Goal: Task Accomplishment & Management: Use online tool/utility

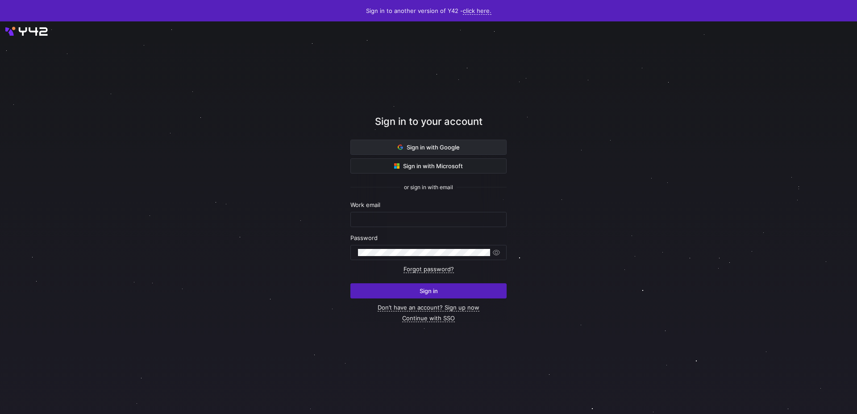
click at [427, 150] on span "Sign in with Google" at bounding box center [429, 147] width 62 height 7
click at [432, 144] on span "Sign in with Google" at bounding box center [429, 147] width 62 height 7
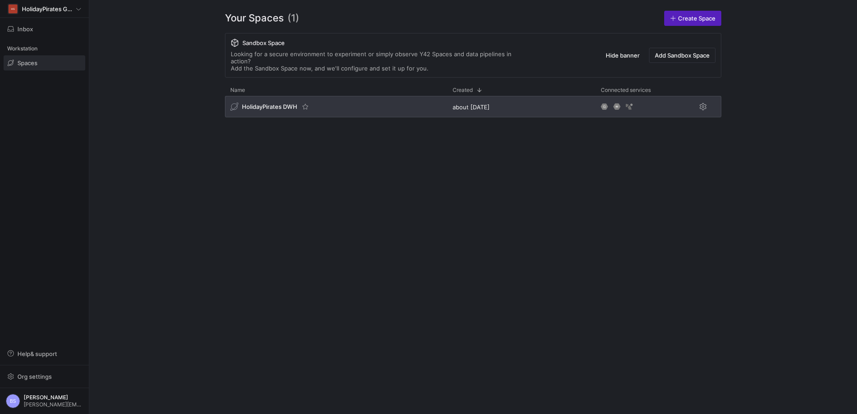
click at [377, 105] on div "HolidayPirates DWH" at bounding box center [336, 106] width 222 height 21
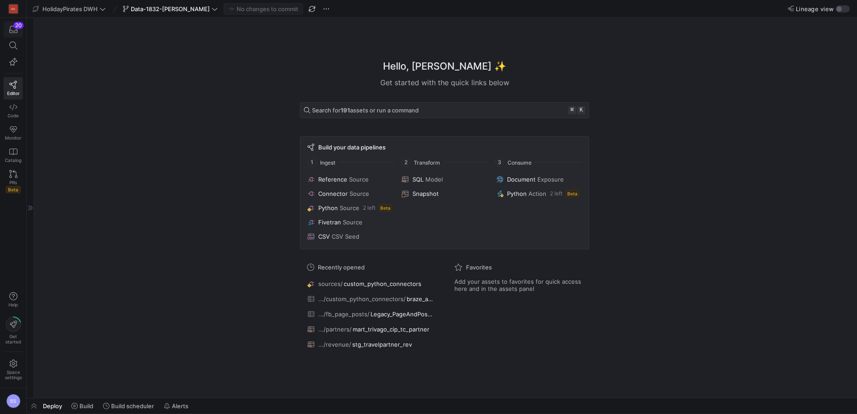
click at [17, 32] on div "button" at bounding box center [13, 29] width 11 height 8
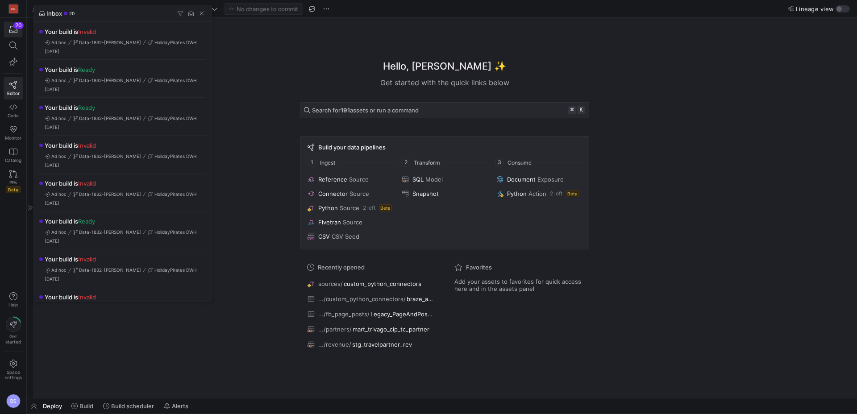
click at [176, 9] on button "button" at bounding box center [180, 13] width 9 height 9
click at [177, 325] on div at bounding box center [428, 207] width 857 height 414
click at [199, 14] on span "button" at bounding box center [201, 13] width 9 height 9
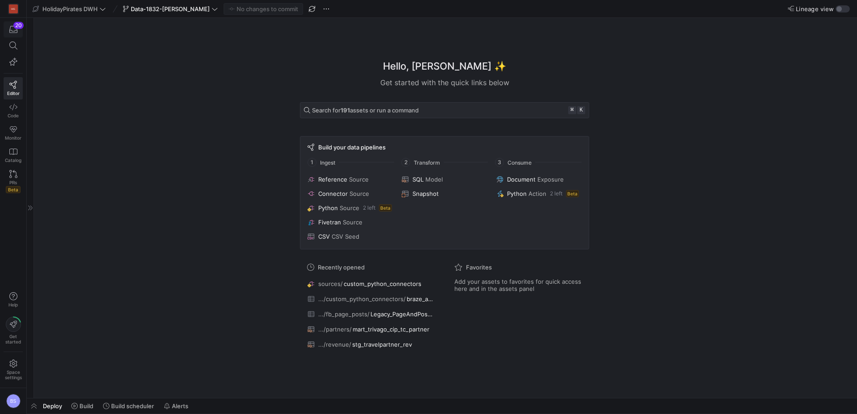
click at [17, 34] on span "button" at bounding box center [13, 29] width 18 height 15
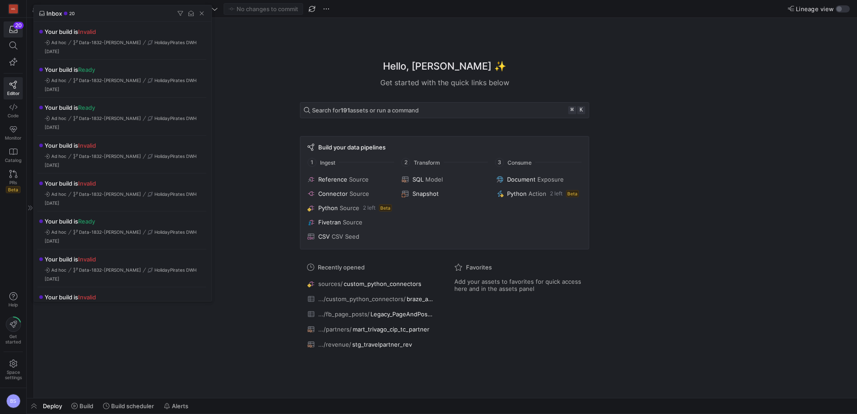
drag, startPoint x: 366, startPoint y: 98, endPoint x: 646, endPoint y: 5, distance: 295.8
click at [384, 90] on div at bounding box center [428, 207] width 857 height 414
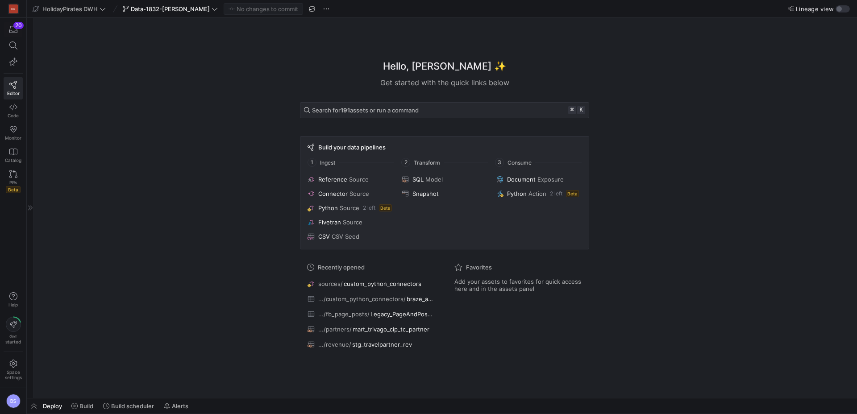
click at [834, 7] on label "Lineage view" at bounding box center [812, 8] width 48 height 7
click at [835, 7] on button "Lineage view" at bounding box center [842, 8] width 14 height 7
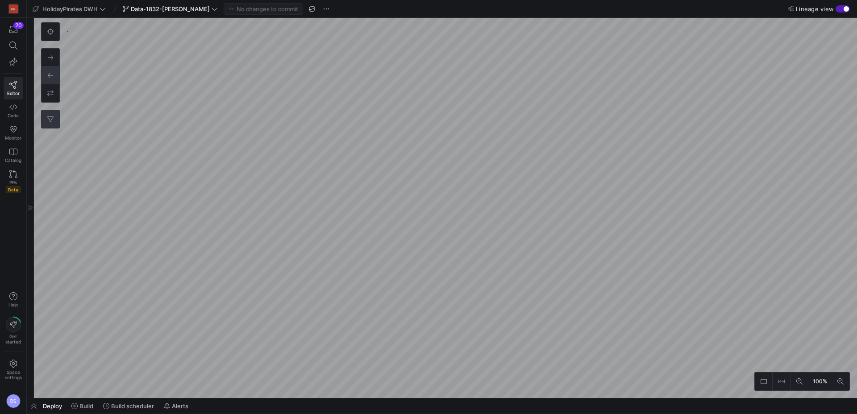
click at [55, 120] on button "0" at bounding box center [51, 119] width 18 height 18
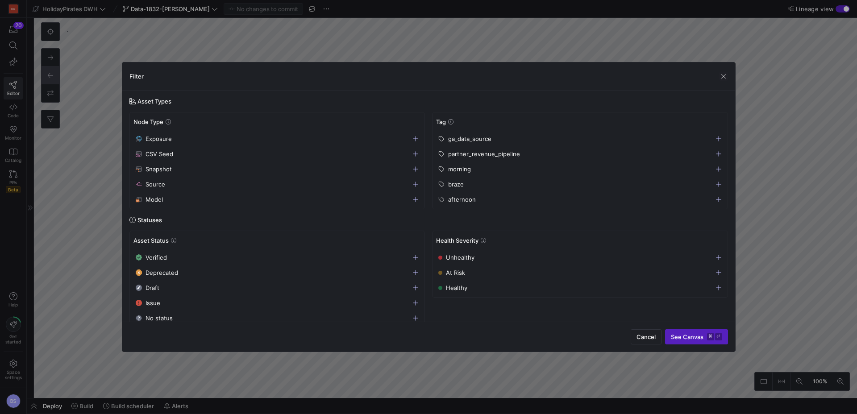
click at [717, 184] on icon "button" at bounding box center [718, 184] width 5 height 5
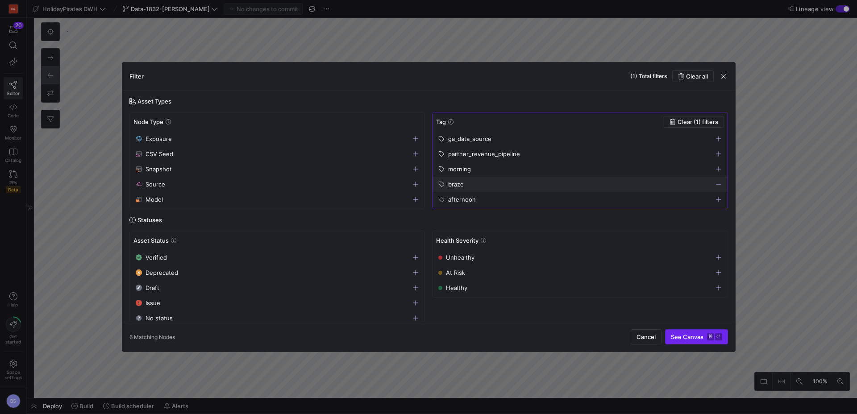
click at [700, 341] on span "submit" at bounding box center [696, 337] width 62 height 14
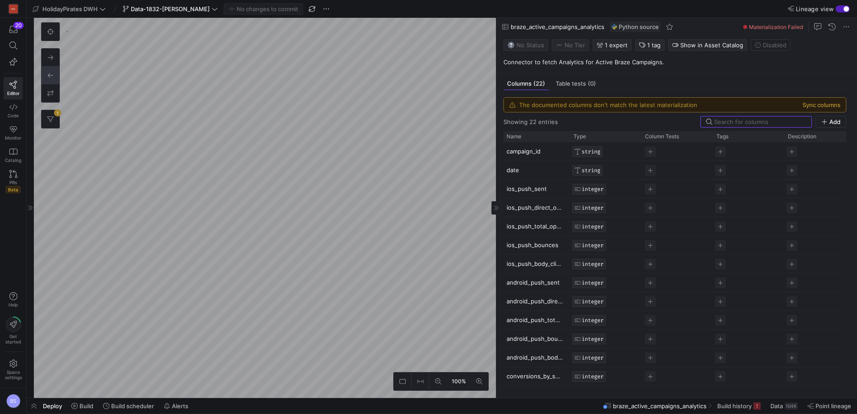
scroll to position [0, 2]
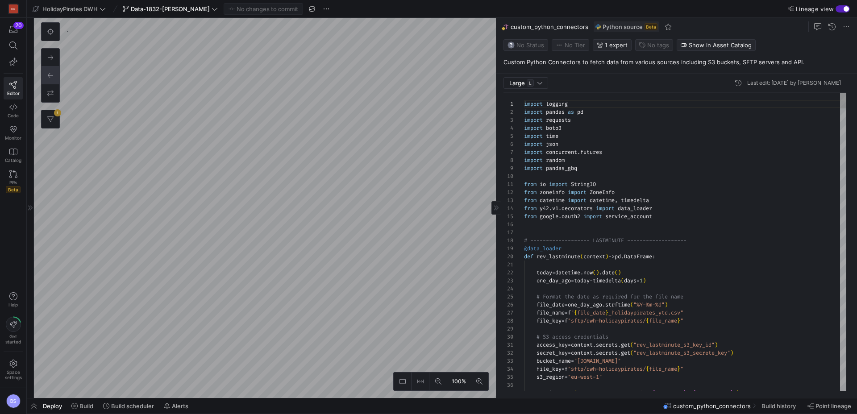
scroll to position [80, 0]
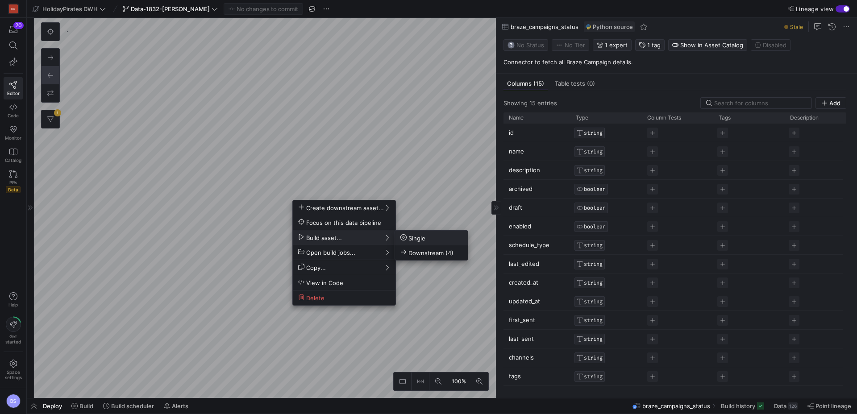
click at [432, 239] on span "Single" at bounding box center [431, 238] width 62 height 8
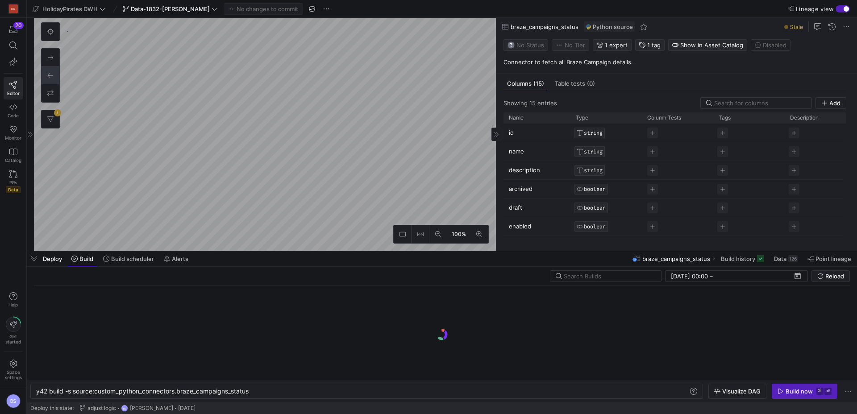
scroll to position [0, 214]
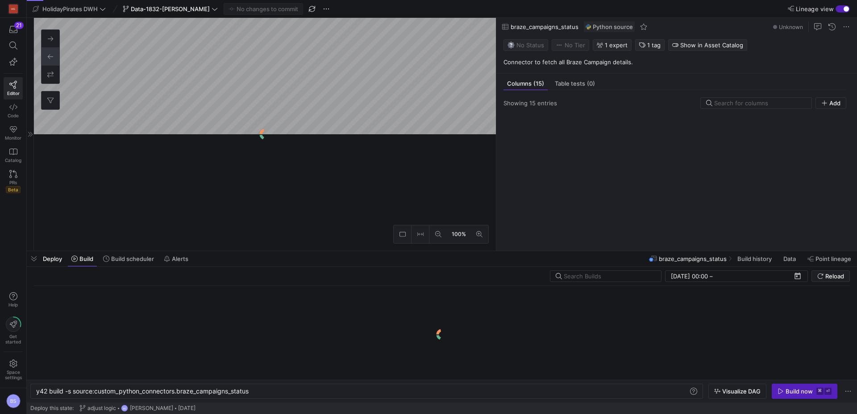
scroll to position [0, 214]
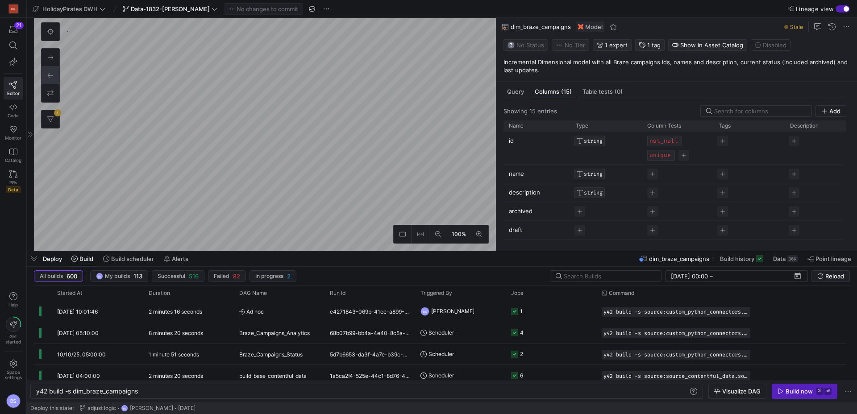
scroll to position [64, 0]
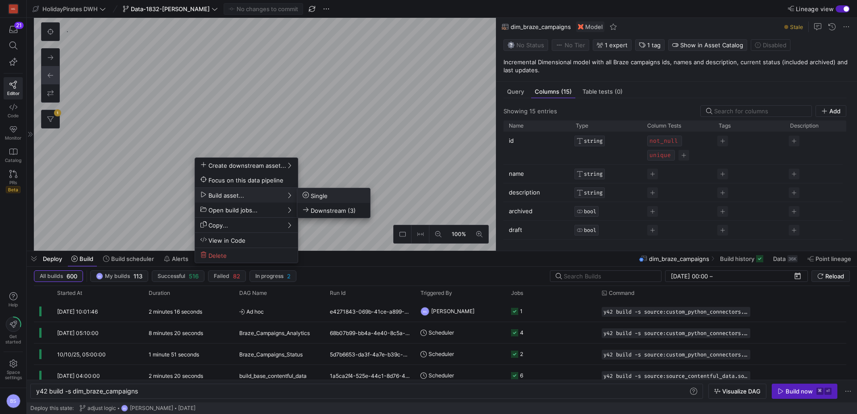
click at [173, 391] on div at bounding box center [428, 207] width 857 height 414
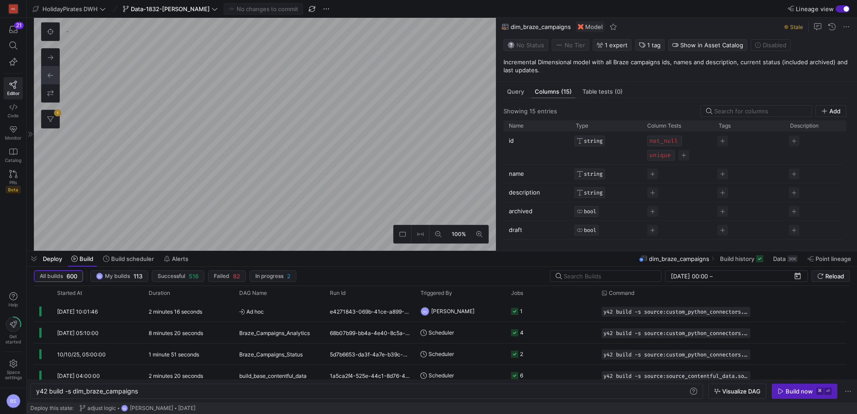
click at [173, 391] on div "y42 build -s dim_braze_campaigns" at bounding box center [362, 391] width 652 height 7
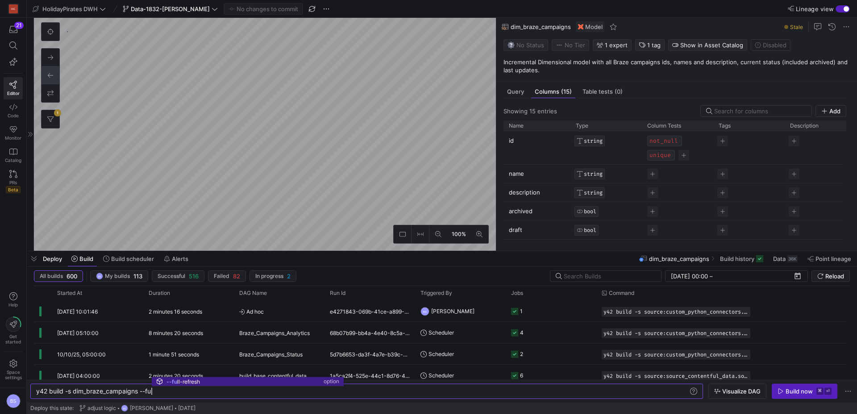
scroll to position [0, 142]
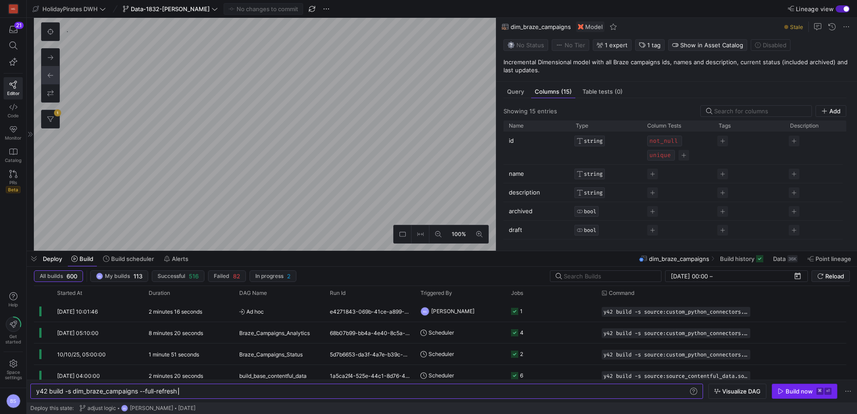
type textarea "y42 build -s dim_braze_campaigns --full-refresh"
click at [812, 389] on div "Build now" at bounding box center [798, 391] width 27 height 7
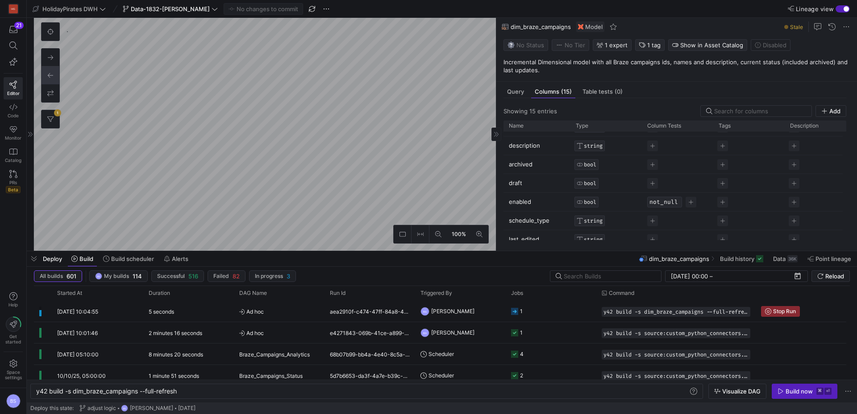
scroll to position [0, 0]
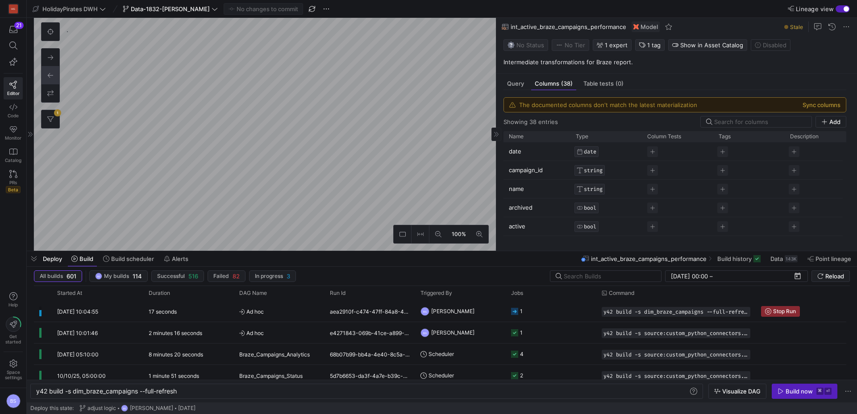
scroll to position [54, 0]
click at [507, 81] on span "Query" at bounding box center [515, 84] width 17 height 6
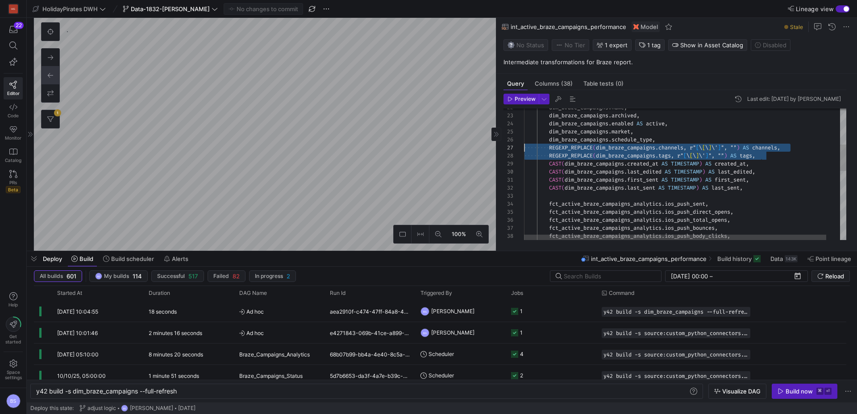
scroll to position [48, 0]
drag, startPoint x: 772, startPoint y: 156, endPoint x: 513, endPoint y: 151, distance: 258.9
click at [524, 151] on div "fct_active_braze_campaigns_analytics . ios_push_body_clicks , fct_active_braze_…" at bounding box center [692, 255] width 337 height 655
type textarea "{{ config( materialized='incremental', unique_key='id', incremental_strategy='m…"
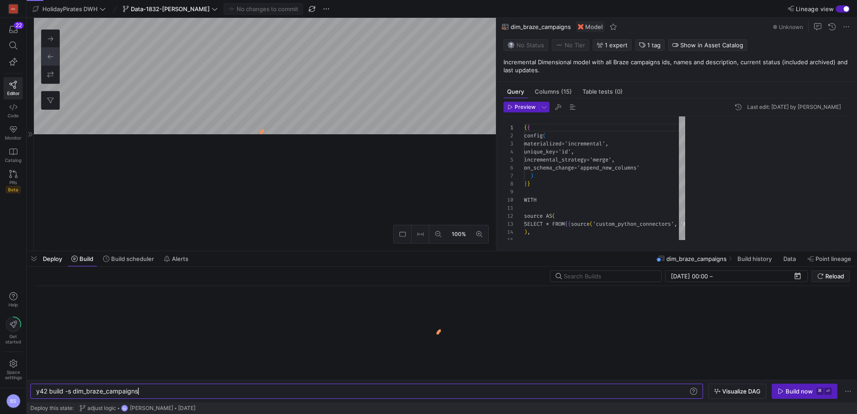
scroll to position [0, 102]
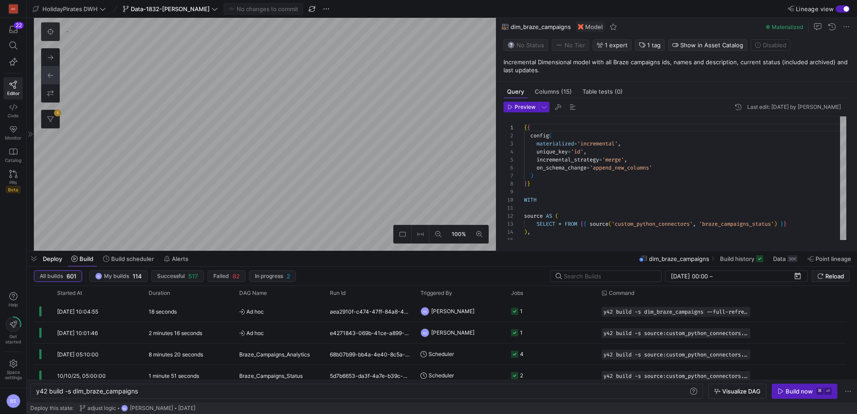
type textarea "y42 build"
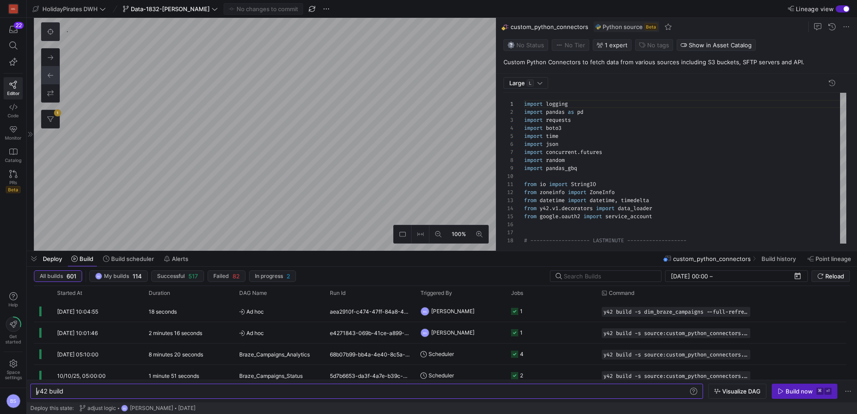
scroll to position [299, 0]
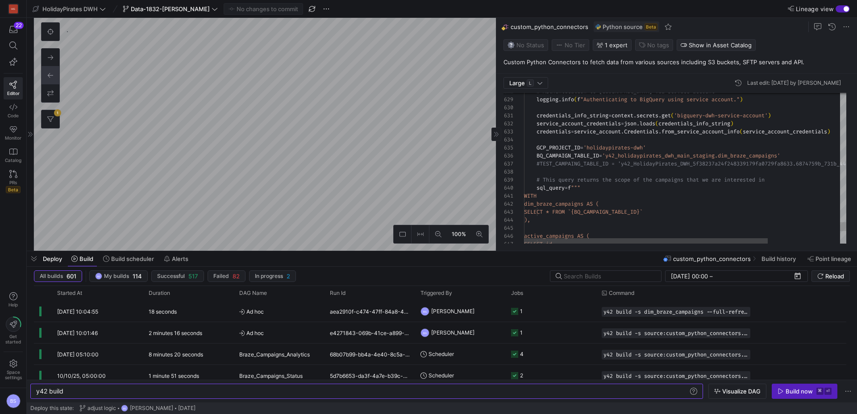
type textarea "credentials_info_string = context.secrets.get('bigquery-dwh-service-account') s…"
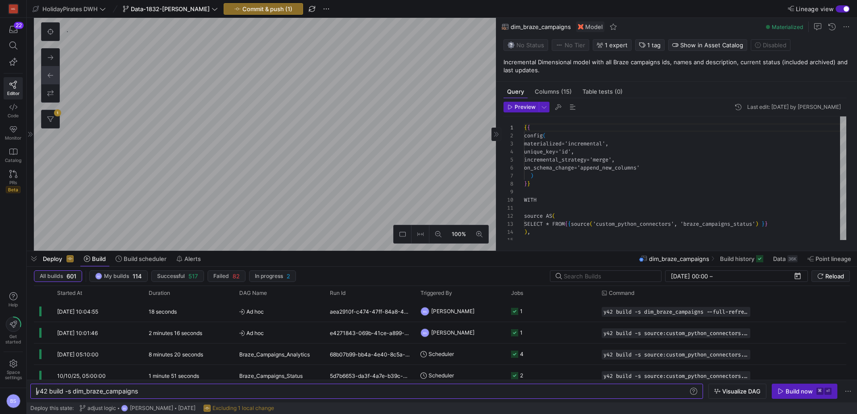
type textarea "y42 build -s dim_braze_campaigns"
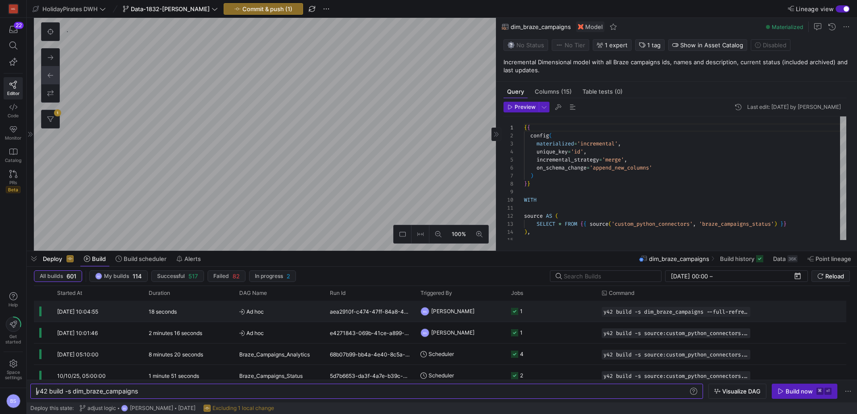
click at [113, 316] on div "[DATE] 10:04:55" at bounding box center [97, 311] width 91 height 21
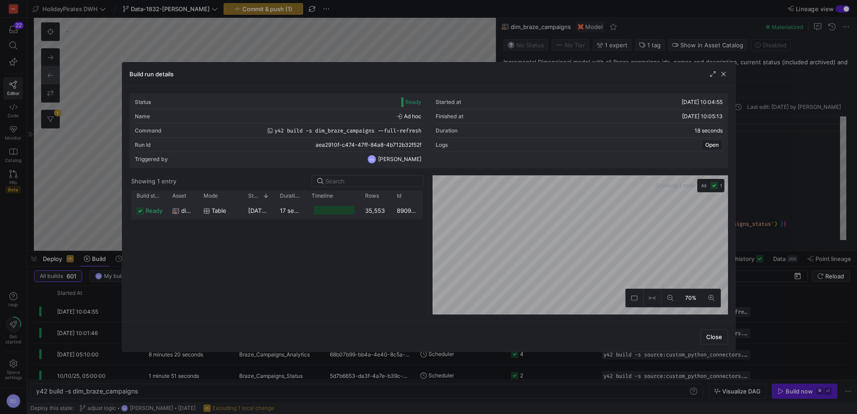
click at [318, 211] on div at bounding box center [334, 210] width 41 height 8
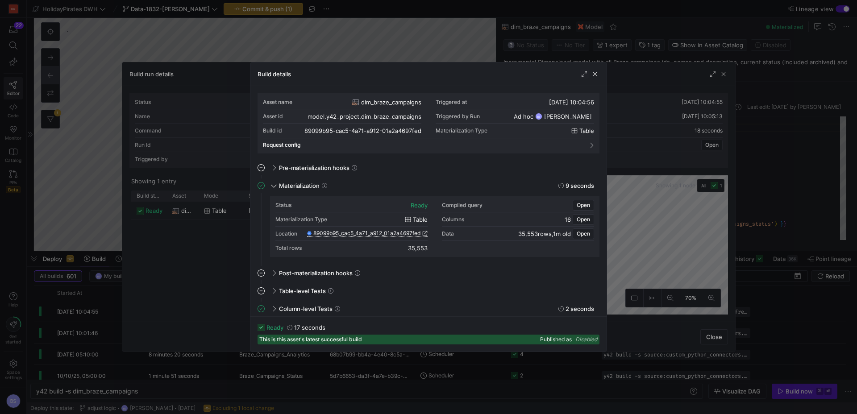
click at [403, 232] on span "89099b95_cac5_4a71_a912_01a2a4697fed" at bounding box center [366, 233] width 107 height 6
click at [600, 76] on div "Build details" at bounding box center [428, 74] width 356 height 24
drag, startPoint x: 597, startPoint y: 75, endPoint x: 605, endPoint y: 75, distance: 8.0
click at [599, 75] on span "button" at bounding box center [594, 74] width 9 height 9
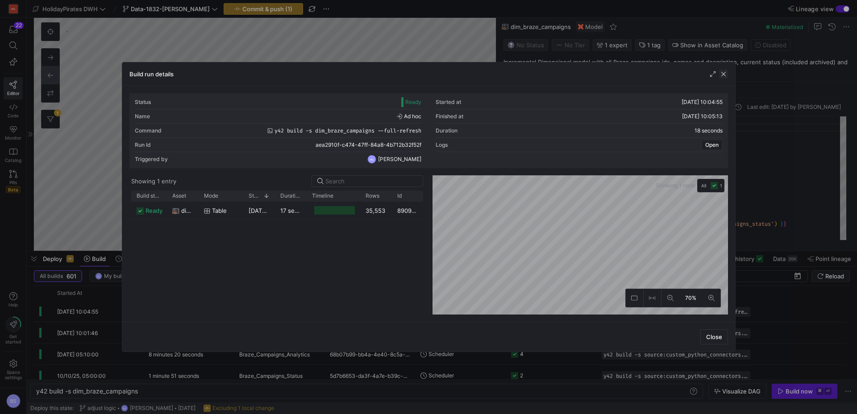
click at [721, 74] on span "button" at bounding box center [723, 74] width 9 height 9
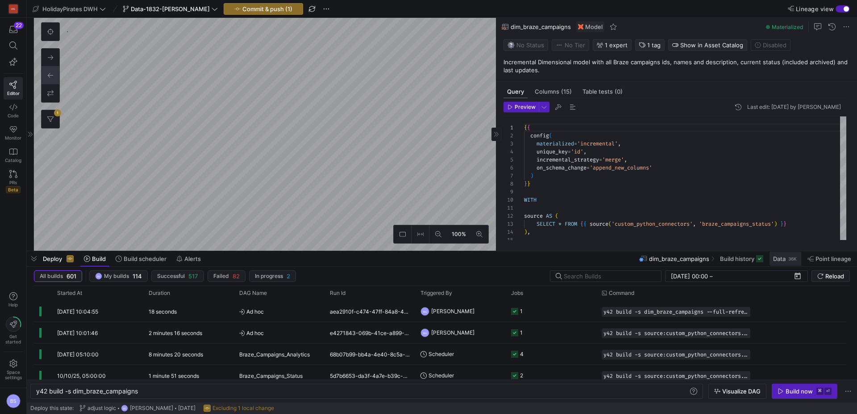
click at [781, 261] on span "Data" at bounding box center [779, 258] width 12 height 7
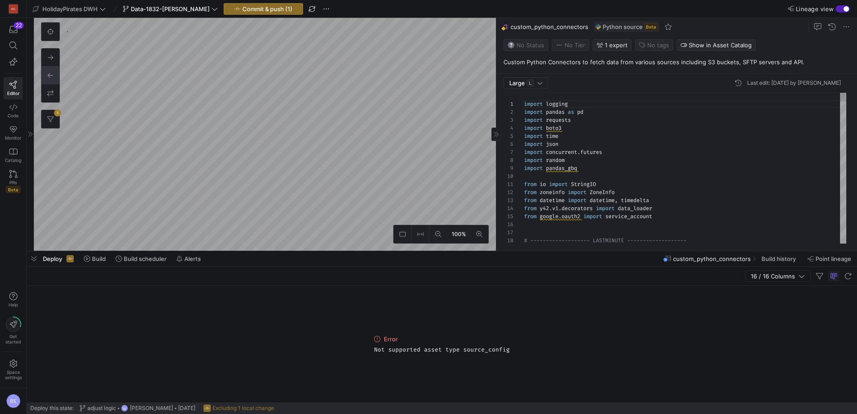
scroll to position [299, 0]
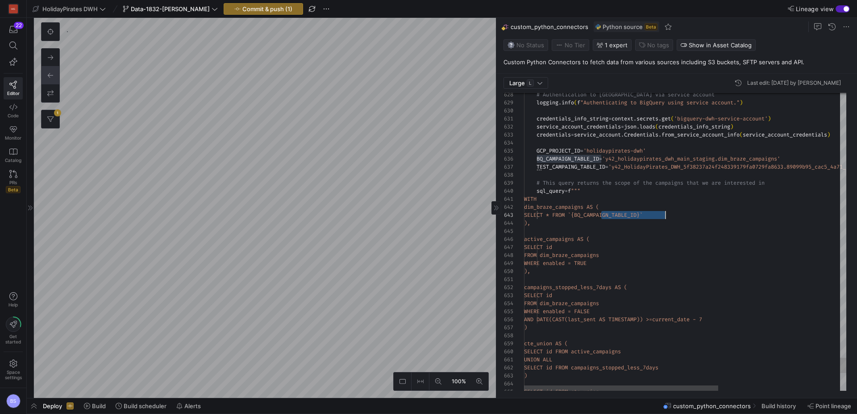
type textarea "WITH dim_braze_campaigns AS ( SELECT * FROM `{TEST_CAMPAING_TABLE_ID}` ), activ…"
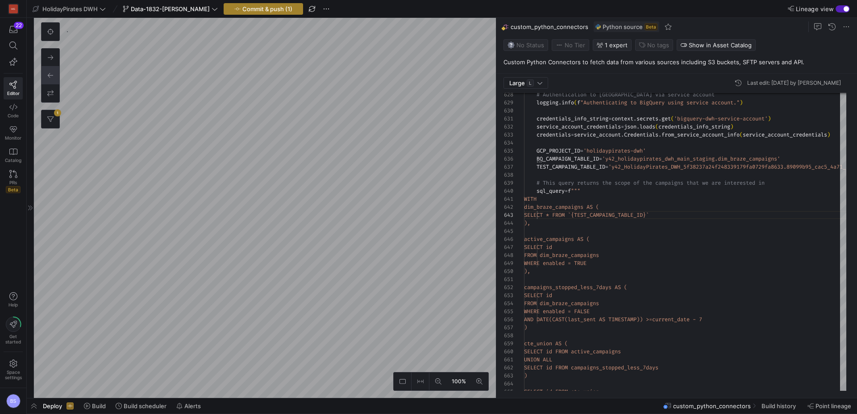
click at [273, 8] on span "Commit & push (1)" at bounding box center [267, 8] width 50 height 7
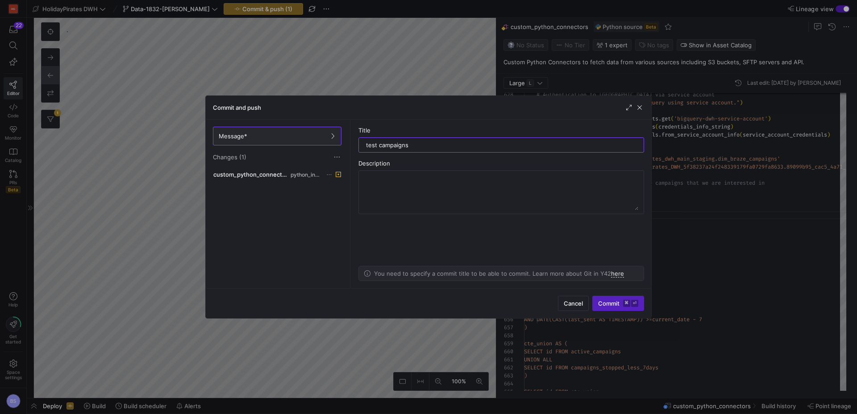
type input "test campaigns"
click at [602, 294] on div "Cancel Commit ⌘ ⏎" at bounding box center [428, 303] width 445 height 30
click at [602, 298] on span "submit" at bounding box center [618, 303] width 51 height 14
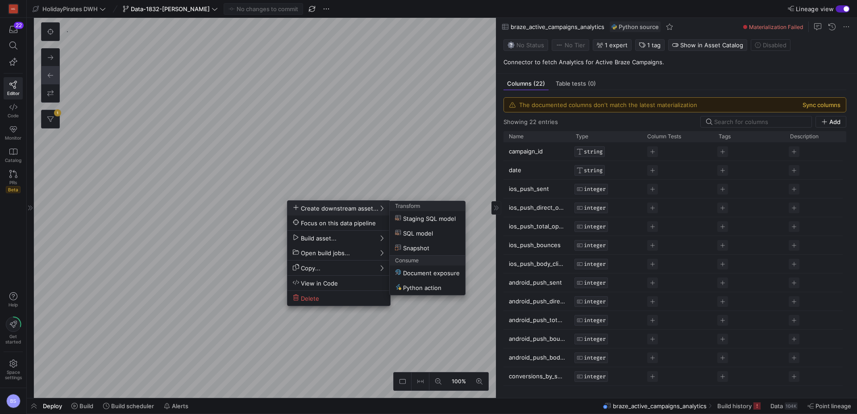
drag, startPoint x: 840, startPoint y: 107, endPoint x: 823, endPoint y: 107, distance: 17.0
click at [834, 107] on div at bounding box center [428, 207] width 857 height 414
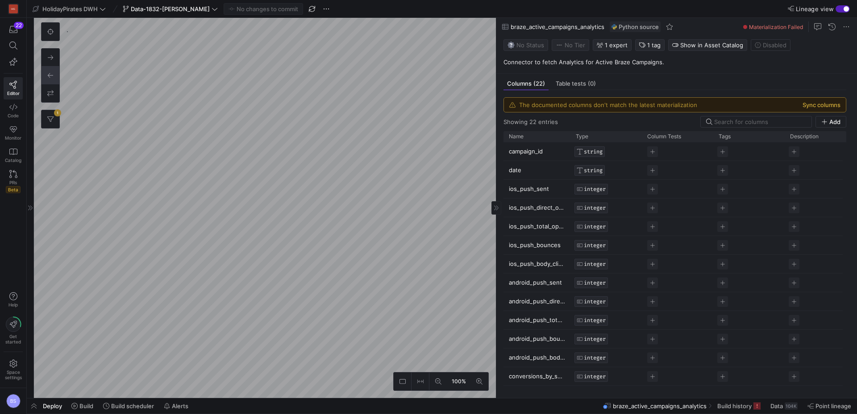
click at [823, 107] on button "Sync columns" at bounding box center [821, 104] width 38 height 7
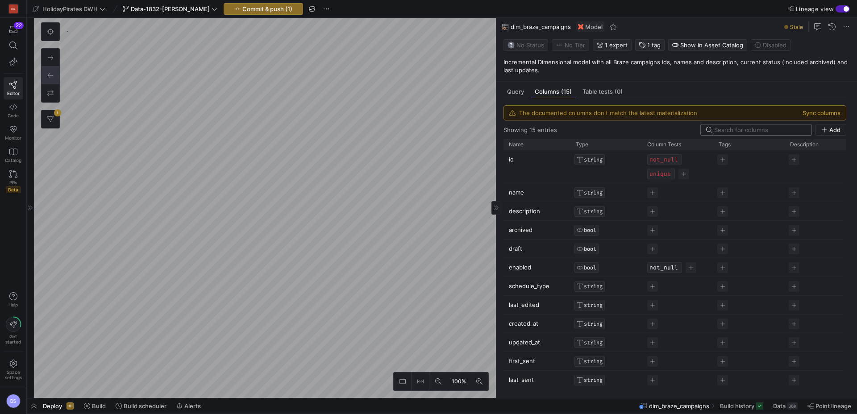
scroll to position [64, 0]
click at [807, 114] on button "Sync columns" at bounding box center [821, 112] width 38 height 7
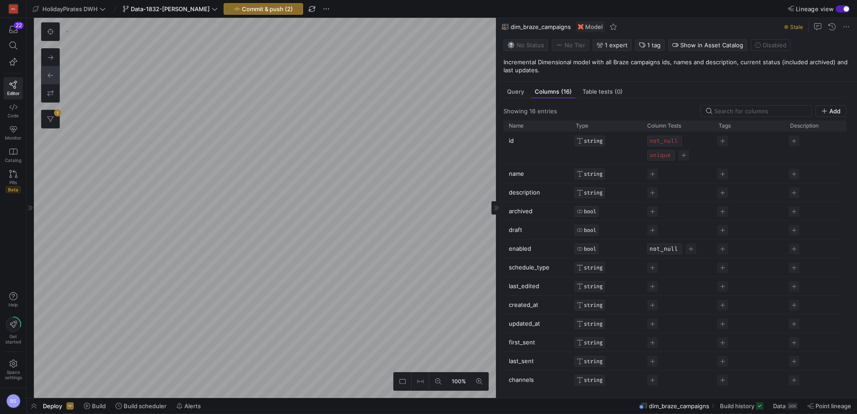
scroll to position [58, 0]
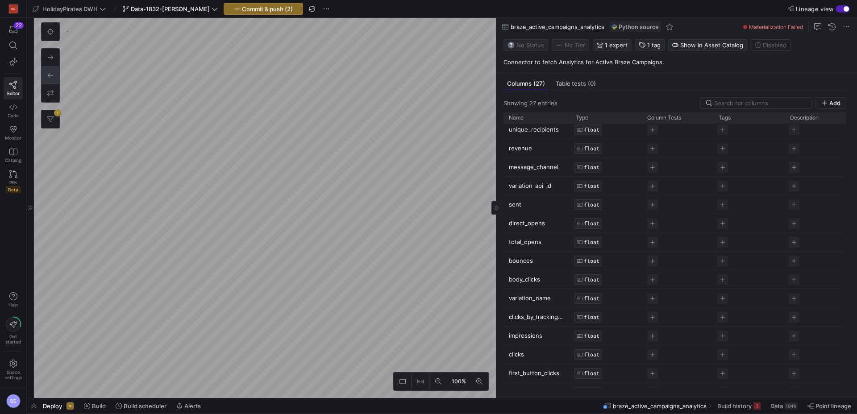
scroll to position [132, 0]
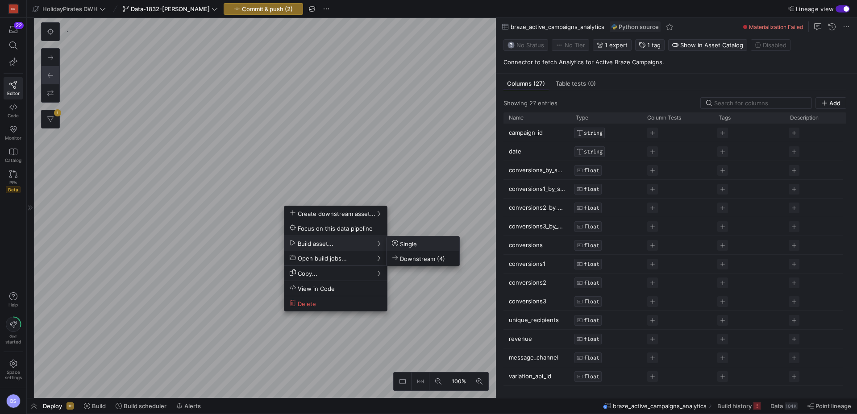
click at [423, 242] on span "Single" at bounding box center [423, 244] width 62 height 8
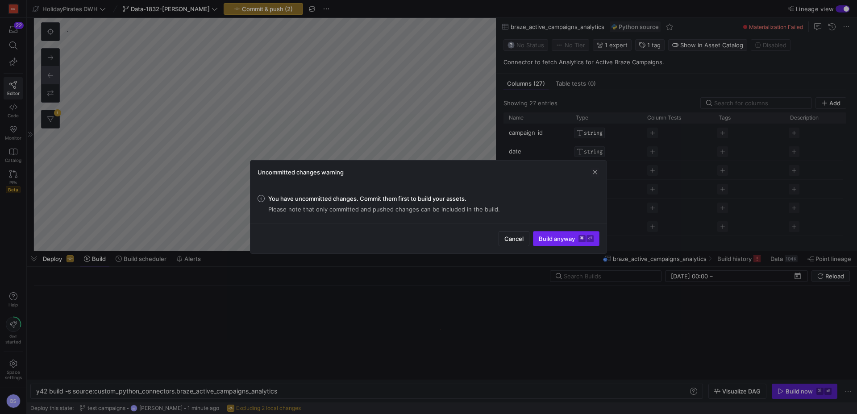
click at [556, 241] on span "Build anyway ⌘ ⏎" at bounding box center [566, 238] width 55 height 7
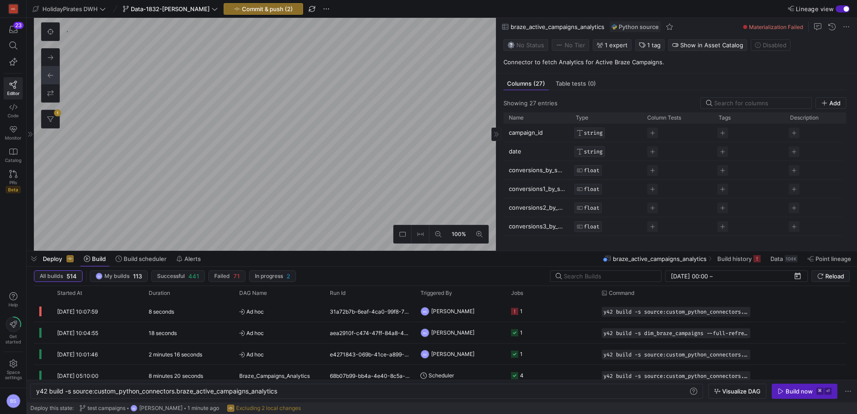
type textarea "y42 build"
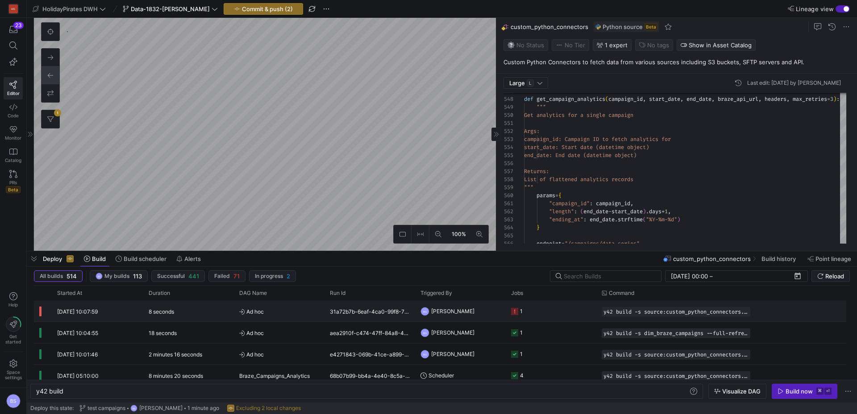
click at [55, 317] on div "10/10/25, 10:07:59" at bounding box center [97, 311] width 91 height 21
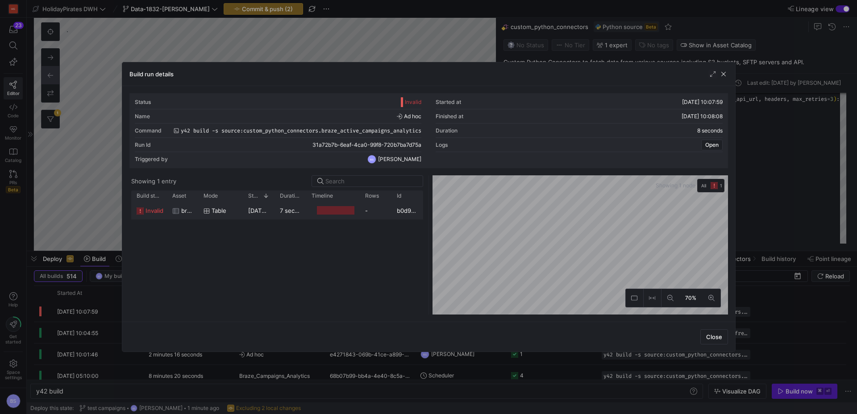
click at [275, 210] on div "7 seconds" at bounding box center [290, 210] width 32 height 17
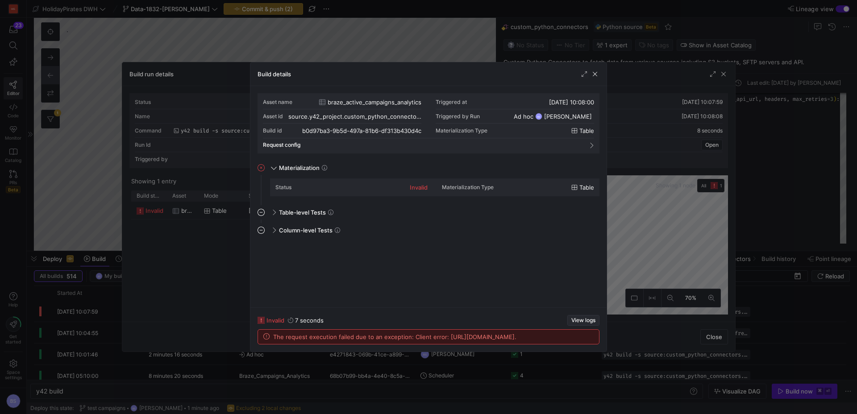
click at [573, 317] on span "View logs" at bounding box center [583, 320] width 24 height 6
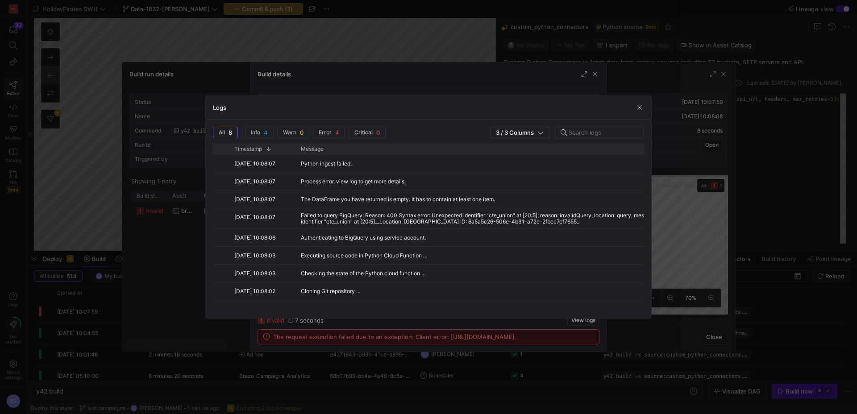
drag, startPoint x: 637, startPoint y: 107, endPoint x: 619, endPoint y: 90, distance: 24.6
click at [635, 107] on span "button" at bounding box center [639, 107] width 9 height 9
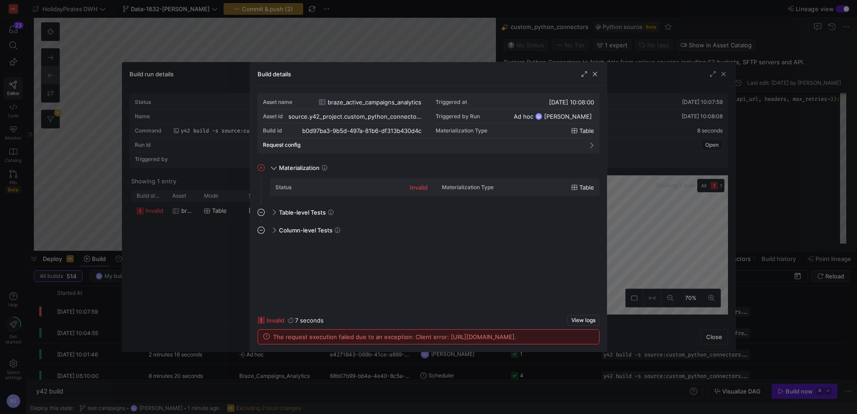
drag, startPoint x: 597, startPoint y: 75, endPoint x: 715, endPoint y: 77, distance: 118.7
click at [609, 75] on div "Build run details Status Invalid Started at 10/10/25, 10:07:59 Name Ad hoc Fini…" at bounding box center [428, 207] width 857 height 414
click at [596, 75] on span "button" at bounding box center [594, 74] width 9 height 9
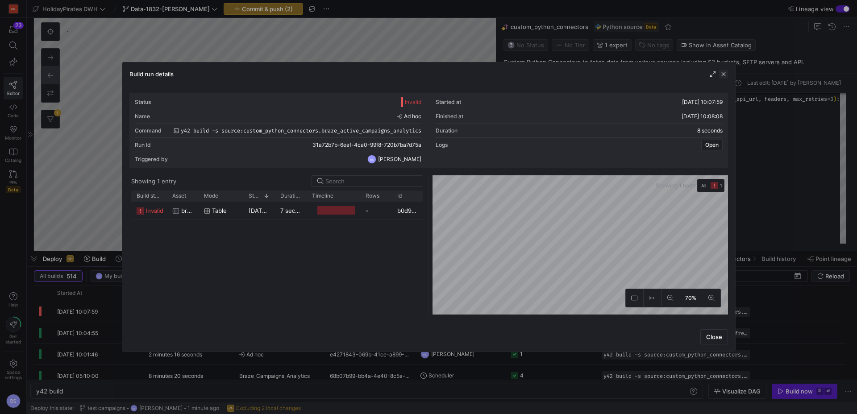
click at [723, 76] on span "button" at bounding box center [723, 74] width 9 height 9
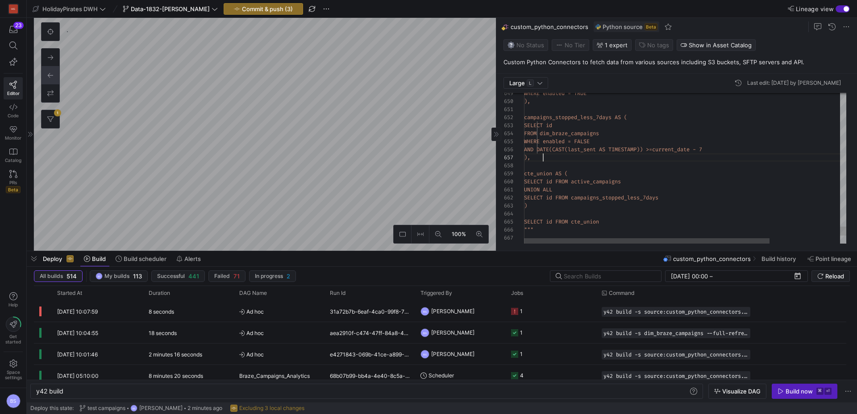
scroll to position [48, 19]
type textarea "campaigns_stopped_less_7days AS ( SELECT id FROM dim_braze_campaigns WHERE enab…"
click at [272, 12] on span "button" at bounding box center [263, 9] width 79 height 11
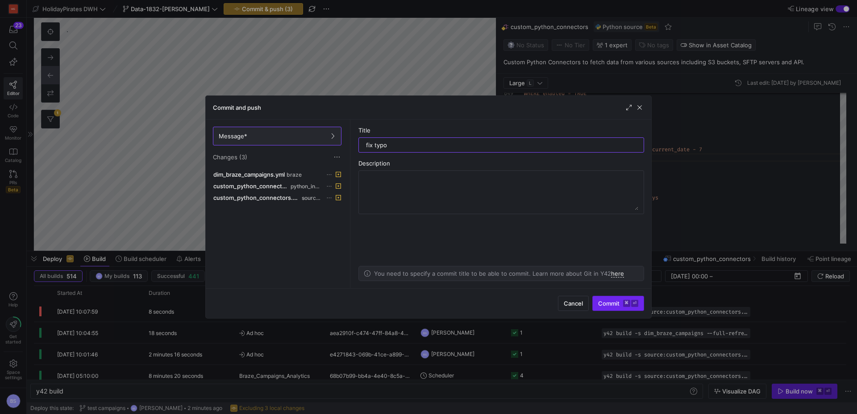
type input "fix typo"
click at [607, 302] on span "Commit ⌘ ⏎" at bounding box center [618, 303] width 40 height 7
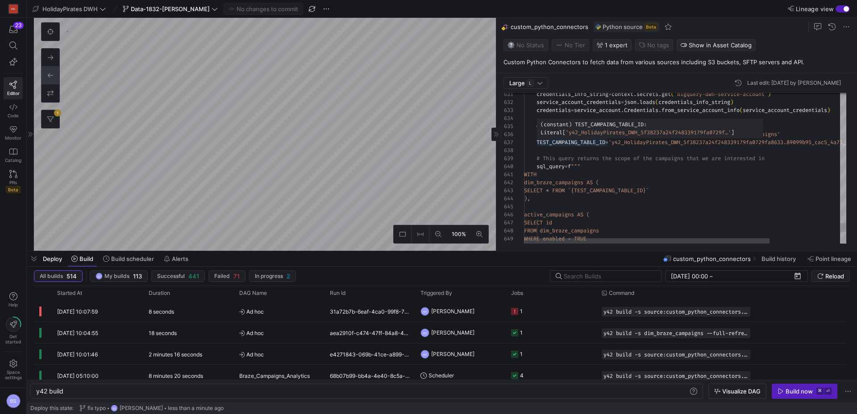
type textarea "credentials_info_string = context.secrets.get('bigquery-dwh-service-account') s…"
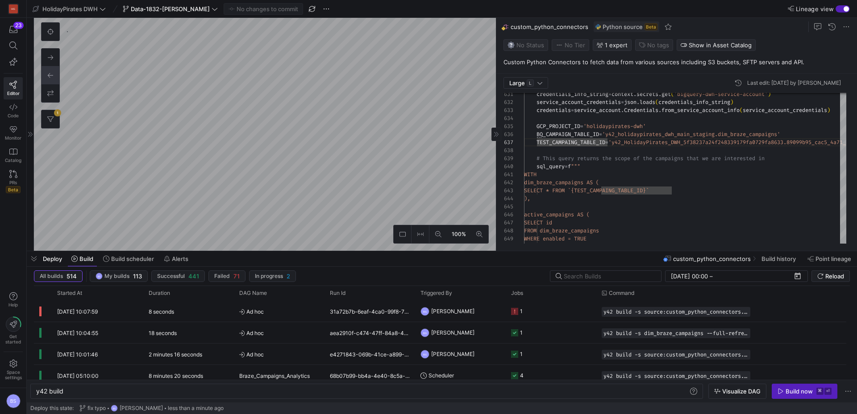
type textarea "y42 build -s source:custom_python_connectors.braze_active_campaigns_analytics"
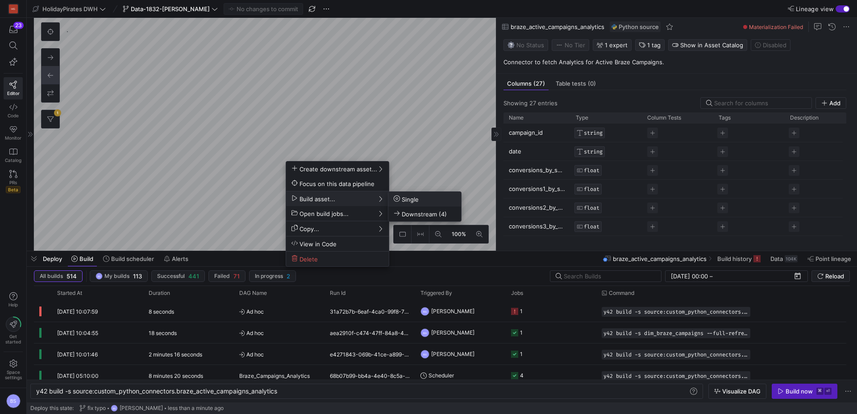
click at [410, 202] on span "Single" at bounding box center [406, 199] width 25 height 8
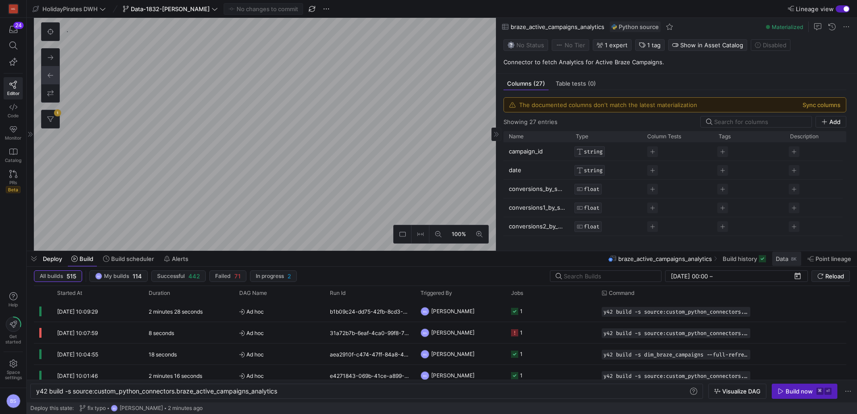
click at [785, 260] on span "Data" at bounding box center [782, 258] width 12 height 7
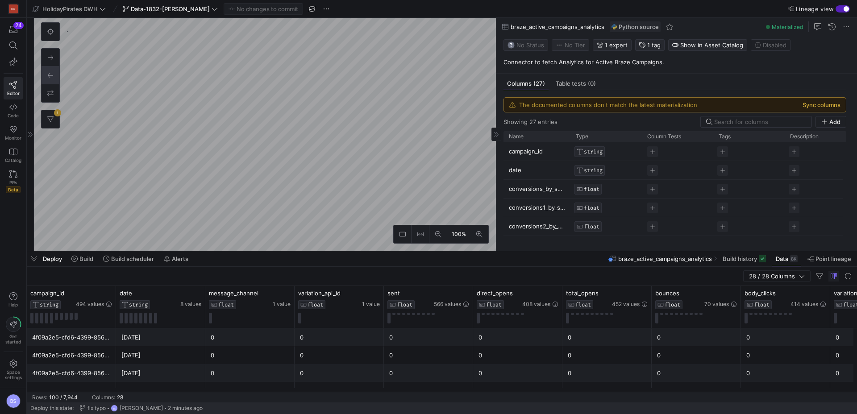
click at [825, 105] on button "Sync columns" at bounding box center [821, 104] width 38 height 7
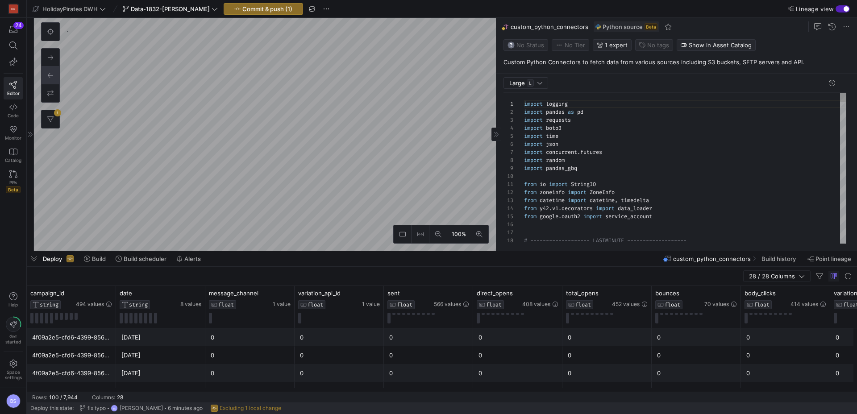
scroll to position [80, 0]
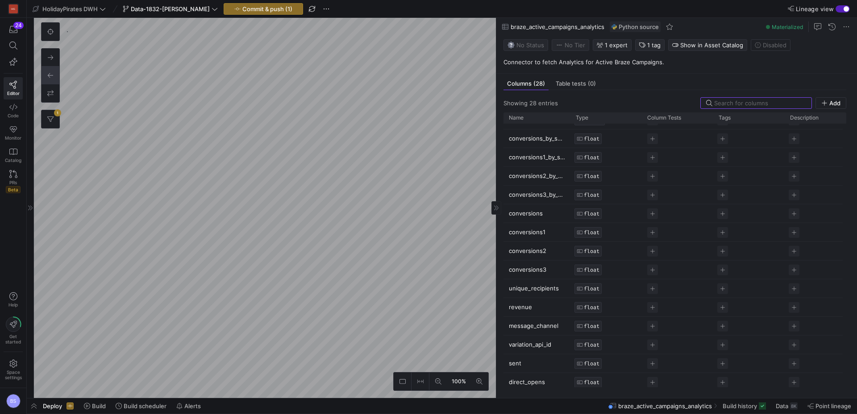
scroll to position [33, 0]
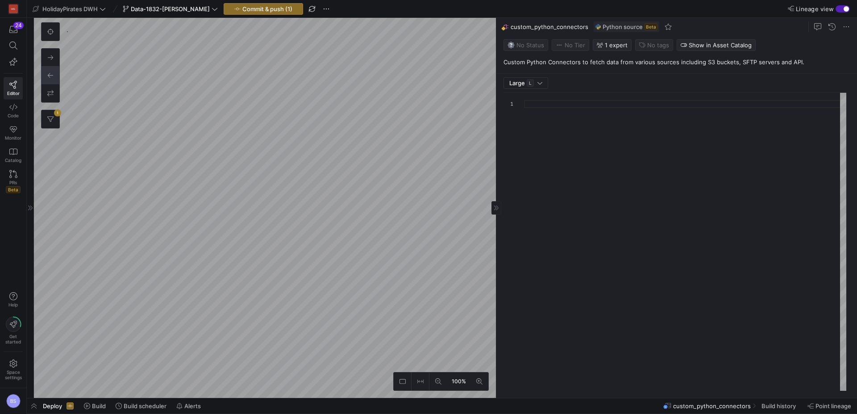
type textarea "import logging import pandas as pd import requests import boto3 import time imp…"
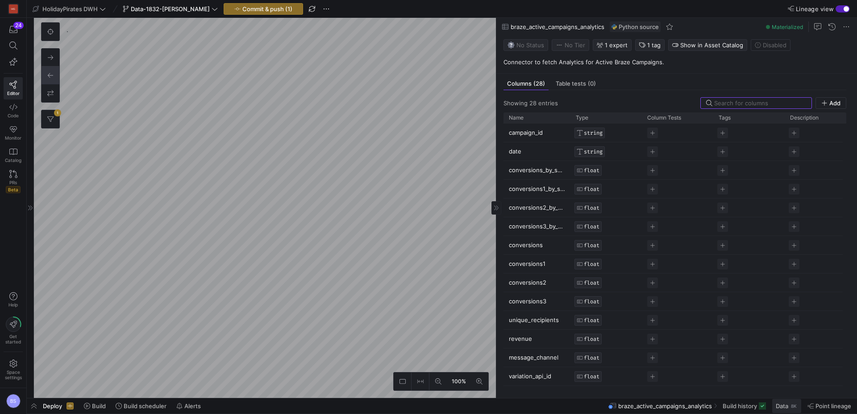
click at [782, 408] on span "Data" at bounding box center [782, 406] width 12 height 7
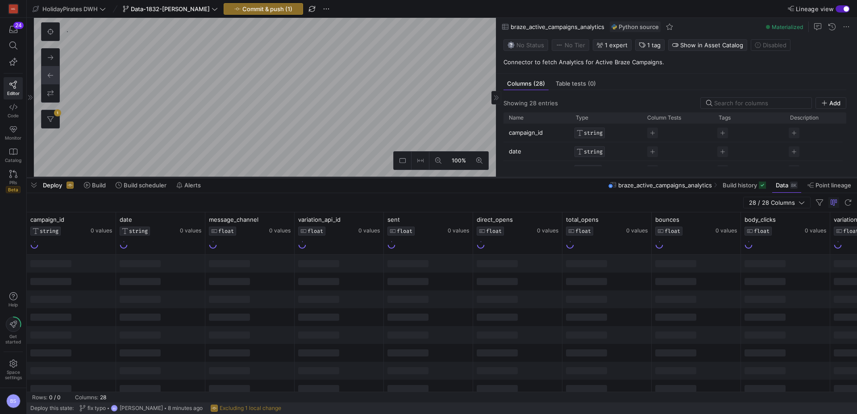
drag, startPoint x: 541, startPoint y: 252, endPoint x: 545, endPoint y: 168, distance: 83.6
click at [545, 176] on div at bounding box center [442, 178] width 830 height 4
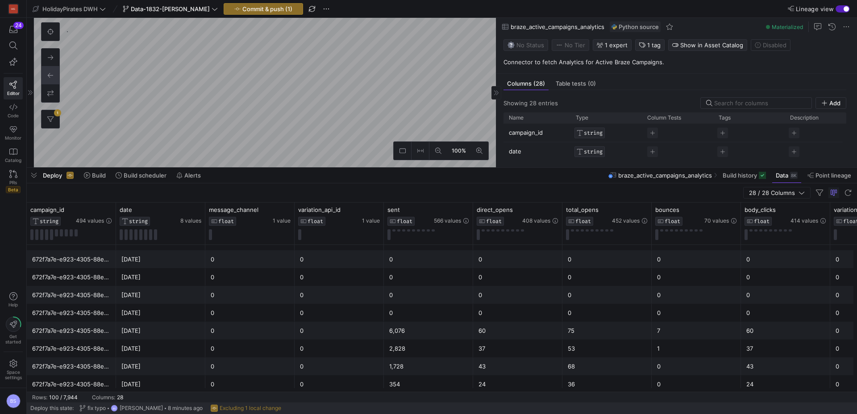
scroll to position [440, 0]
click at [95, 255] on div "4f09a2e5-cfd6-4399-856e-68dfe8d13dea" at bounding box center [71, 253] width 79 height 17
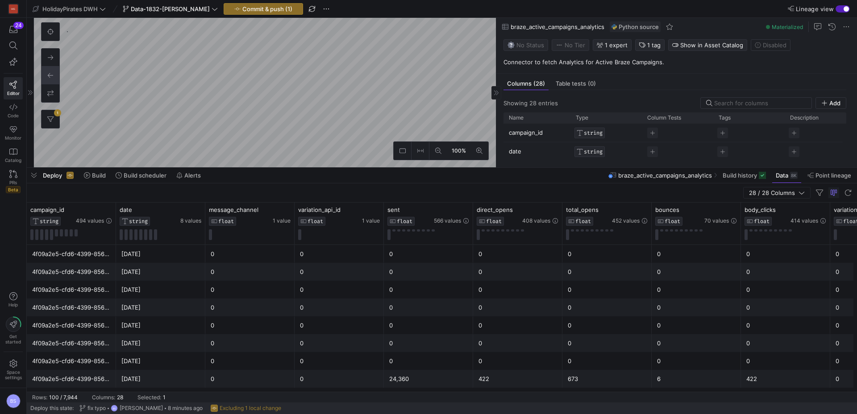
scroll to position [98, 0]
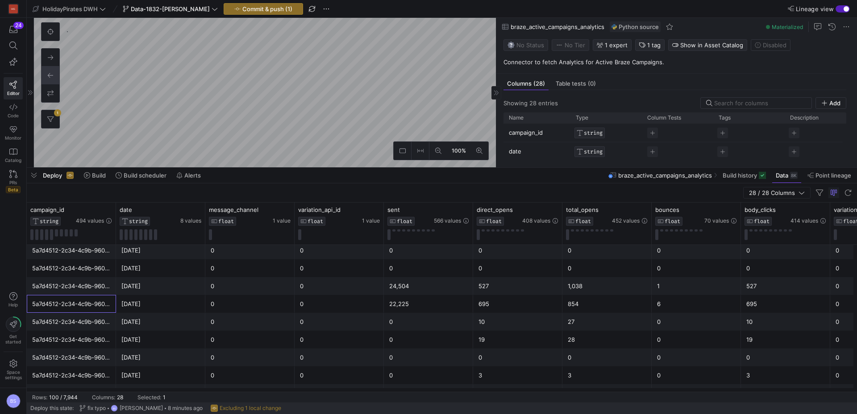
click at [67, 303] on div "5a7d4512-2c34-4c9b-9607-2e2fca47888c" at bounding box center [71, 303] width 79 height 17
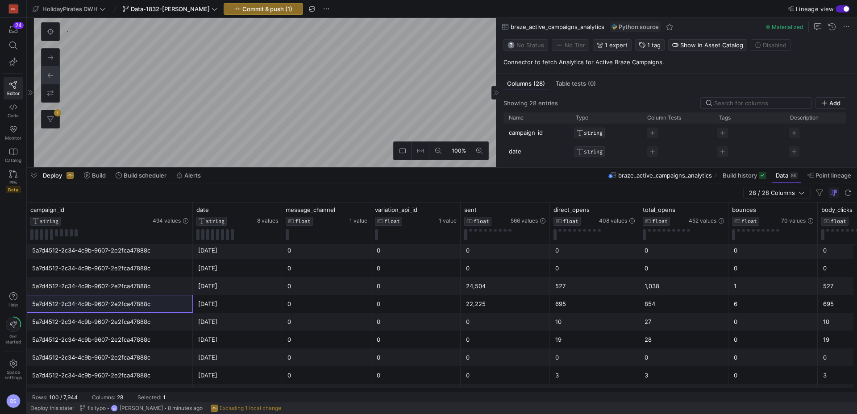
drag, startPoint x: 115, startPoint y: 208, endPoint x: 212, endPoint y: 207, distance: 96.4
click at [194, 207] on div at bounding box center [193, 224] width 4 height 42
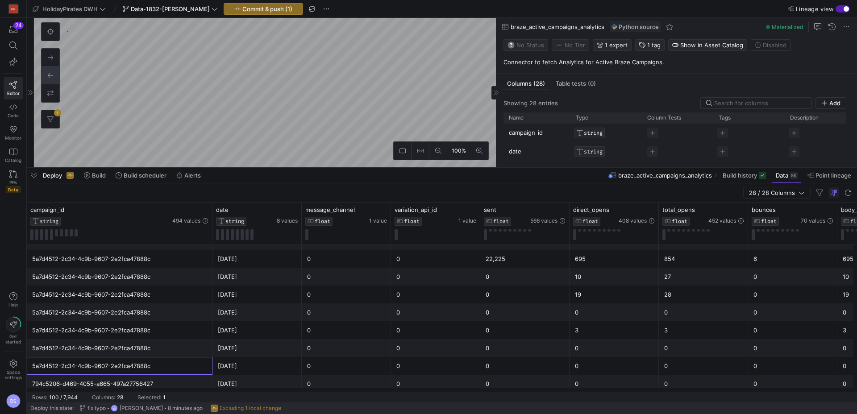
click at [148, 370] on div "5a7d4512-2c34-4c9b-9607-2e2fca47888c" at bounding box center [119, 365] width 175 height 17
click at [145, 350] on div "5a7d4512-2c34-4c9b-9607-2e2fca47888c" at bounding box center [119, 348] width 175 height 17
click at [146, 322] on div "5a7d4512-2c34-4c9b-9607-2e2fca47888c" at bounding box center [119, 330] width 175 height 17
click at [146, 318] on div "5a7d4512-2c34-4c9b-9607-2e2fca47888c" at bounding box center [119, 312] width 175 height 17
click at [144, 294] on div "5a7d4512-2c34-4c9b-9607-2e2fca47888c" at bounding box center [119, 294] width 175 height 17
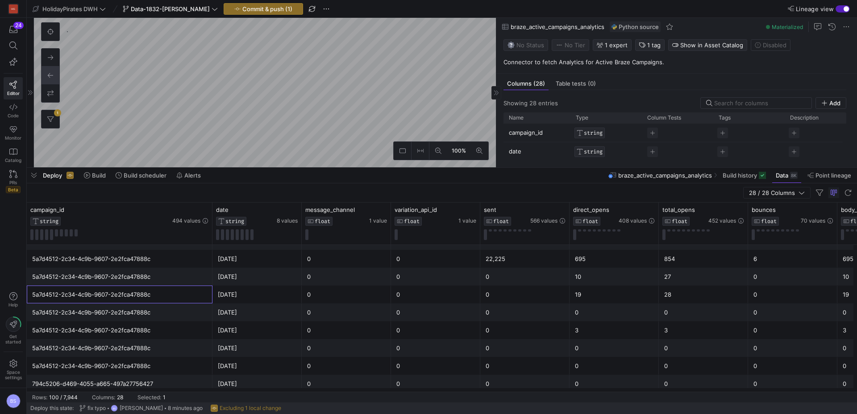
drag, startPoint x: 143, startPoint y: 282, endPoint x: 141, endPoint y: 275, distance: 7.5
click at [143, 282] on div "5a7d4512-2c34-4c9b-9607-2e2fca47888c" at bounding box center [119, 276] width 175 height 17
click at [137, 264] on div "5a7d4512-2c34-4c9b-9607-2e2fca47888c" at bounding box center [119, 258] width 175 height 17
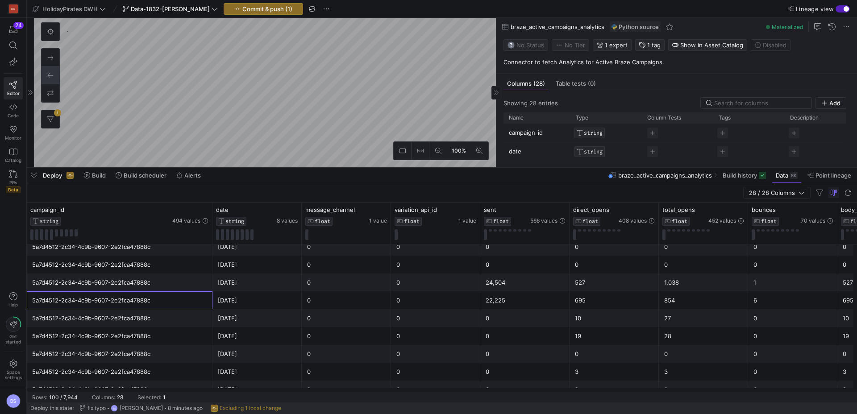
click at [137, 282] on div "5a7d4512-2c34-4c9b-9607-2e2fca47888c" at bounding box center [119, 282] width 175 height 17
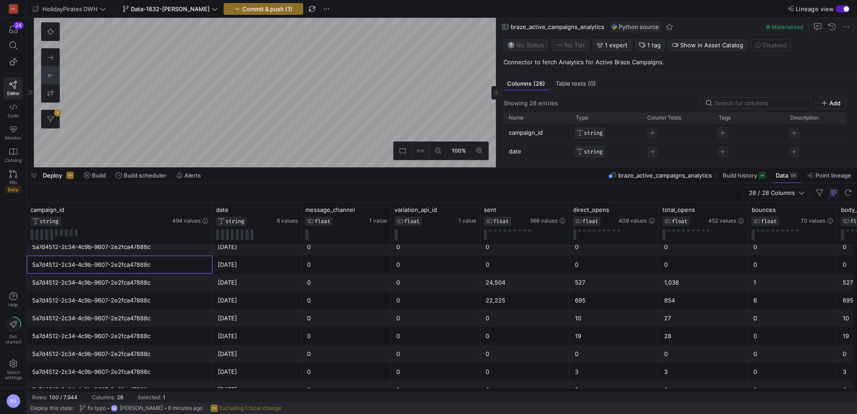
click at [139, 265] on div "5a7d4512-2c34-4c9b-9607-2e2fca47888c" at bounding box center [119, 264] width 175 height 17
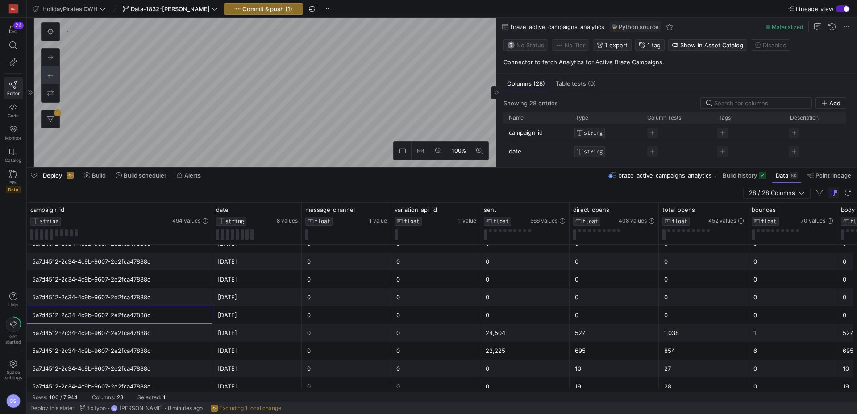
drag, startPoint x: 138, startPoint y: 292, endPoint x: 141, endPoint y: 288, distance: 4.6
click at [139, 291] on div "5a7d4512-2c34-4c9b-9607-2e2fca47888c" at bounding box center [119, 297] width 175 height 17
click at [142, 278] on div "5a7d4512-2c34-4c9b-9607-2e2fca47888c" at bounding box center [119, 279] width 175 height 17
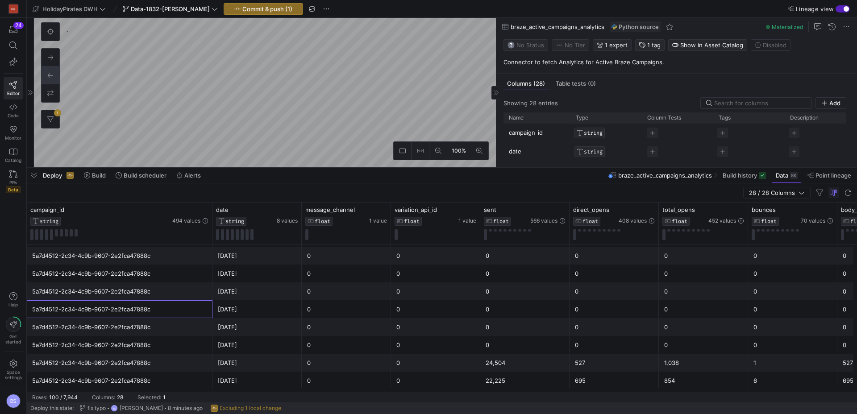
click at [132, 290] on div "5a7d4512-2c34-4c9b-9607-2e2fca47888c" at bounding box center [119, 291] width 175 height 17
click at [131, 270] on div "5a7d4512-2c34-4c9b-9607-2e2fca47888c" at bounding box center [119, 273] width 175 height 17
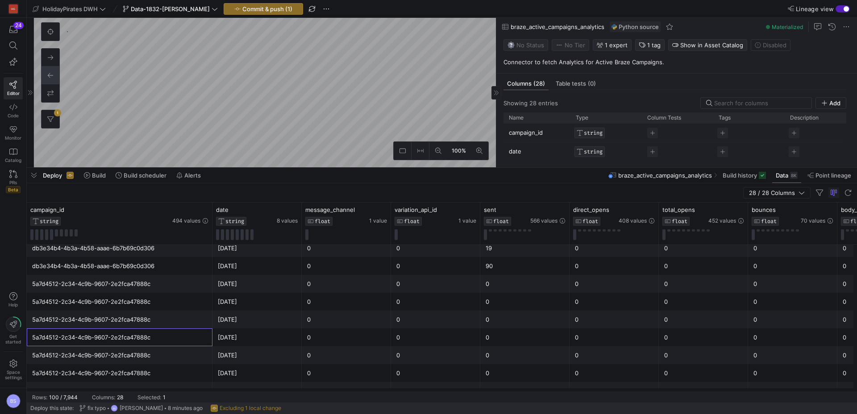
click at [143, 320] on div "5a7d4512-2c34-4c9b-9607-2e2fca47888c" at bounding box center [119, 319] width 175 height 17
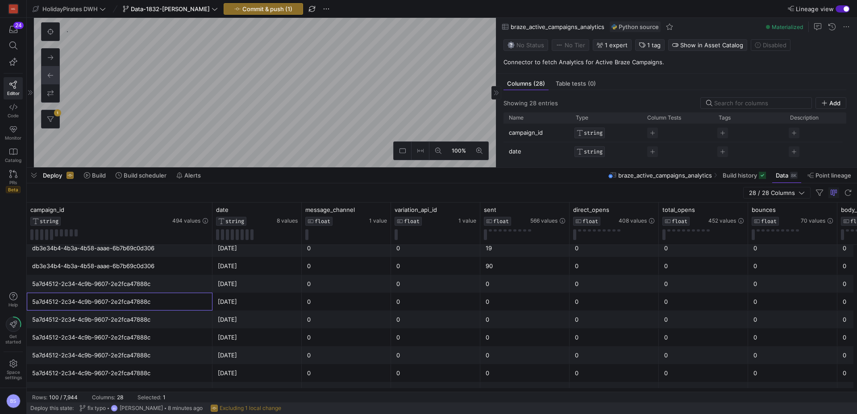
click at [143, 299] on div "5a7d4512-2c34-4c9b-9607-2e2fca47888c" at bounding box center [119, 301] width 175 height 17
click at [142, 282] on div "5a7d4512-2c34-4c9b-9607-2e2fca47888c" at bounding box center [119, 283] width 175 height 17
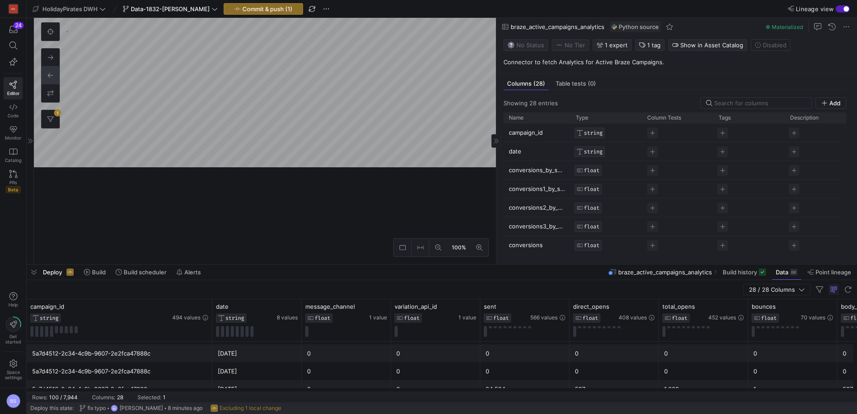
drag, startPoint x: 437, startPoint y: 167, endPoint x: 442, endPoint y: 256, distance: 89.4
click at [438, 263] on div at bounding box center [442, 265] width 830 height 4
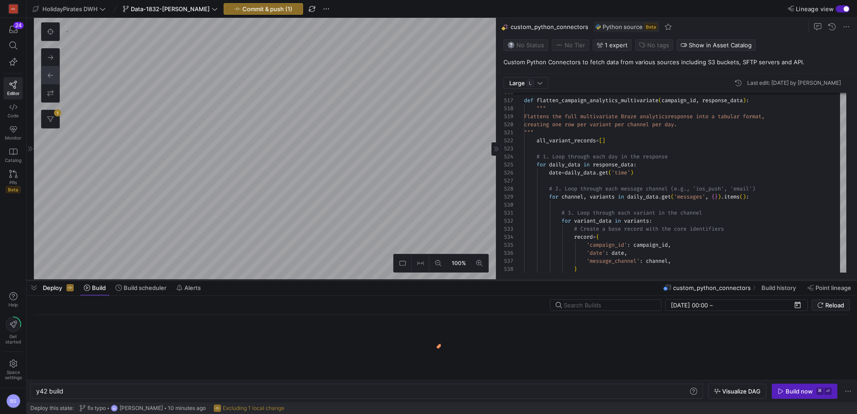
drag, startPoint x: 470, startPoint y: 399, endPoint x: 501, endPoint y: 243, distance: 158.7
click at [501, 278] on div at bounding box center [442, 280] width 830 height 4
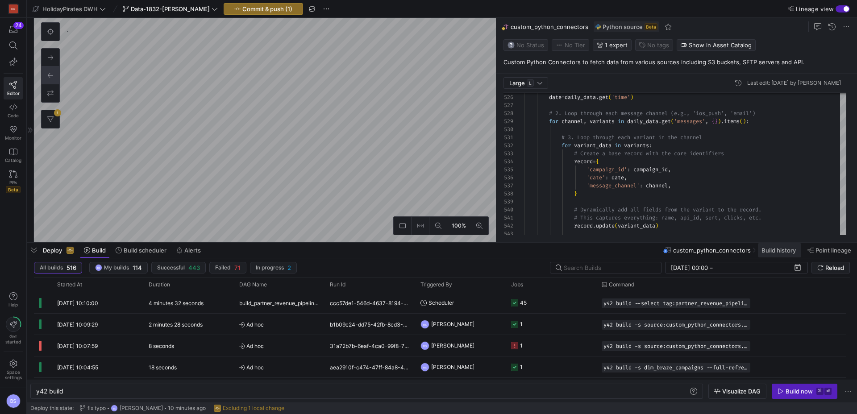
scroll to position [0, 27]
type textarea "y42 build -s source:custom_python_connectors.braze_active_campaigns_analytics"
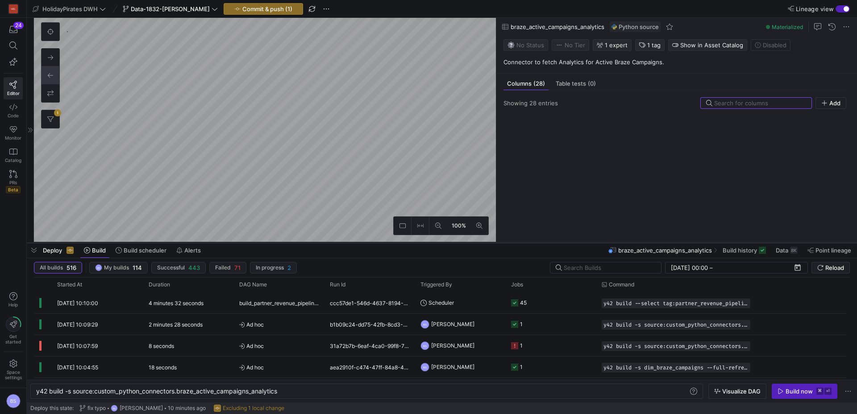
scroll to position [319, 0]
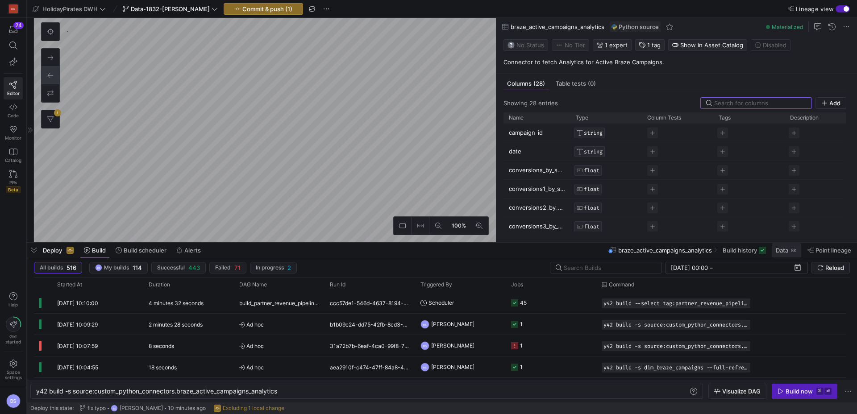
click at [782, 253] on span "Data" at bounding box center [782, 250] width 12 height 7
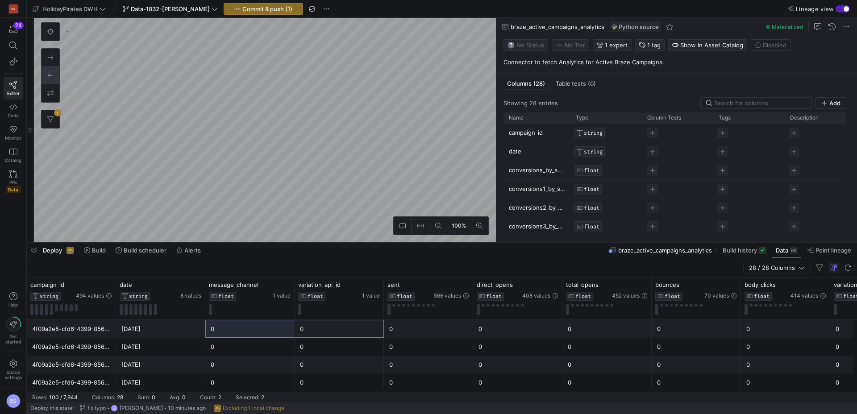
drag, startPoint x: 316, startPoint y: 331, endPoint x: 248, endPoint y: 332, distance: 67.8
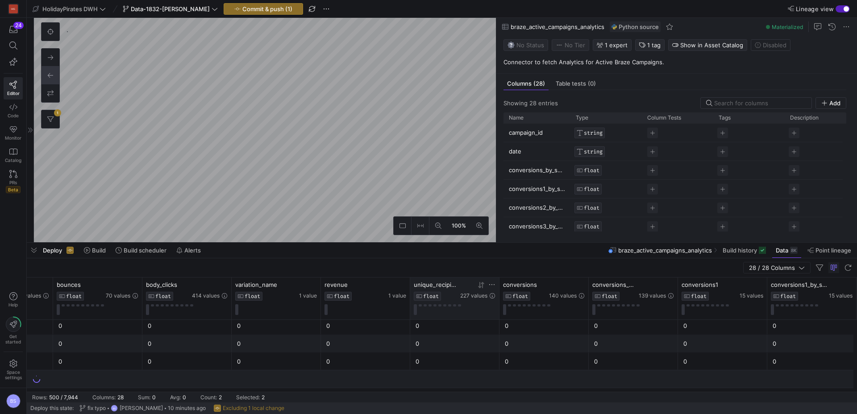
drag, startPoint x: 480, startPoint y: 285, endPoint x: 485, endPoint y: 285, distance: 4.5
click at [481, 285] on icon at bounding box center [481, 285] width 7 height 7
click at [484, 287] on icon at bounding box center [481, 285] width 7 height 7
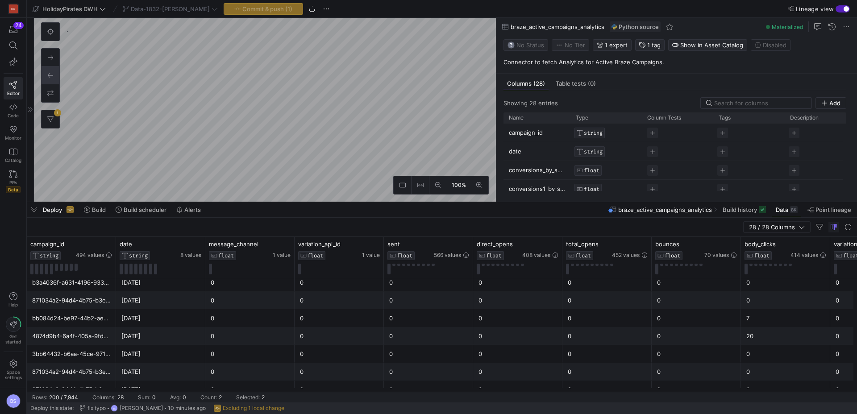
drag, startPoint x: 453, startPoint y: 242, endPoint x: 471, endPoint y: 211, distance: 36.6
click at [458, 200] on div at bounding box center [442, 202] width 830 height 4
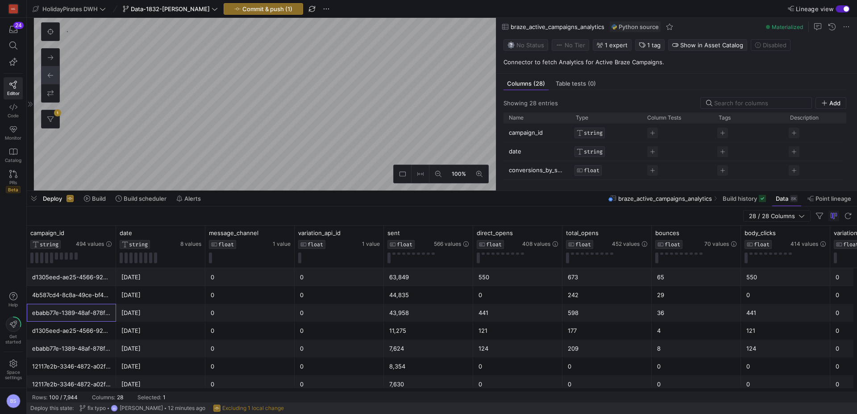
click at [77, 315] on div "ebabb77e-1389-48af-878f-2999347dc420" at bounding box center [71, 312] width 79 height 17
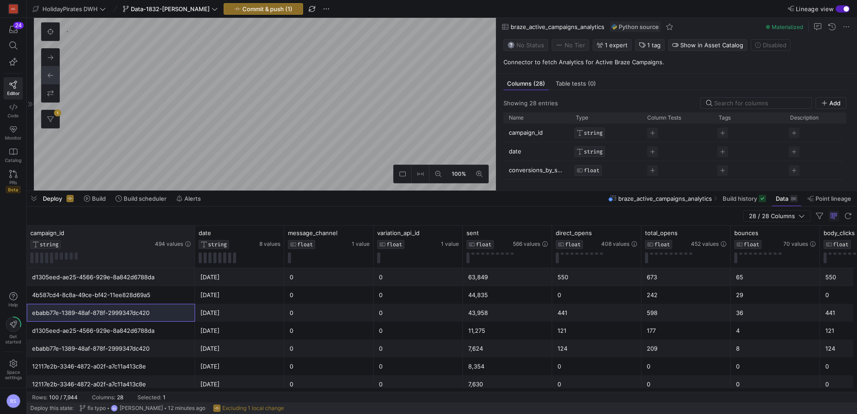
drag, startPoint x: 114, startPoint y: 237, endPoint x: 193, endPoint y: 235, distance: 79.0
click at [193, 235] on div at bounding box center [195, 247] width 4 height 42
click at [146, 281] on div "d1305eed-ae25-4566-929e-8a842d6788da" at bounding box center [111, 277] width 158 height 17
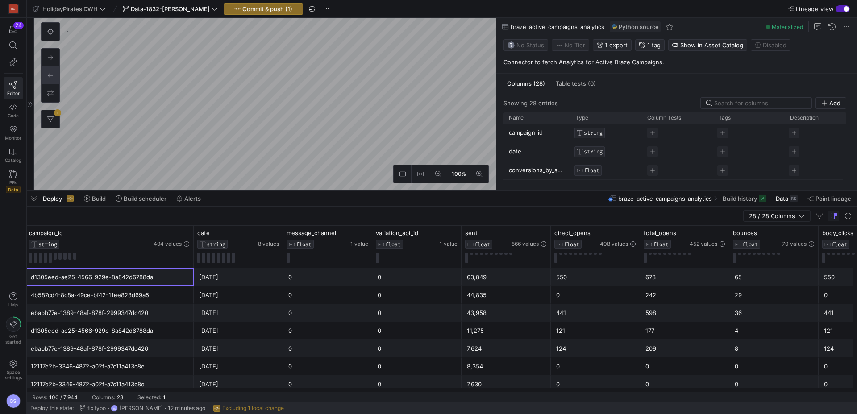
click at [106, 295] on div "4b587cd4-8c8a-49ce-bf42-11ee828d69a5" at bounding box center [110, 295] width 158 height 17
click at [187, 235] on icon at bounding box center [187, 232] width 7 height 7
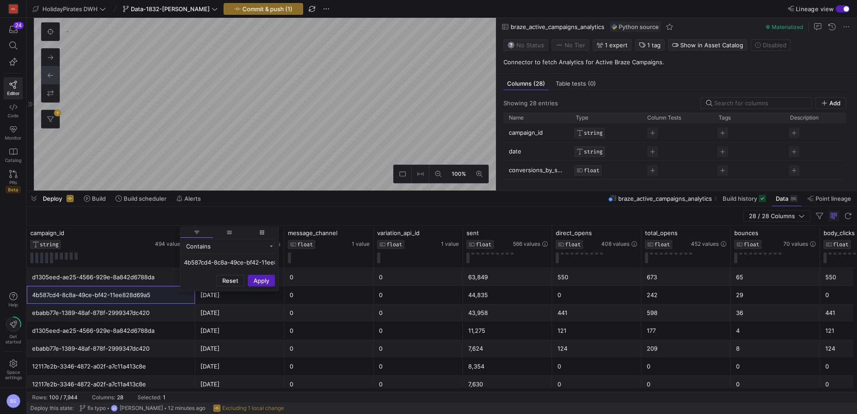
scroll to position [0, 29]
type input "4b587cd4-8c8a-49ce-bf42-11ee828d69a5"
click at [257, 323] on button "Apply" at bounding box center [261, 324] width 27 height 12
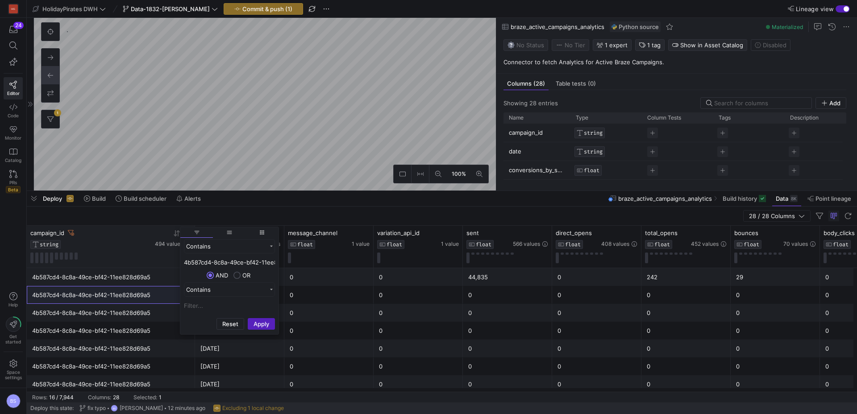
click at [133, 240] on y42-database-column-type-icon "STRING" at bounding box center [91, 244] width 123 height 9
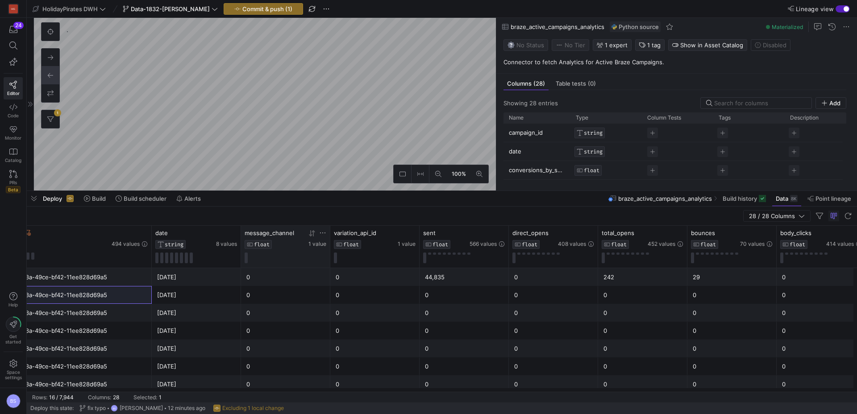
scroll to position [0, 46]
click at [218, 234] on icon at bounding box center [219, 233] width 7 height 7
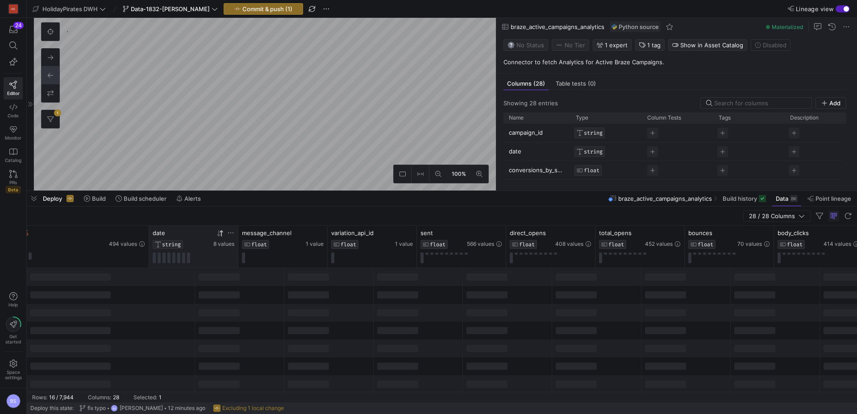
click at [222, 234] on icon at bounding box center [219, 233] width 7 height 7
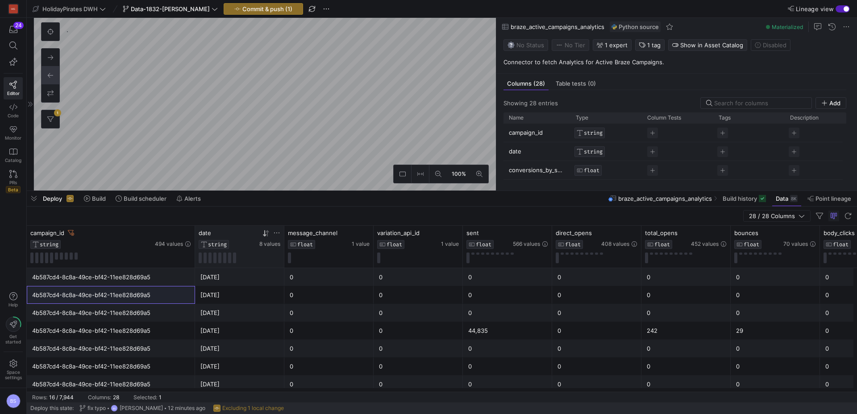
click at [167, 321] on div "4b587cd4-8c8a-49ce-bf42-11ee828d69a5" at bounding box center [111, 312] width 158 height 17
drag, startPoint x: 160, startPoint y: 333, endPoint x: 179, endPoint y: 331, distance: 18.9
click at [162, 332] on div "4b587cd4-8c8a-49ce-bf42-11ee828d69a5" at bounding box center [111, 330] width 158 height 17
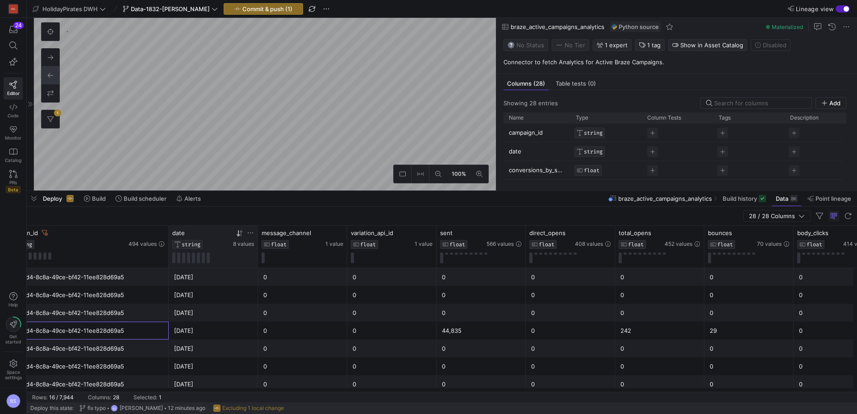
click at [477, 328] on div "44,835" at bounding box center [481, 330] width 79 height 17
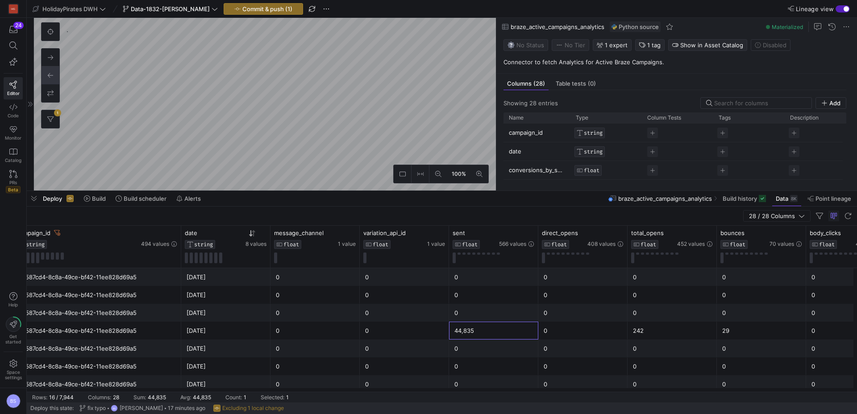
click at [401, 334] on div "0" at bounding box center [404, 330] width 79 height 17
click at [389, 233] on span "variation_api_id" at bounding box center [384, 232] width 42 height 7
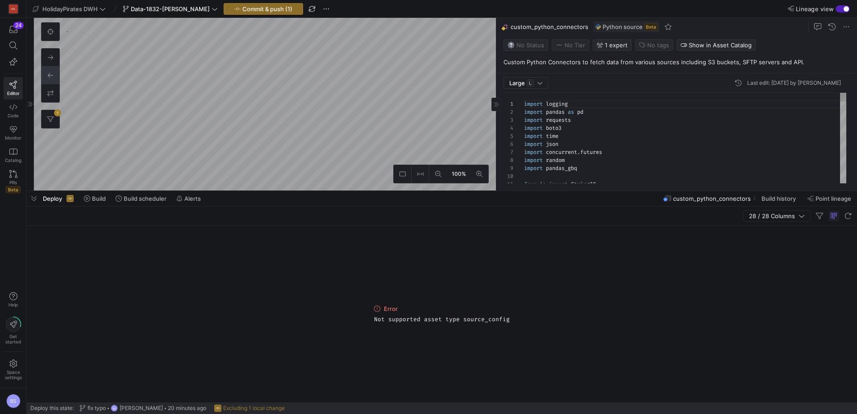
scroll to position [360, 0]
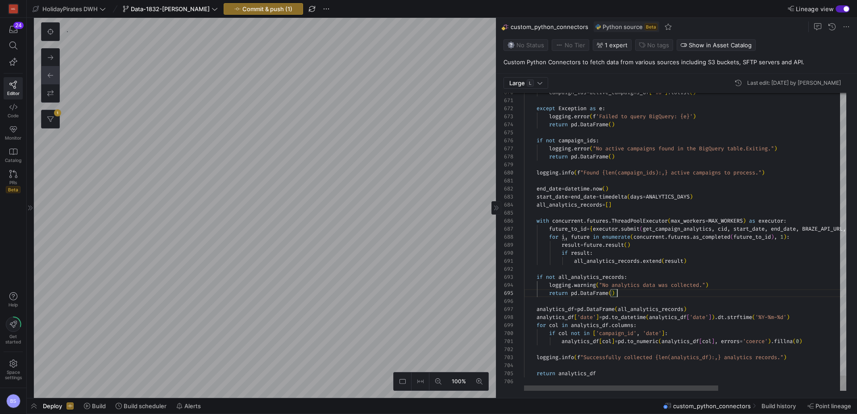
scroll to position [32, 93]
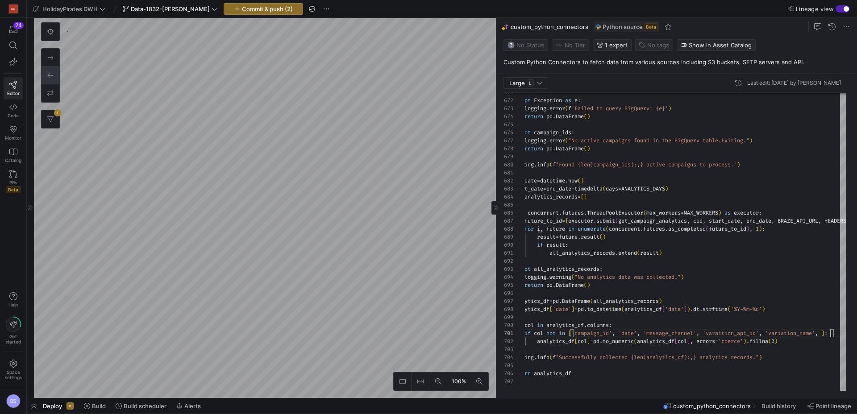
scroll to position [0, 331]
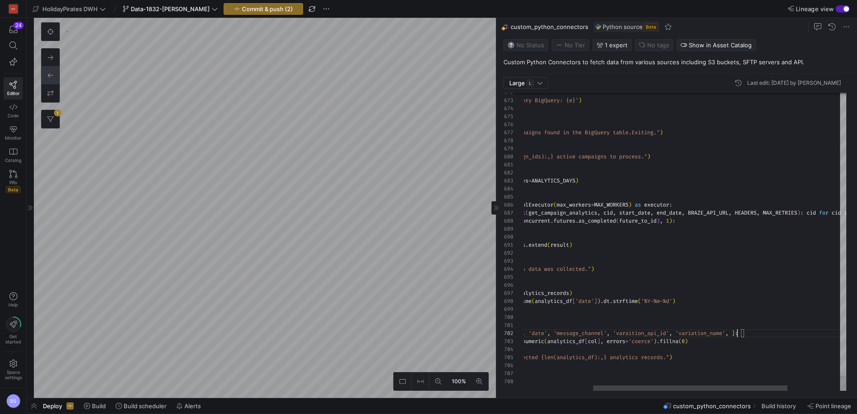
drag, startPoint x: 738, startPoint y: 334, endPoint x: 766, endPoint y: 343, distance: 29.4
click at [731, 335] on span at bounding box center [729, 333] width 3 height 7
type textarea "for col in analytics_df.columns: if col not in ['campaign_id', 'date', 'message…"
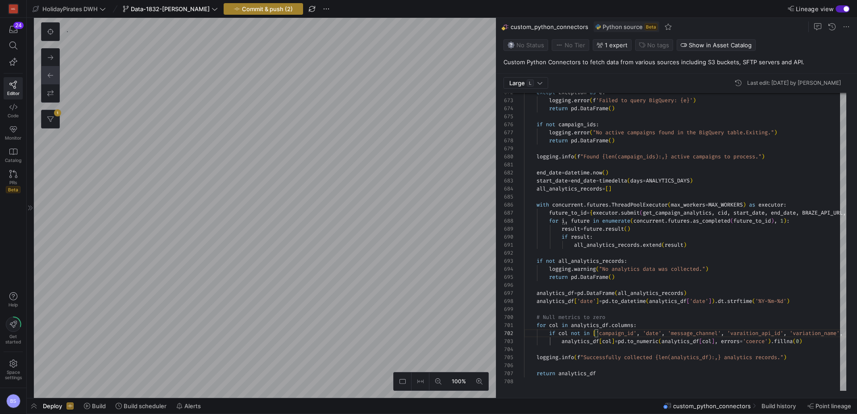
click at [266, 10] on span "Commit & push (2)" at bounding box center [267, 8] width 51 height 7
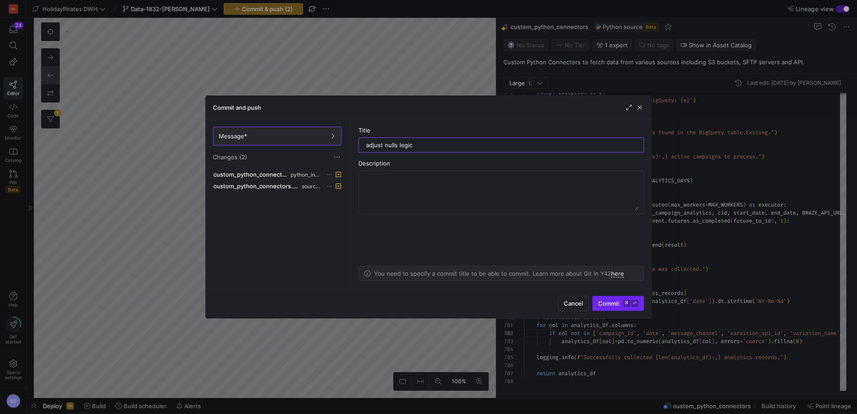
type input "adjust nulls logic"
click at [621, 301] on span "Commit ⌘ ⏎" at bounding box center [618, 303] width 40 height 7
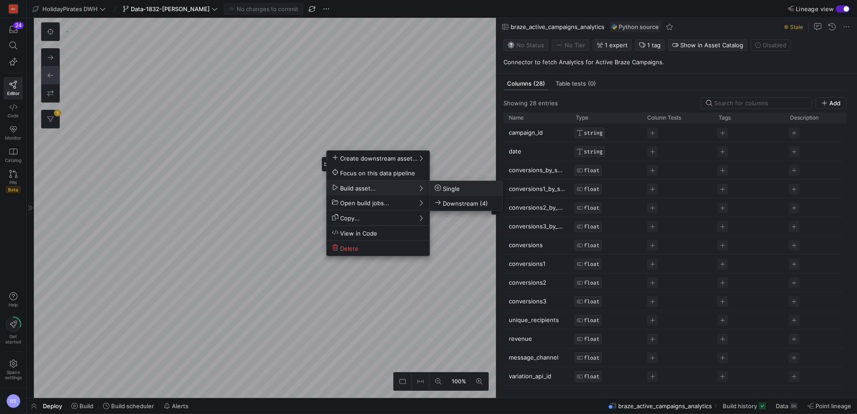
click at [447, 191] on span "Single" at bounding box center [447, 189] width 25 height 8
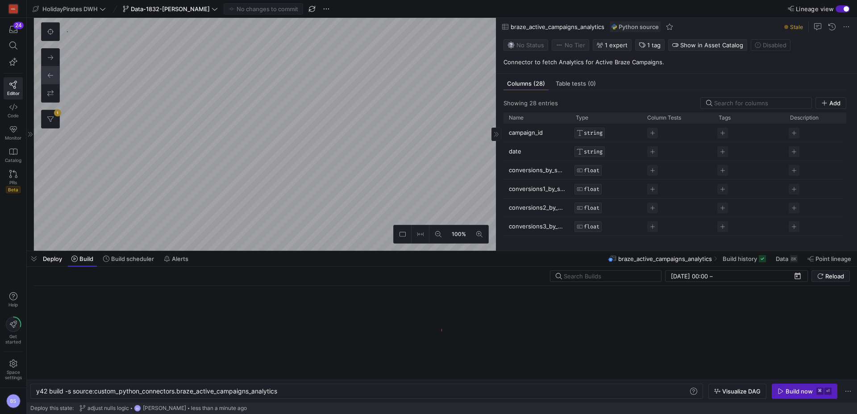
scroll to position [0, 242]
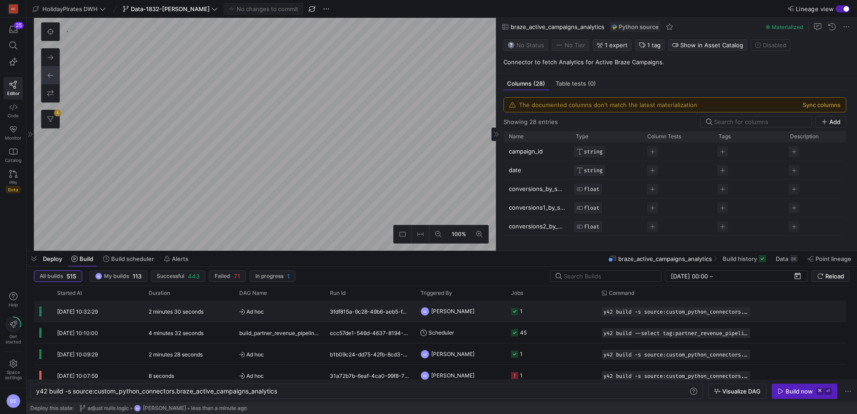
click at [288, 316] on span "Ad hoc" at bounding box center [279, 311] width 80 height 21
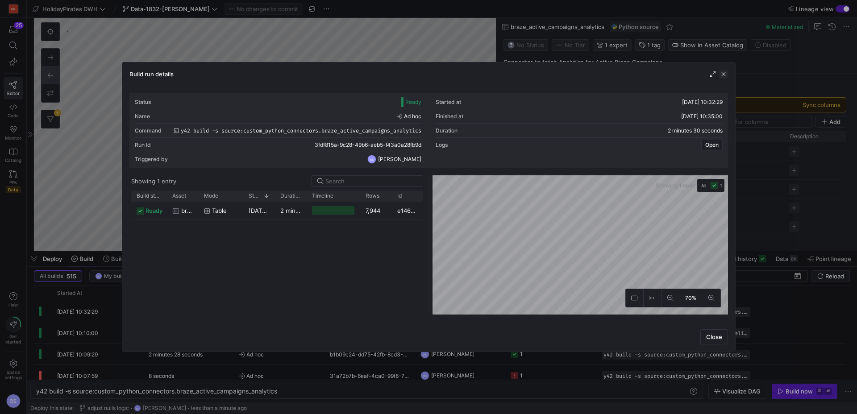
click at [727, 76] on span "button" at bounding box center [723, 74] width 9 height 9
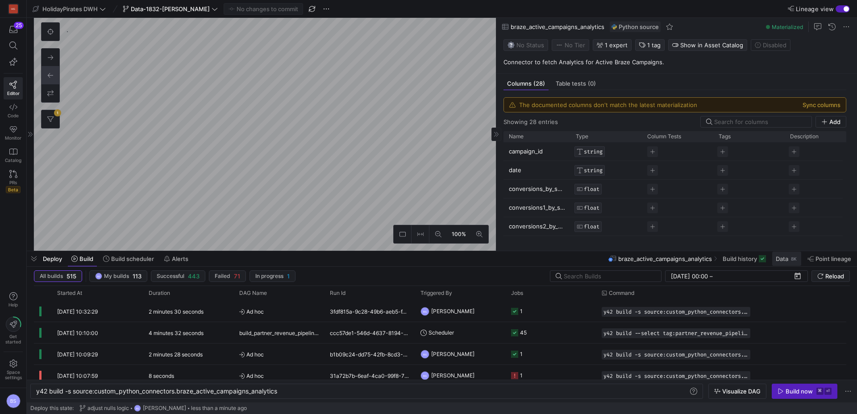
click at [787, 264] on span at bounding box center [786, 259] width 29 height 14
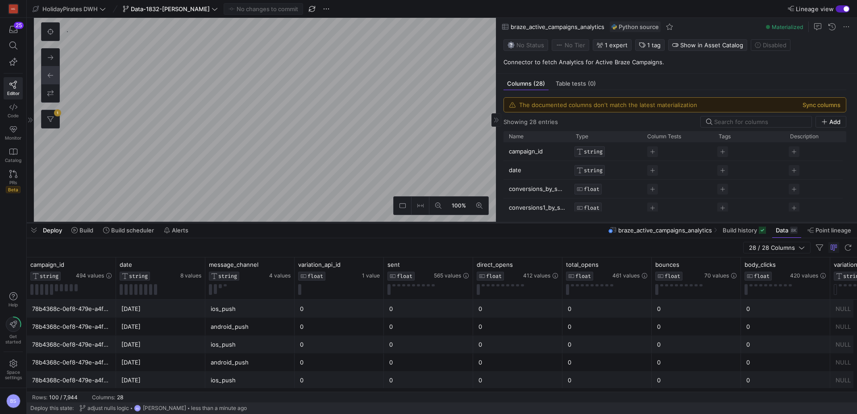
drag, startPoint x: 390, startPoint y: 251, endPoint x: 394, endPoint y: 223, distance: 28.8
click at [394, 223] on div at bounding box center [442, 223] width 830 height 4
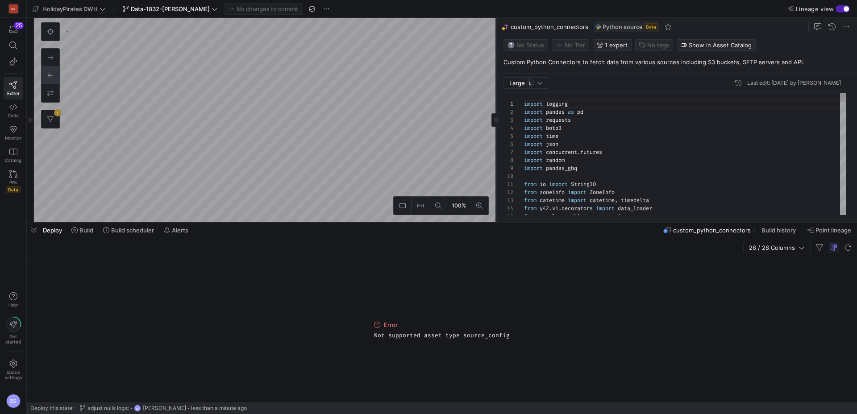
scroll to position [80, 0]
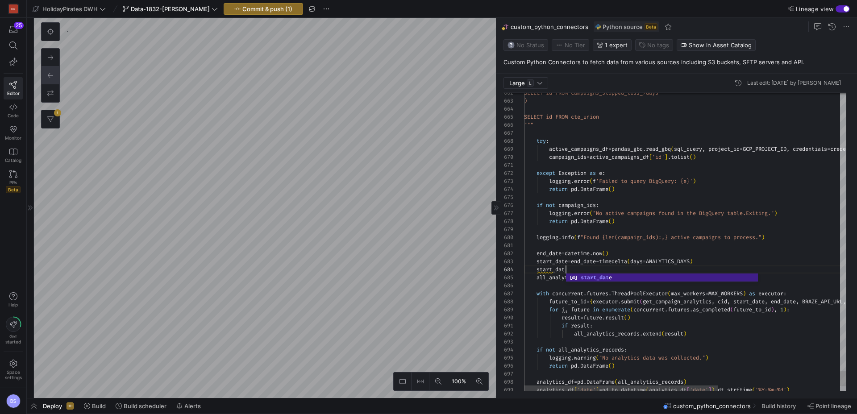
scroll to position [24, 45]
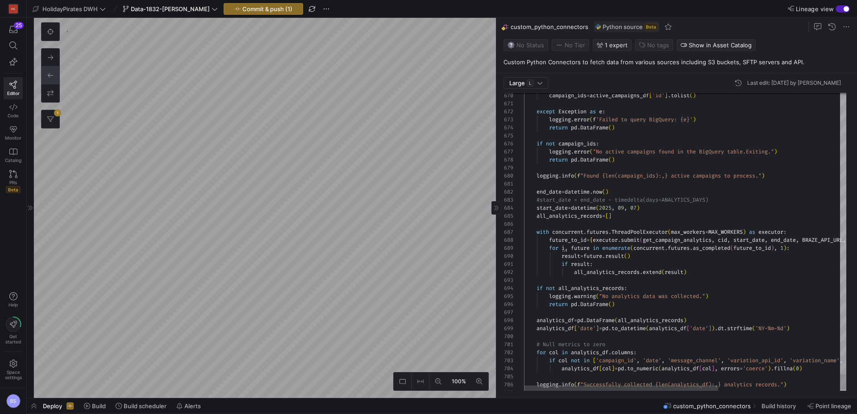
click at [636, 207] on span "07" at bounding box center [633, 207] width 6 height 7
type textarea "end_date = [DOMAIN_NAME]() #start_date = end_date - timedelta(days=ANALYTICS_DA…"
click at [275, 10] on span "Commit & push (1)" at bounding box center [267, 8] width 50 height 7
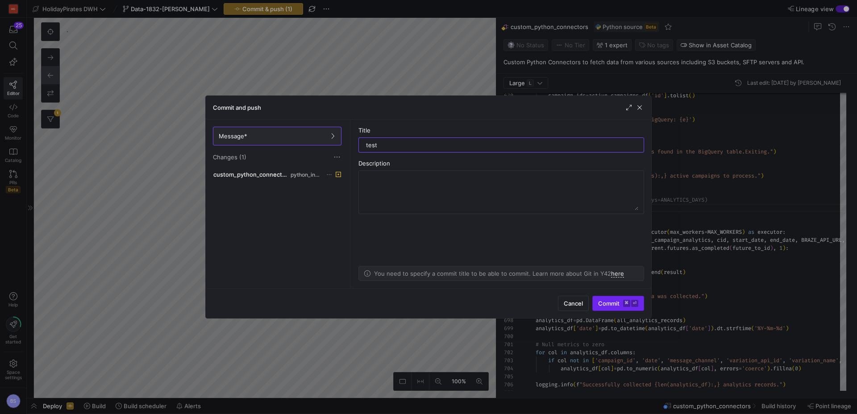
type input "test"
click at [614, 300] on span "Commit ⌘ ⏎" at bounding box center [618, 303] width 40 height 7
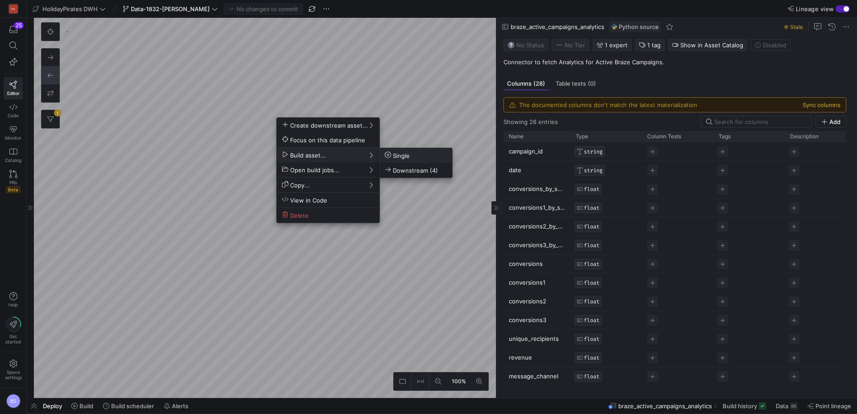
click at [408, 158] on span "Single" at bounding box center [397, 156] width 25 height 8
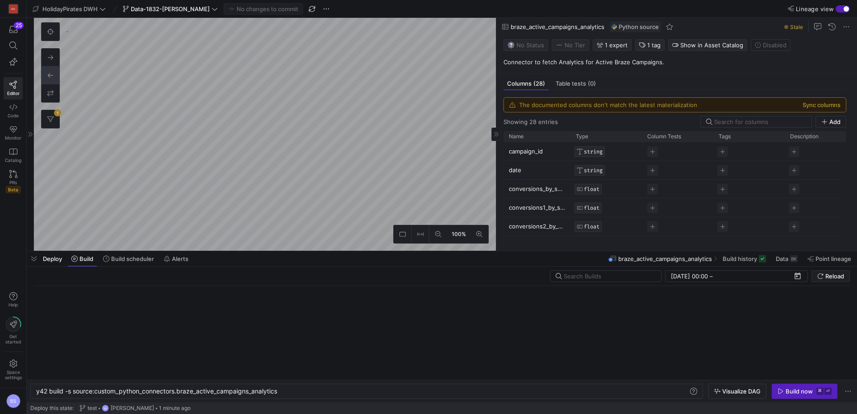
scroll to position [0, 242]
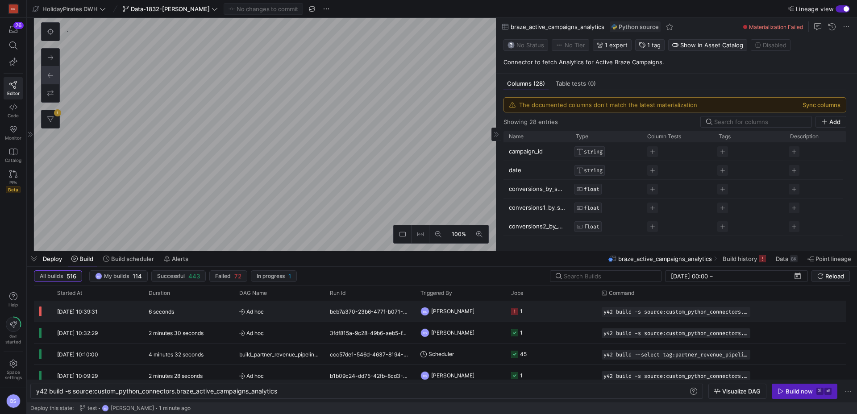
click at [295, 312] on span "Ad hoc" at bounding box center [279, 311] width 80 height 21
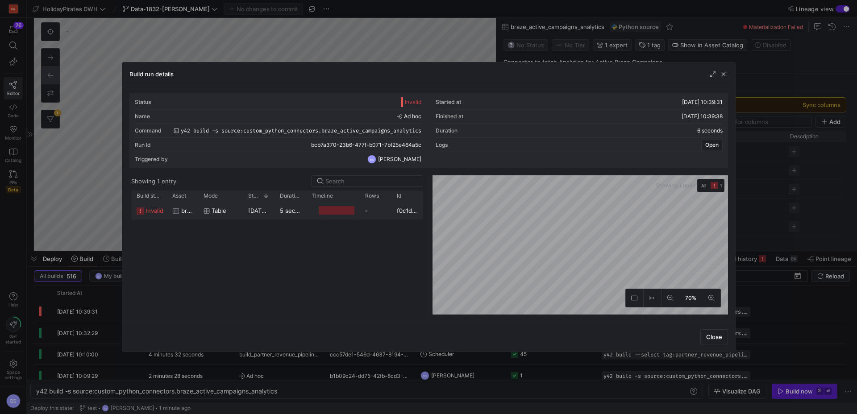
click at [266, 208] on span "[DATE] 10:39:32" at bounding box center [270, 210] width 45 height 7
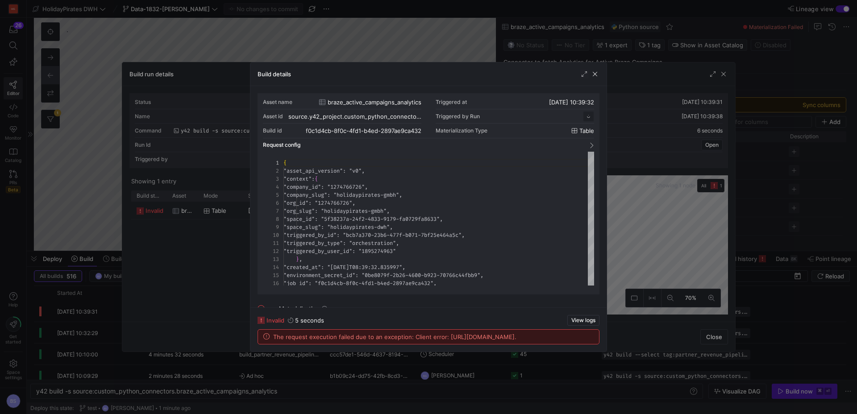
scroll to position [80, 0]
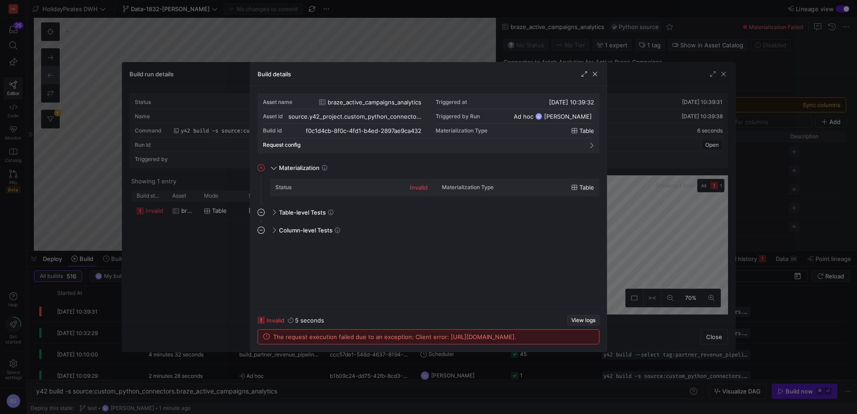
click at [582, 317] on span "View logs" at bounding box center [583, 320] width 24 height 6
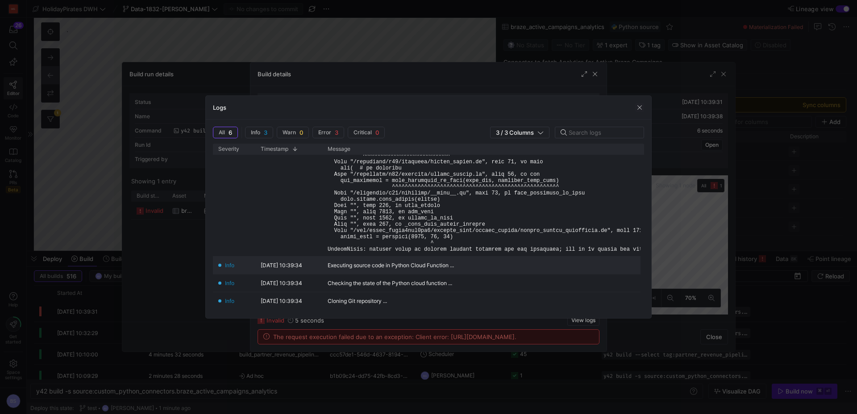
scroll to position [145, 0]
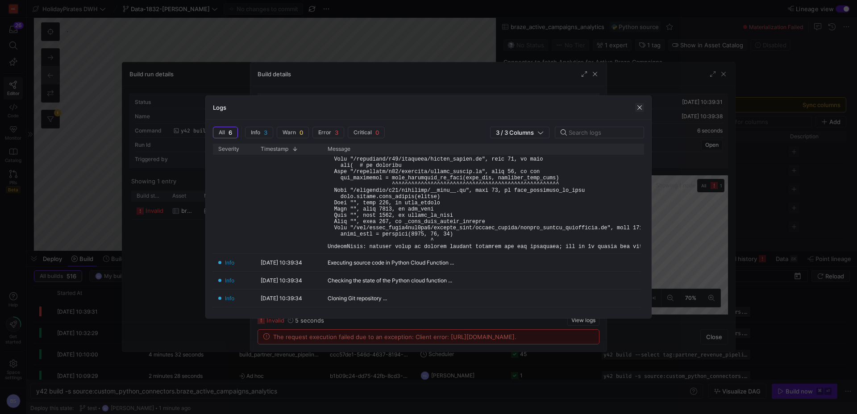
click at [641, 107] on span "button" at bounding box center [639, 107] width 9 height 9
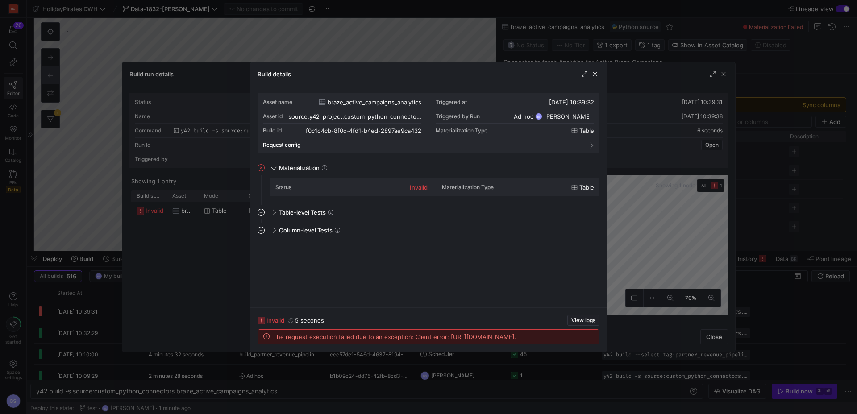
drag, startPoint x: 595, startPoint y: 75, endPoint x: 672, endPoint y: 74, distance: 76.8
click at [598, 75] on span "button" at bounding box center [594, 74] width 9 height 9
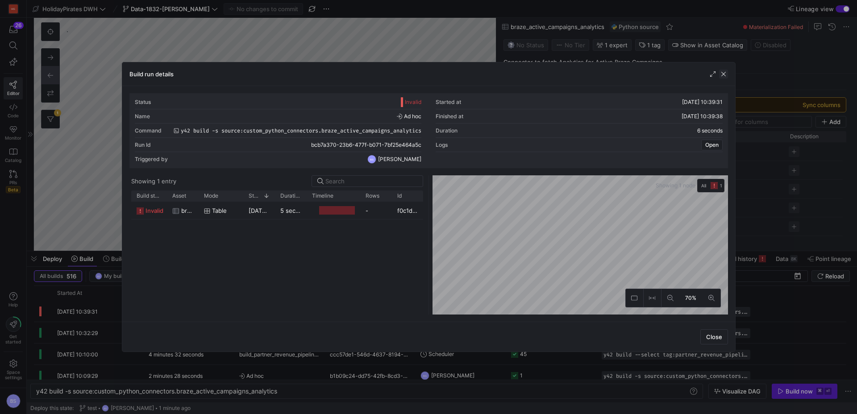
click at [724, 75] on span "button" at bounding box center [723, 74] width 9 height 9
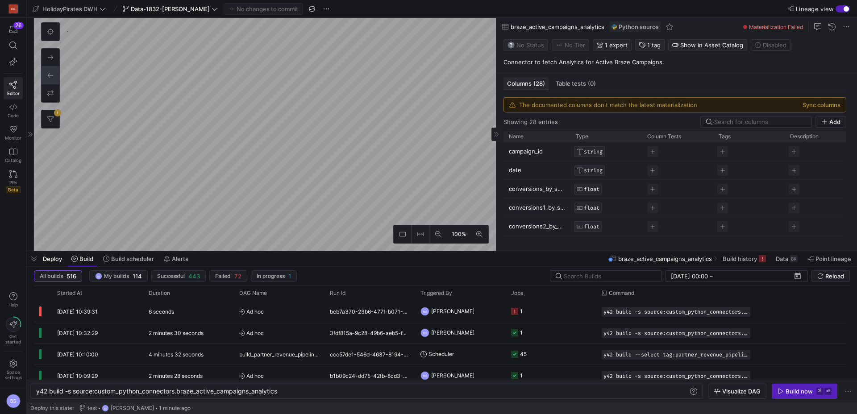
type textarea "y42 build"
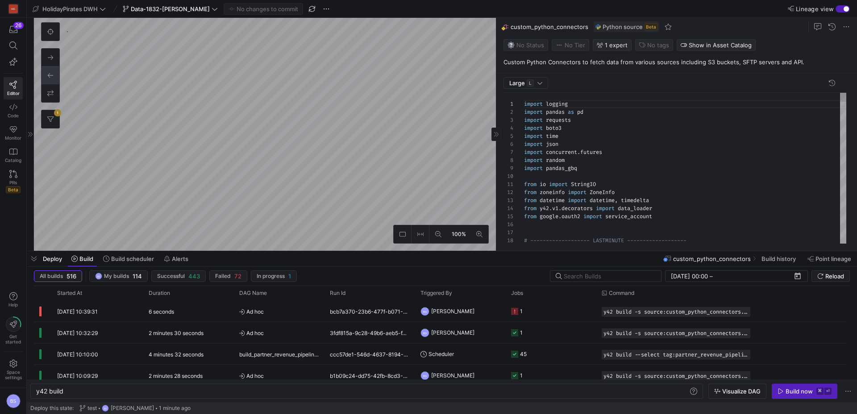
scroll to position [80, 0]
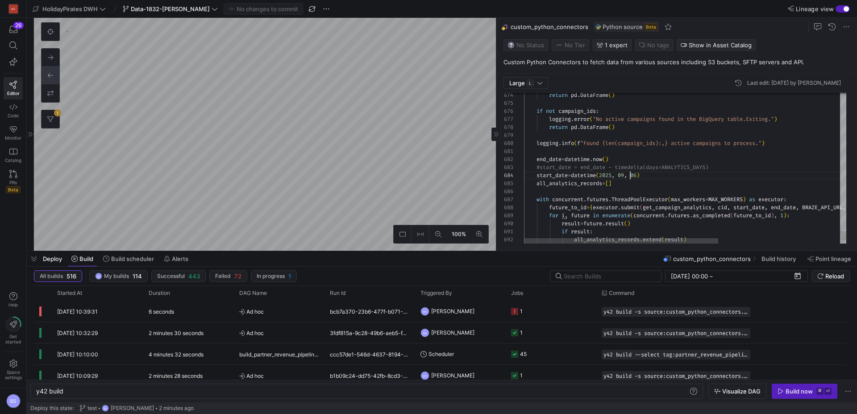
drag, startPoint x: 641, startPoint y: 177, endPoint x: 636, endPoint y: 179, distance: 5.8
click at [633, 177] on span "06" at bounding box center [630, 175] width 6 height 7
type textarea "end_date = [DOMAIN_NAME]() #start_date = end_date - timedelta(days=ANALYTICS_DA…"
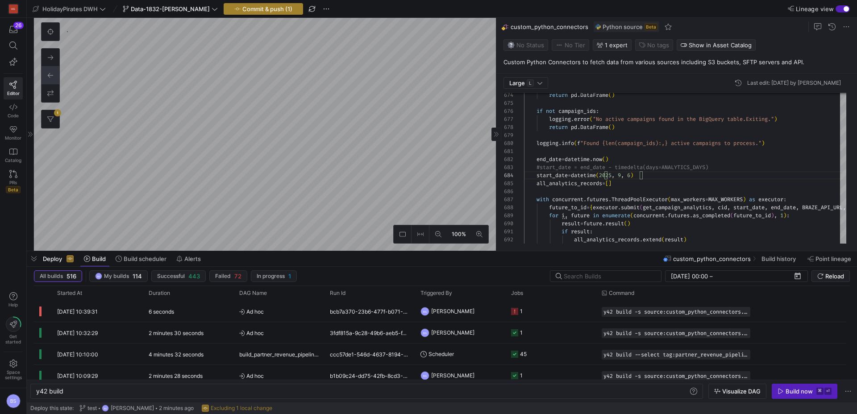
click at [261, 9] on span "Commit & push (1)" at bounding box center [267, 8] width 50 height 7
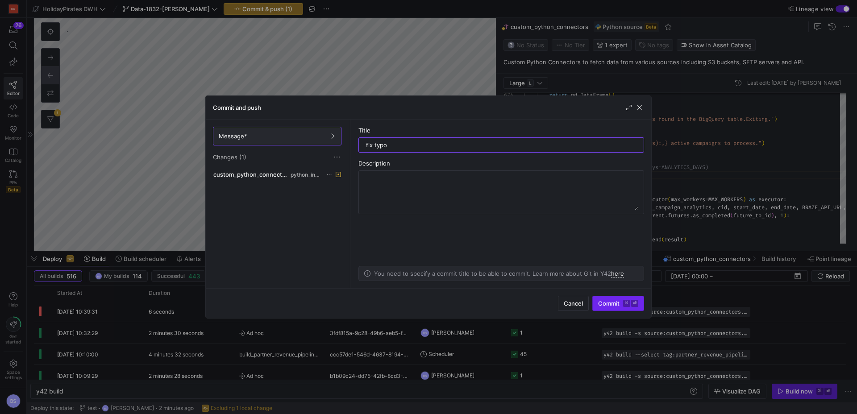
type input "fix typo"
click at [605, 302] on span "Commit ⌘ ⏎" at bounding box center [618, 303] width 40 height 7
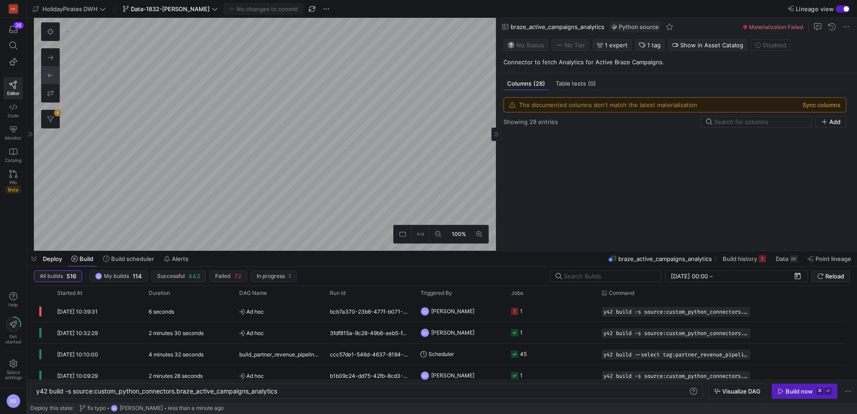
type textarea "y42 build -s source:custom_python_connectors.braze_active_campaigns_analytics"
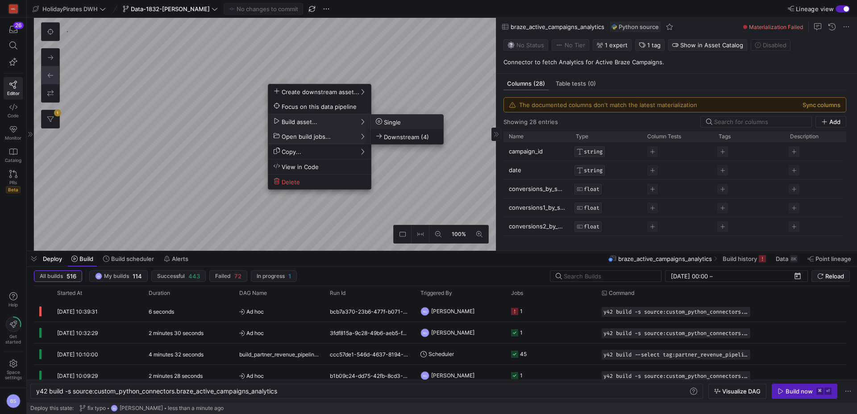
click at [381, 120] on icon at bounding box center [379, 121] width 6 height 6
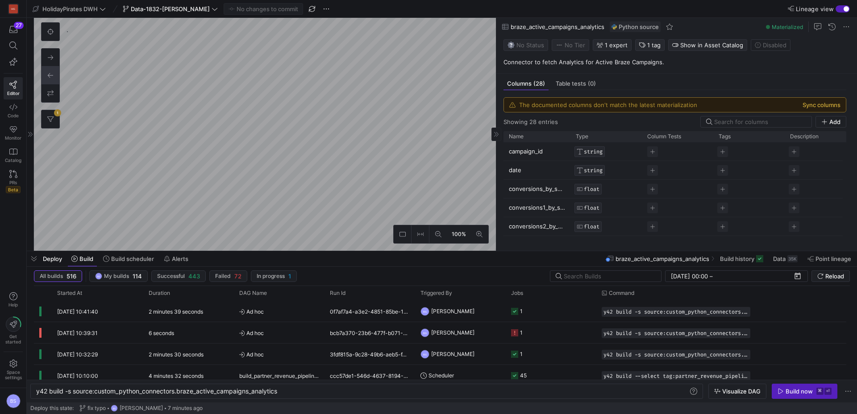
click at [829, 104] on button "Sync columns" at bounding box center [821, 104] width 38 height 7
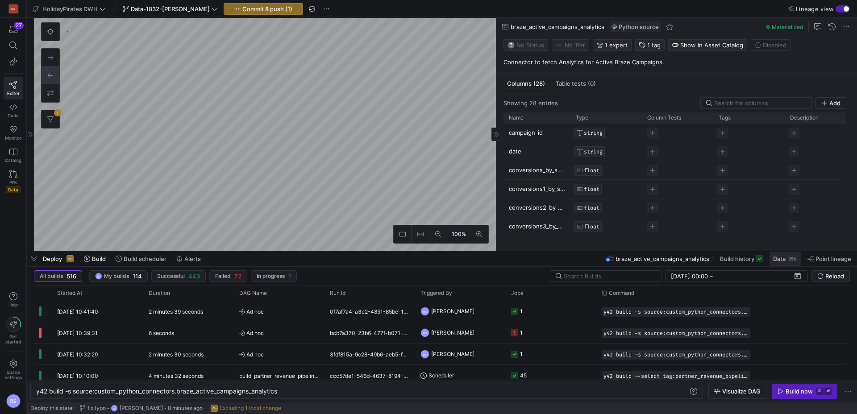
click at [783, 259] on span "Data" at bounding box center [779, 258] width 12 height 7
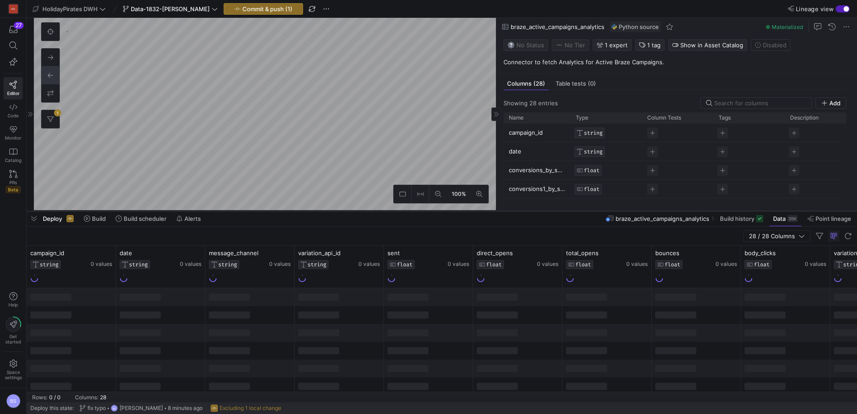
drag, startPoint x: 374, startPoint y: 251, endPoint x: 373, endPoint y: 211, distance: 40.2
click at [373, 211] on div at bounding box center [442, 211] width 830 height 4
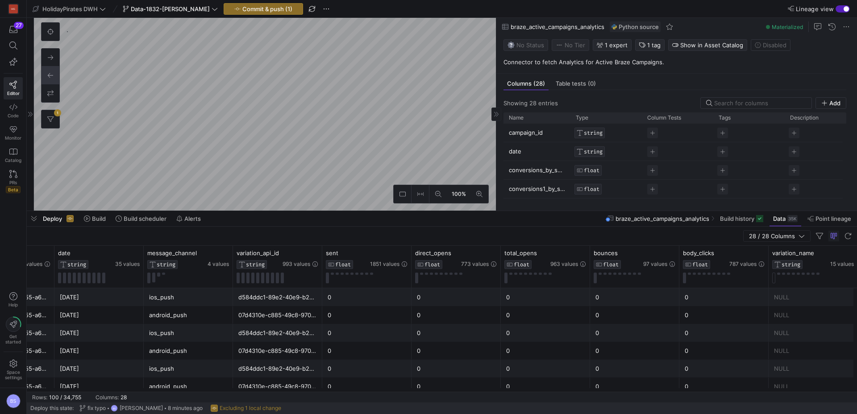
scroll to position [0, 79]
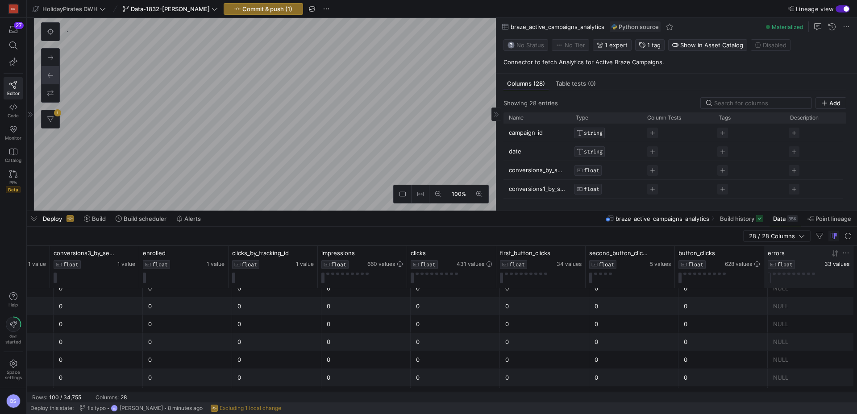
click at [842, 264] on span "33 values" at bounding box center [836, 264] width 25 height 6
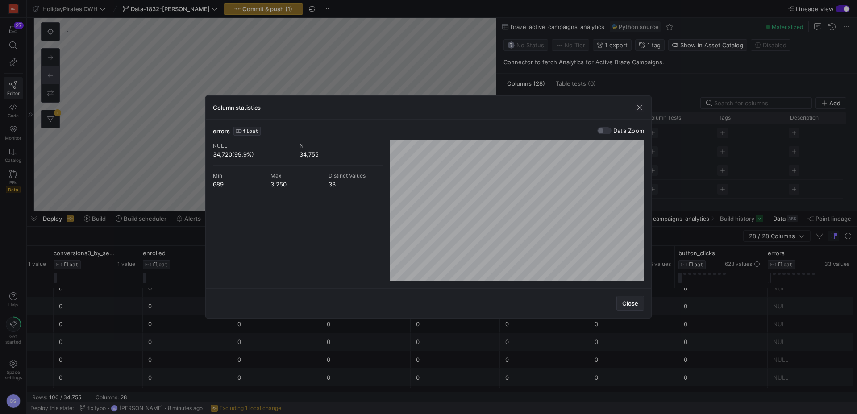
click at [632, 305] on span "Close" at bounding box center [630, 303] width 16 height 7
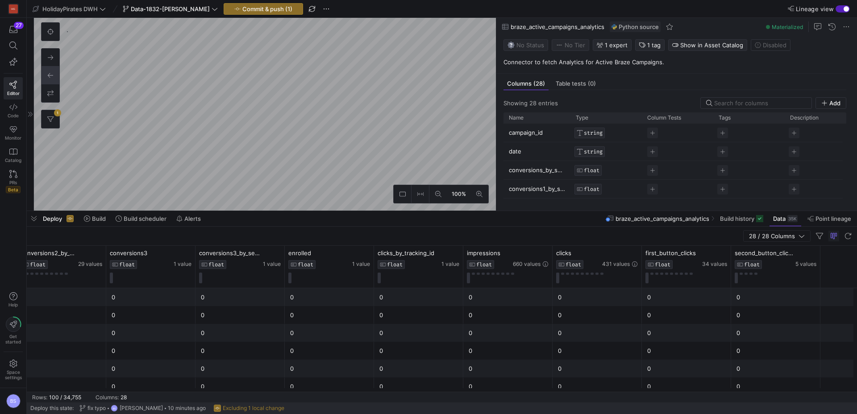
scroll to position [0, 1180]
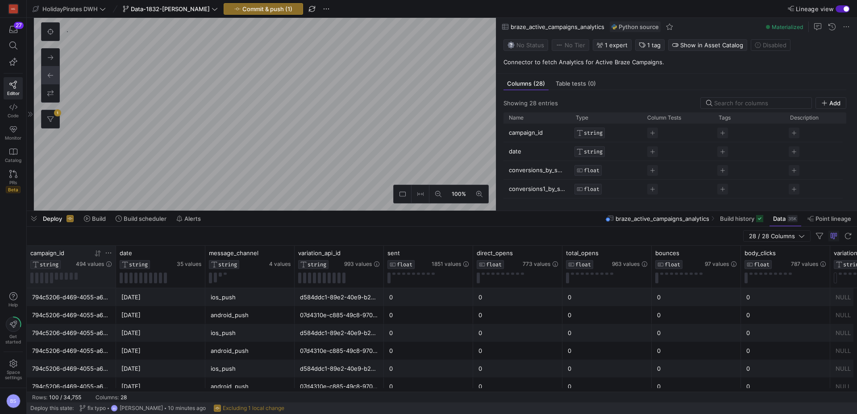
click at [108, 254] on icon at bounding box center [108, 252] width 7 height 7
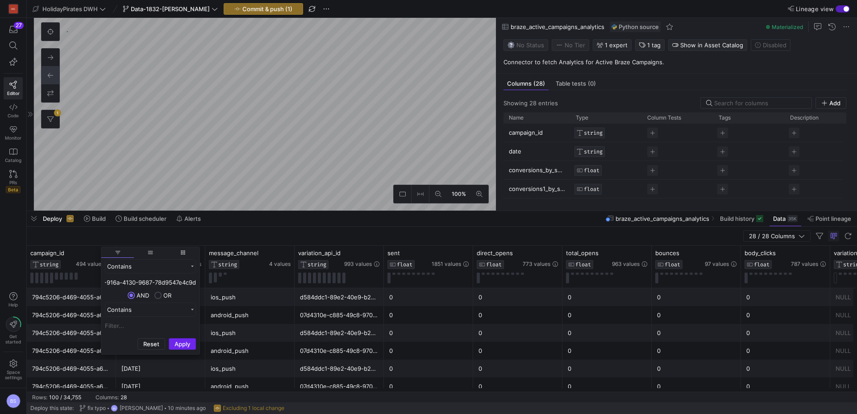
type input "17ba0552-916a-4130-9687-78d9547e4c9d"
drag, startPoint x: 183, startPoint y: 341, endPoint x: 175, endPoint y: 340, distance: 7.2
click at [183, 341] on button "Apply" at bounding box center [182, 344] width 27 height 12
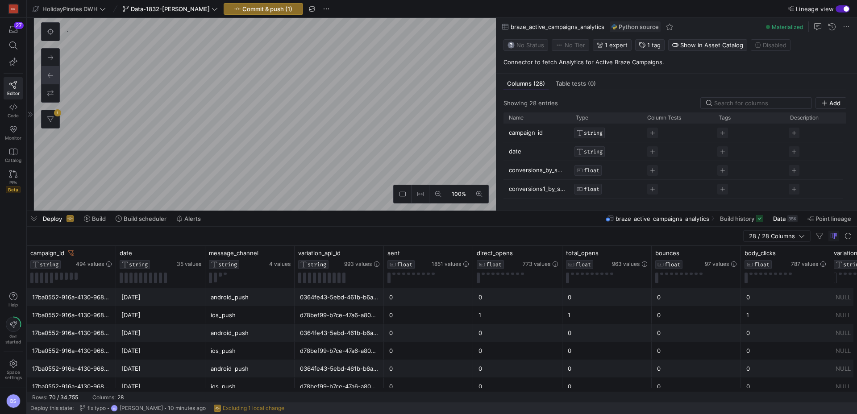
click at [190, 239] on div "28 / 28 Columns" at bounding box center [442, 236] width 830 height 19
click at [190, 254] on icon at bounding box center [186, 253] width 7 height 7
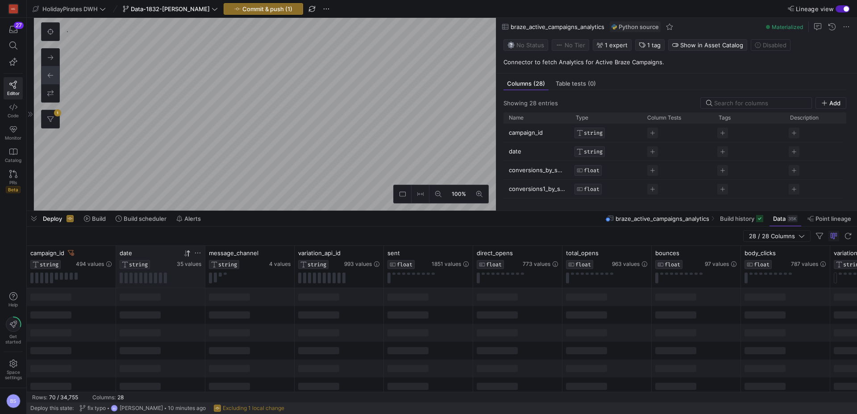
click at [190, 256] on icon at bounding box center [186, 253] width 7 height 7
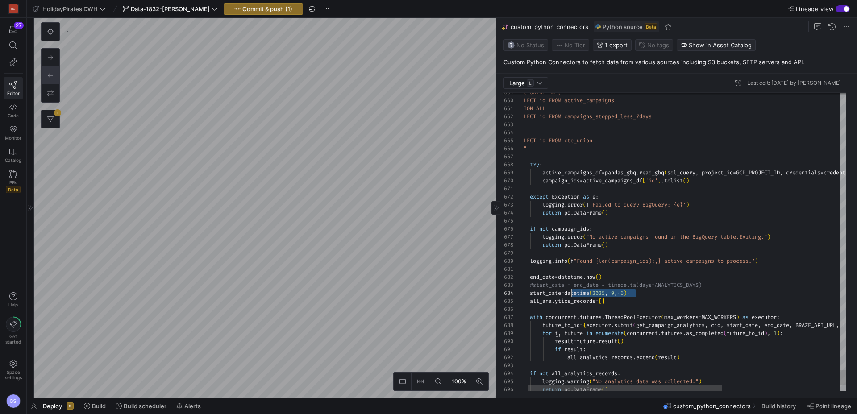
drag, startPoint x: 625, startPoint y: 293, endPoint x: 573, endPoint y: 294, distance: 52.7
drag, startPoint x: 614, startPoint y: 278, endPoint x: 566, endPoint y: 277, distance: 47.3
drag, startPoint x: 638, startPoint y: 295, endPoint x: 507, endPoint y: 293, distance: 130.8
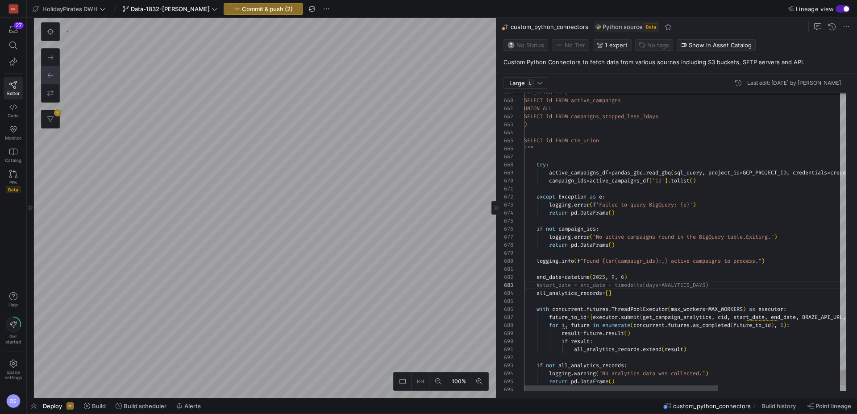
type textarea "end_date = datetime(2025, 9, 6) start_date = end_date - timedelta(days=ANALYTIC…"
click at [258, 10] on span "Commit & push (2)" at bounding box center [267, 8] width 51 height 7
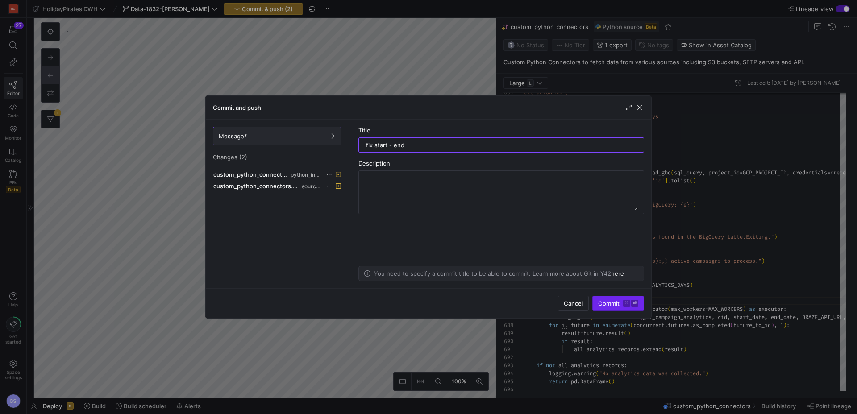
type input "fix start - end"
click at [616, 303] on span "Commit ⌘ ⏎" at bounding box center [618, 303] width 40 height 7
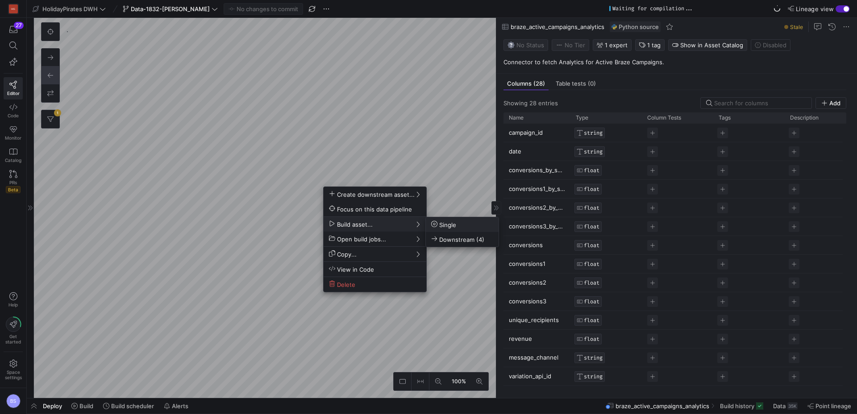
click at [449, 224] on span "Single" at bounding box center [443, 225] width 25 height 8
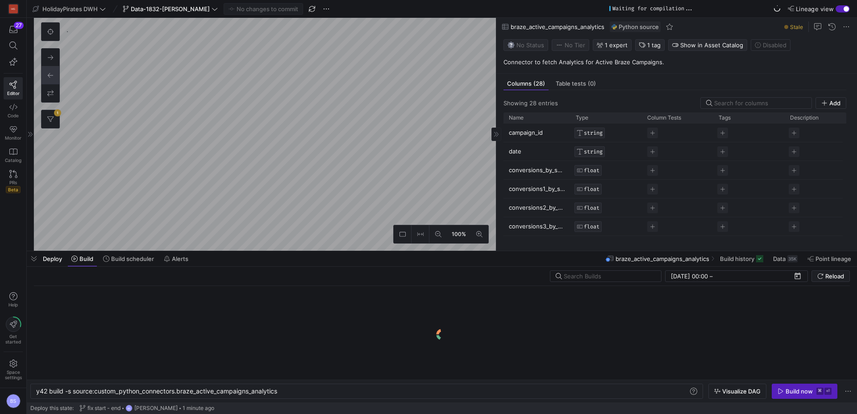
scroll to position [0, 242]
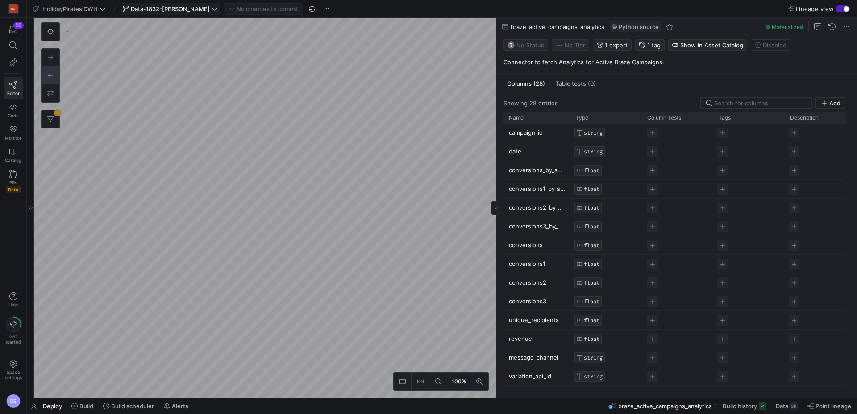
click at [185, 12] on span "Data-1832-[PERSON_NAME]" at bounding box center [170, 8] width 79 height 7
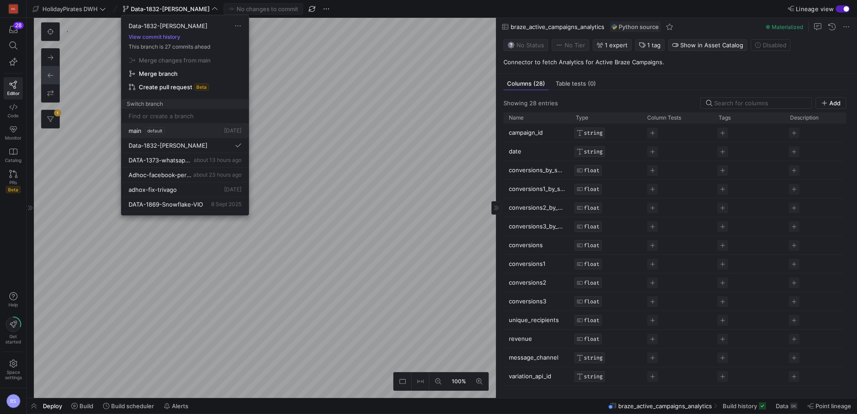
click at [185, 135] on button "main default 2 days ago" at bounding box center [184, 131] width 127 height 15
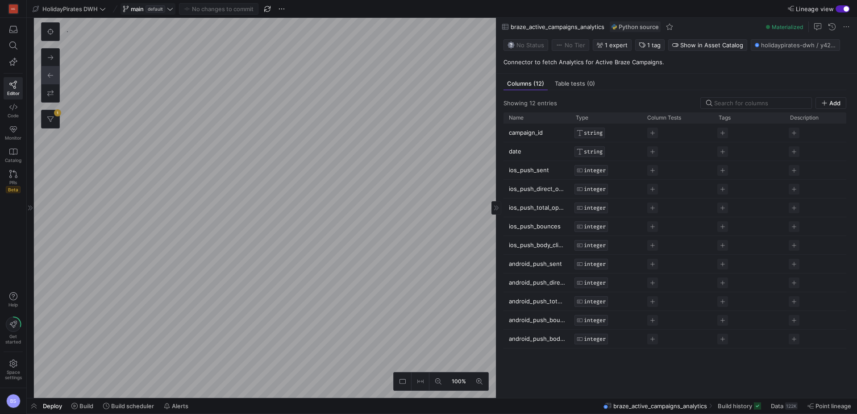
click at [136, 5] on span "main" at bounding box center [137, 8] width 13 height 7
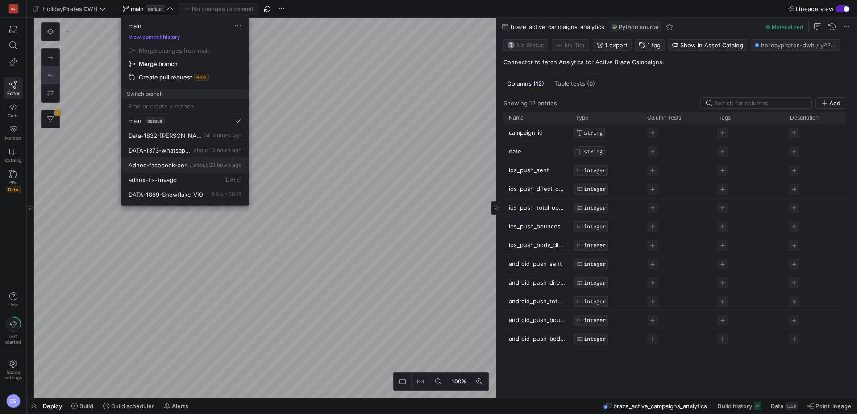
click at [186, 166] on span "Adhoc-facebook-permissions-test" at bounding box center [160, 165] width 63 height 7
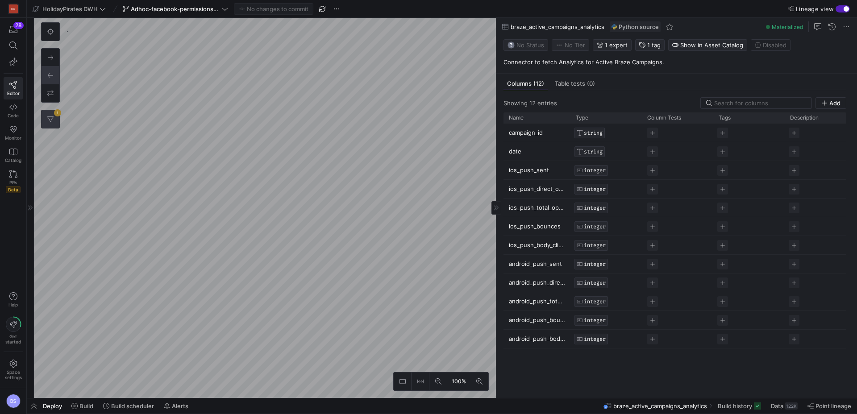
click at [48, 120] on button "1" at bounding box center [51, 119] width 18 height 18
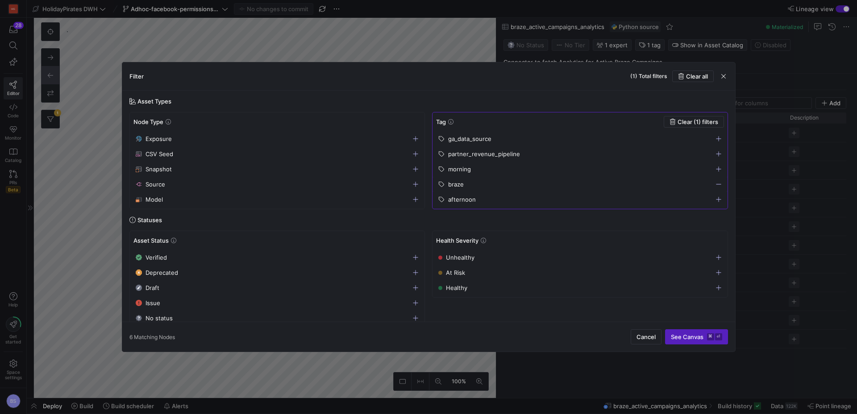
click at [715, 185] on icon "button" at bounding box center [718, 184] width 6 height 6
click at [692, 340] on span "See Canvas ⌘ ⏎" at bounding box center [696, 336] width 51 height 7
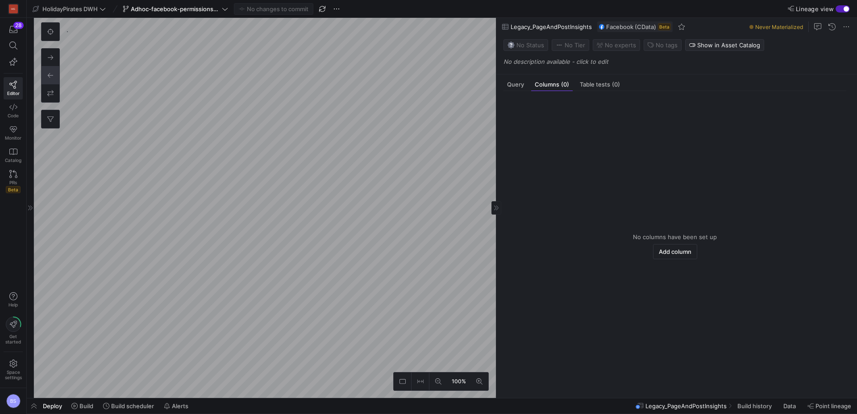
scroll to position [268, 0]
click at [510, 89] on div "Query" at bounding box center [515, 84] width 24 height 13
click at [82, 409] on span "Build" at bounding box center [86, 406] width 14 height 7
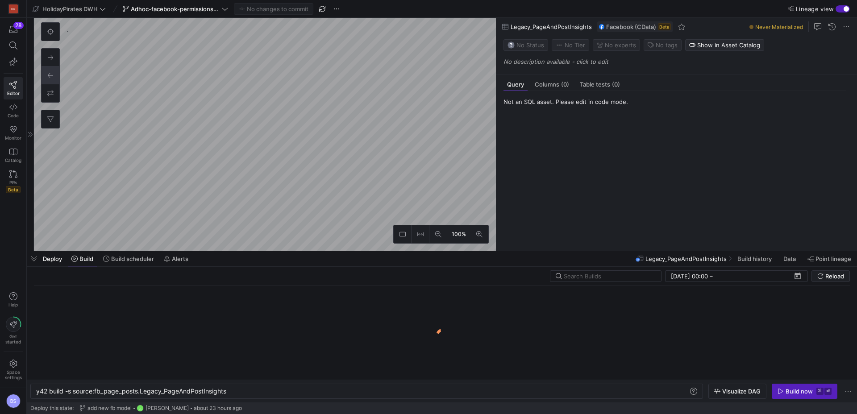
scroll to position [0, 190]
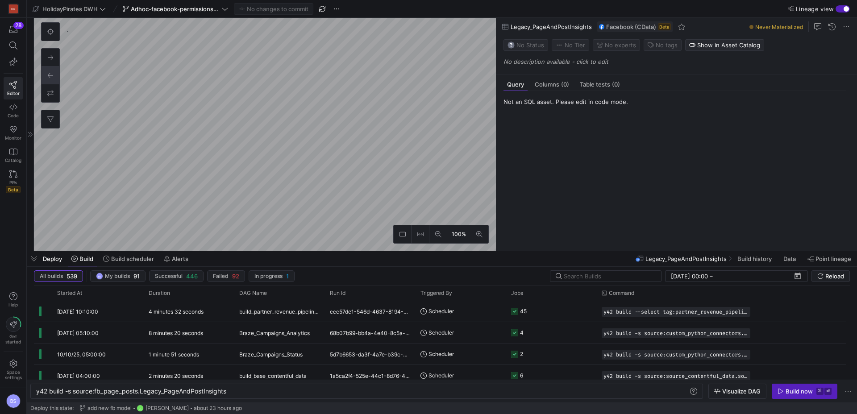
scroll to position [0, 190]
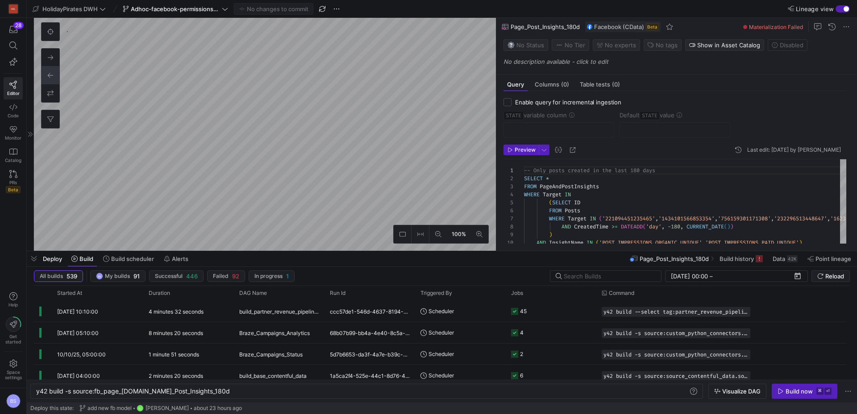
scroll to position [72, 0]
type textarea "y42 build -s source:fb_page_[DOMAIN_NAME]_Post_Insights_90d"
type textarea "-- Only posts created in the last 90 days SELECT * FROM PageAndPostInsights WHE…"
type textarea "y42 build -s source:fb_page_[DOMAIN_NAME]_Post_Insights_180d"
type textarea "-- Only posts created in the last 180 days SELECT * FROM PageAndPostInsights WH…"
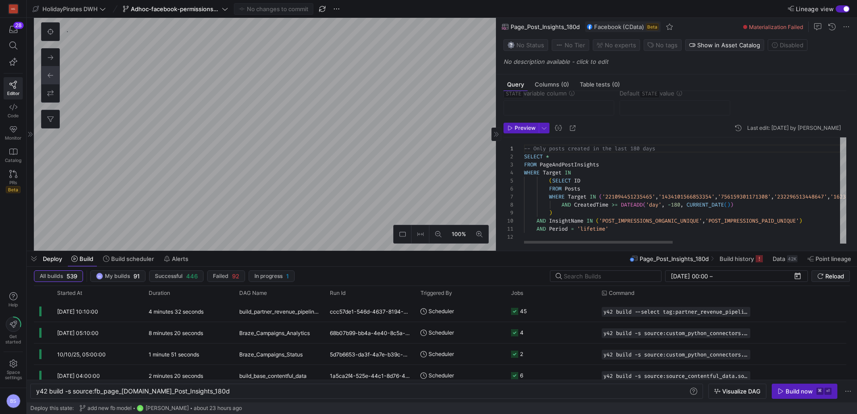
scroll to position [25, 0]
type textarea "y42 build -s source:fb_page_[DOMAIN_NAME]_Post_Insights_90d"
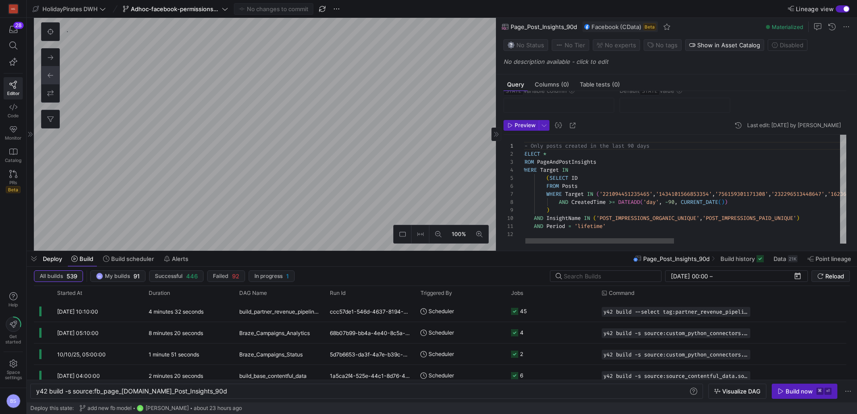
type textarea "-- Only posts created in the last 90 days SELECT * FROM PageAndPostInsights WHE…"
drag, startPoint x: 733, startPoint y: 203, endPoint x: 662, endPoint y: 204, distance: 71.0
click at [662, 204] on div "-- Only posts created in the last 90 days SELECT * FROM PageAndPostInsights WHE…" at bounding box center [863, 189] width 684 height 109
click at [701, 209] on div "-- Only posts created in the last 90 days SELECT * FROM PageAndPostInsights WHE…" at bounding box center [863, 189] width 684 height 109
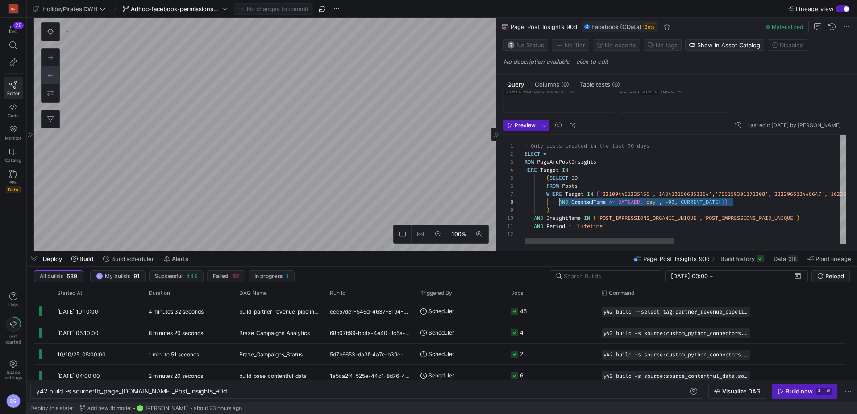
scroll to position [56, 35]
drag, startPoint x: 743, startPoint y: 204, endPoint x: 556, endPoint y: 202, distance: 187.4
click at [679, 209] on div "-- Only posts created in the last 90 days SELECT * FROM PageAndPostInsights WHE…" at bounding box center [863, 189] width 684 height 109
click at [699, 201] on div "-- Only posts created in the last 90 days SELECT * FROM PageAndPostInsights WHE…" at bounding box center [863, 189] width 684 height 109
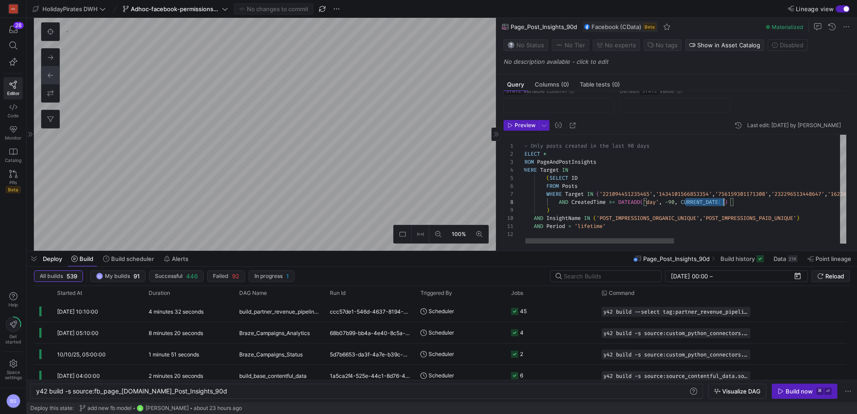
click at [699, 201] on div "-- Only posts created in the last 90 days SELECT * FROM PageAndPostInsights WHE…" at bounding box center [863, 189] width 684 height 109
drag, startPoint x: 731, startPoint y: 203, endPoint x: 684, endPoint y: 201, distance: 47.3
click at [684, 201] on div "-- Only posts created in the last 90 days SELECT * FROM PageAndPostInsights WHE…" at bounding box center [863, 189] width 684 height 109
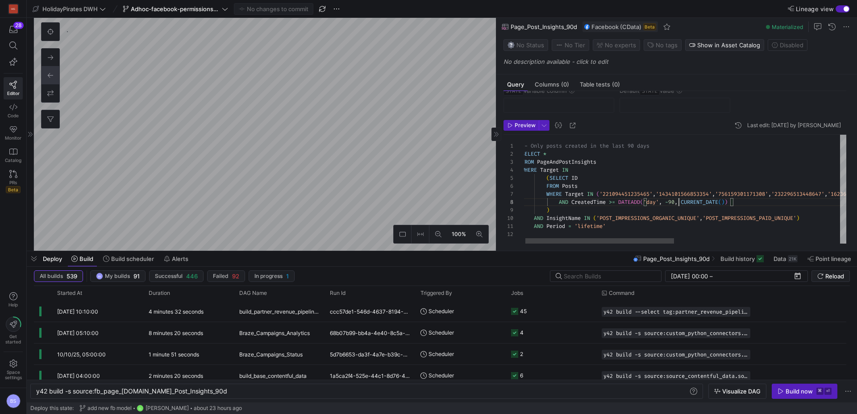
click at [677, 205] on div "-- Only posts created in the last 90 days SELECT * FROM PageAndPostInsights WHE…" at bounding box center [863, 189] width 684 height 109
drag, startPoint x: 671, startPoint y: 200, endPoint x: 680, endPoint y: 201, distance: 9.4
click at [680, 201] on div "-- Only posts created in the last 90 days SELECT * FROM PageAndPostInsights WHE…" at bounding box center [863, 189] width 684 height 109
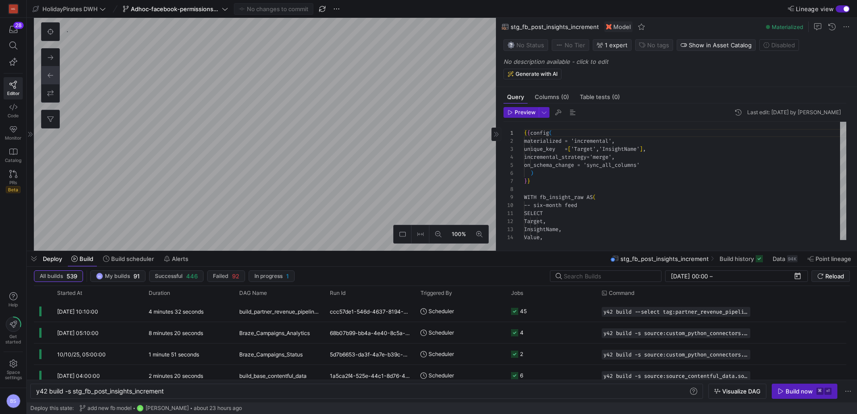
type textarea "y42 build -s stg_fb_post_insights_increment"
click at [787, 261] on div "94K" at bounding box center [792, 258] width 11 height 7
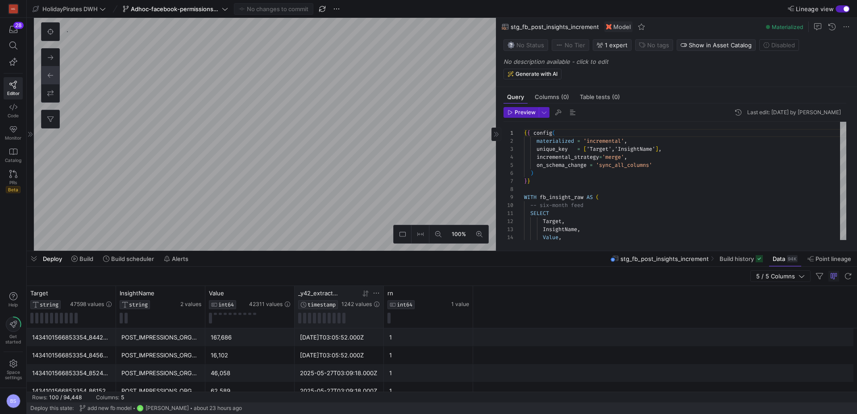
click at [366, 294] on icon at bounding box center [365, 293] width 7 height 7
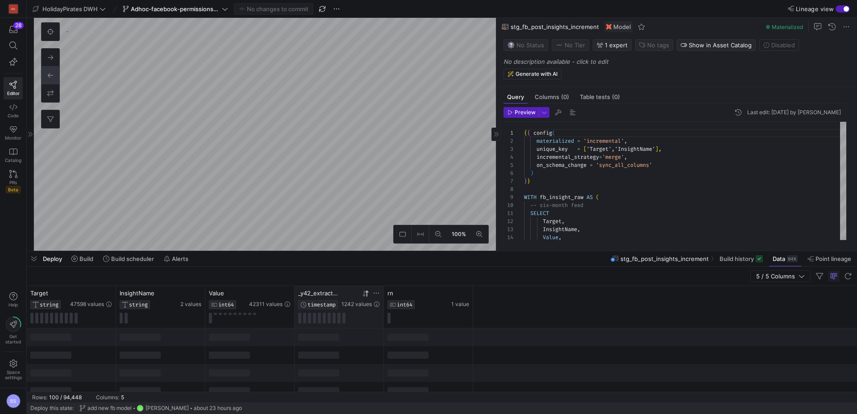
click at [364, 295] on icon at bounding box center [363, 294] width 3 height 6
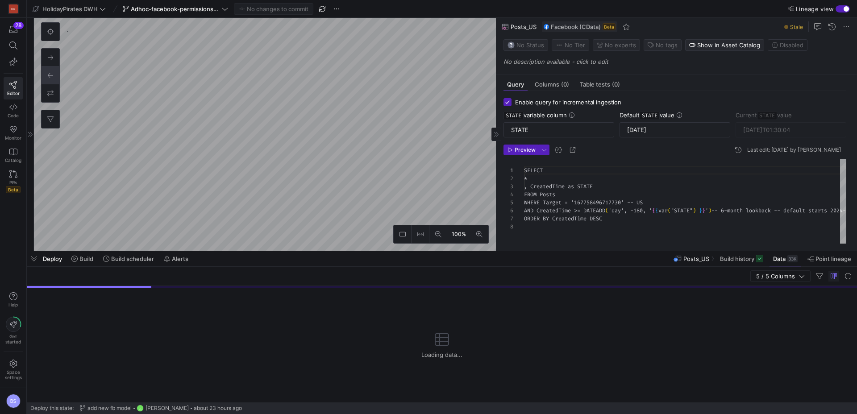
scroll to position [224, 0]
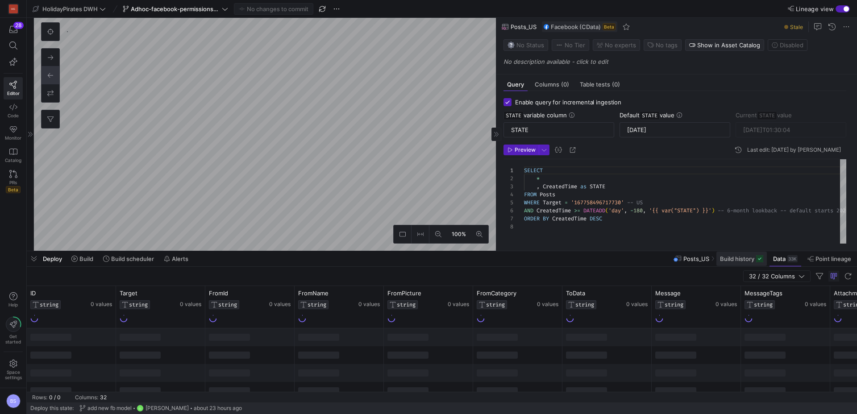
click at [749, 263] on span at bounding box center [741, 259] width 50 height 14
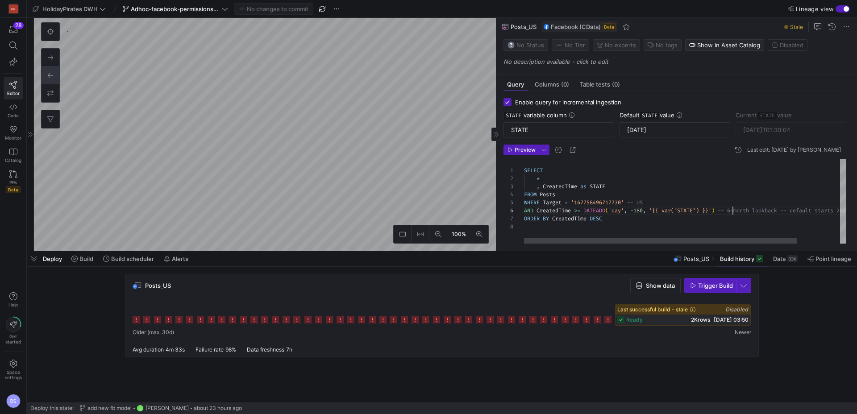
click at [734, 213] on div "SELECT * , CreatedTime as STATE FROM Posts WHERE Target = '167758496717730' -- …" at bounding box center [710, 201] width 372 height 84
drag, startPoint x: 789, startPoint y: 209, endPoint x: 687, endPoint y: 209, distance: 102.2
click at [735, 209] on div "SELECT * , CreatedTime as STATE FROM Posts WHERE Target = '167758496717730' -- …" at bounding box center [710, 201] width 372 height 84
click at [644, 211] on div "SELECT * , CreatedTime as STATE FROM Posts WHERE Target = '167758496717730' -- …" at bounding box center [710, 201] width 372 height 84
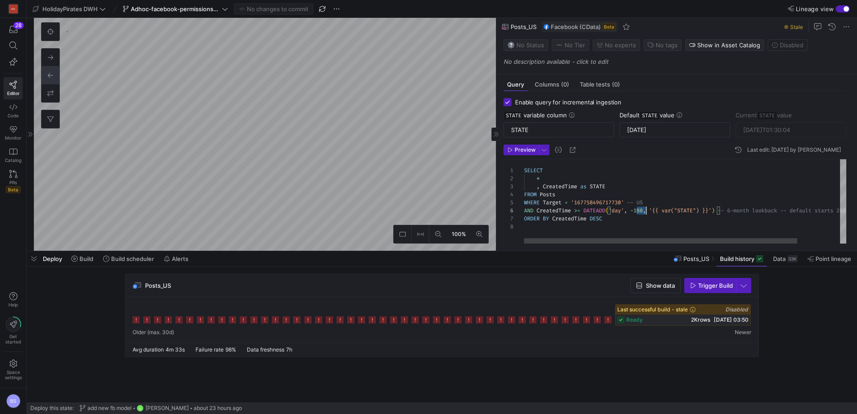
scroll to position [40, 122]
type input "[DATE]T23:33:02"
type textarea "SELECT * , CreatedTime as STATE FROM Posts WHERE Target = '756159301171308' -- …"
drag, startPoint x: 636, startPoint y: 212, endPoint x: 646, endPoint y: 211, distance: 10.7
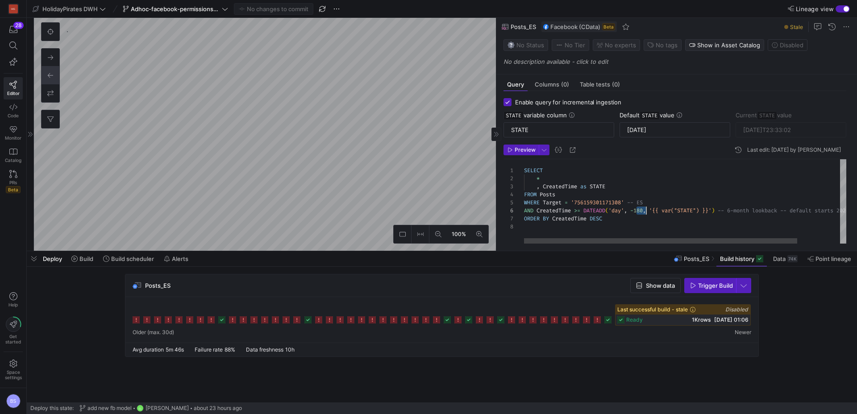
click at [646, 211] on div "SELECT * , CreatedTime as STATE FROM Posts WHERE Target = '756159301171308' -- …" at bounding box center [710, 201] width 372 height 84
click at [777, 127] on div "STATE variable column STATE Default STATE value [DATE] Current STATE value [DAT…" at bounding box center [674, 125] width 343 height 26
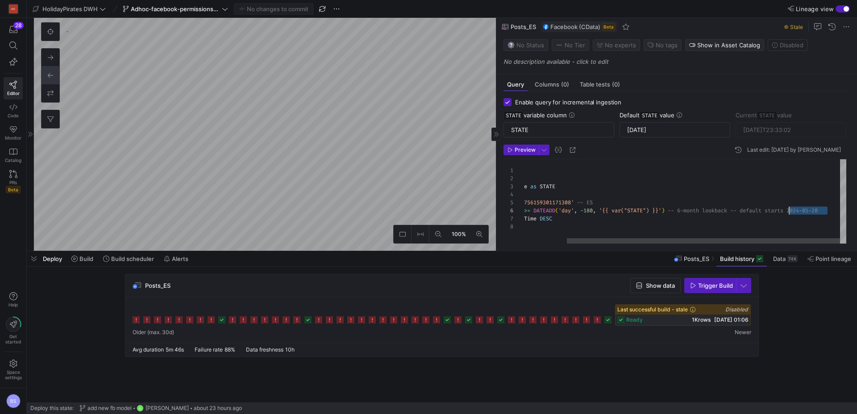
scroll to position [40, 315]
drag, startPoint x: 830, startPoint y: 212, endPoint x: 789, endPoint y: 211, distance: 40.6
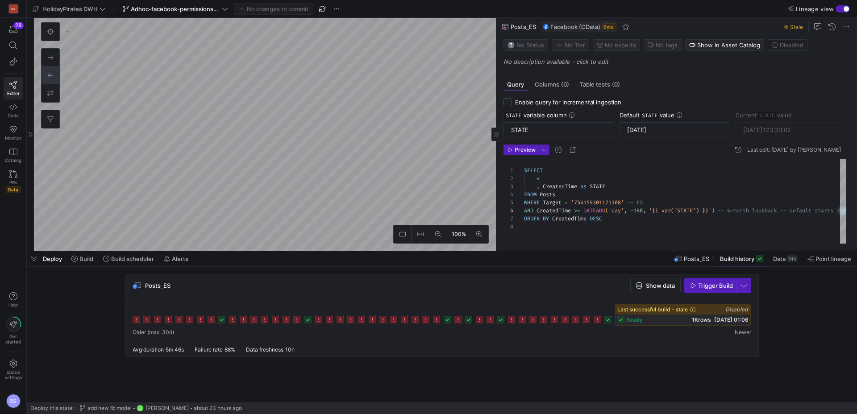
checkbox input "false"
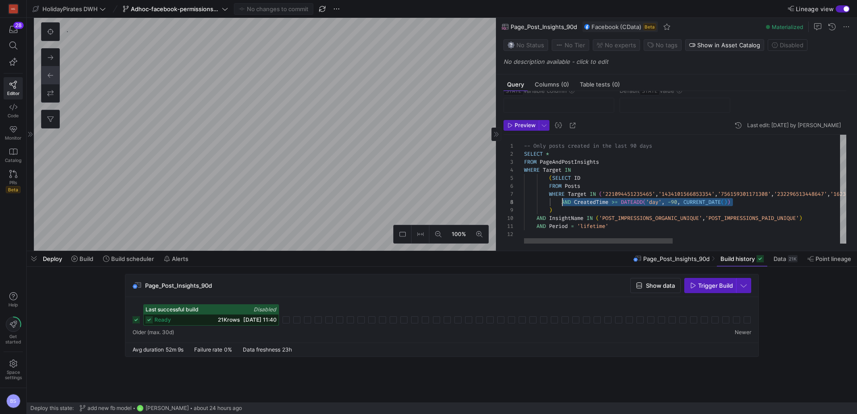
scroll to position [56, 38]
drag, startPoint x: 702, startPoint y: 204, endPoint x: 563, endPoint y: 202, distance: 139.3
click at [563, 202] on div "-- Only posts created in the last 90 days SELECT * FROM PageAndPostInsights WHE…" at bounding box center [866, 189] width 684 height 109
click at [698, 203] on div "-- Only posts created in the last 90 days SELECT * FROM PageAndPostInsights WHE…" at bounding box center [866, 189] width 684 height 109
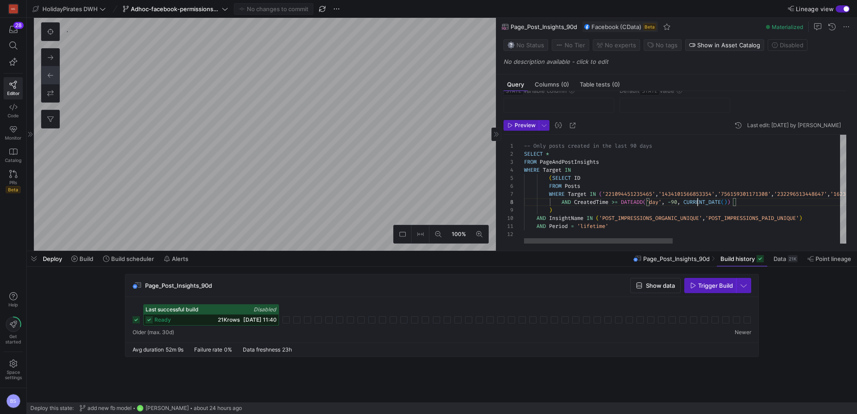
click at [698, 203] on div "-- Only posts created in the last 90 days SELECT * FROM PageAndPostInsights WHE…" at bounding box center [866, 189] width 684 height 109
drag, startPoint x: 740, startPoint y: 201, endPoint x: 617, endPoint y: 204, distance: 123.2
click at [617, 204] on div "-- Only posts created in the last 90 days SELECT * FROM PageAndPostInsights WHE…" at bounding box center [866, 189] width 684 height 109
click at [739, 201] on div "-- Only posts created in the last 90 days SELECT * FROM PageAndPostInsights WHE…" at bounding box center [866, 189] width 684 height 109
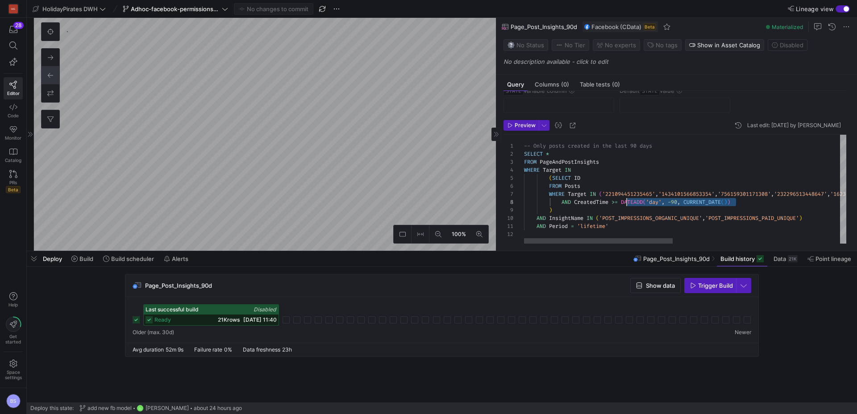
scroll to position [56, 100]
drag, startPoint x: 755, startPoint y: 199, endPoint x: 622, endPoint y: 201, distance: 133.0
click at [622, 201] on div "-- Only posts created in the last 90 days SELECT * FROM PageAndPostInsights WHE…" at bounding box center [866, 189] width 684 height 109
click at [719, 203] on div "-- Only posts created in the last 90 days SELECT * FROM PageAndPostInsights WHE…" at bounding box center [866, 189] width 684 height 109
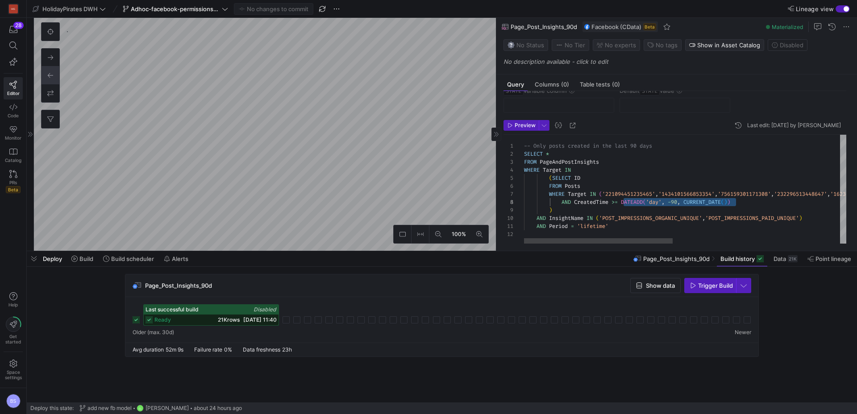
click at [719, 203] on div "-- Only posts created in the last 90 days SELECT * FROM PageAndPostInsights WHE…" at bounding box center [866, 189] width 684 height 109
drag, startPoint x: 684, startPoint y: 202, endPoint x: 714, endPoint y: 201, distance: 30.4
click at [667, 202] on span "AND CreatedTime >= DATEADD ( 'day' , - 90 , CURRENT_DATE ( ) )" at bounding box center [627, 202] width 206 height 7
click at [720, 201] on div "-- Only posts created in the last 90 days SELECT * FROM PageAndPostInsights WHE…" at bounding box center [866, 189] width 684 height 109
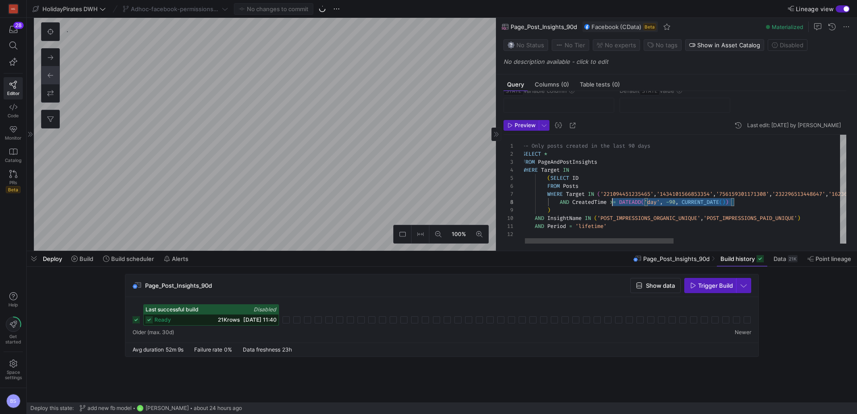
scroll to position [56, 87]
drag, startPoint x: 738, startPoint y: 202, endPoint x: 607, endPoint y: 201, distance: 130.3
click at [607, 201] on div "-- Only posts created in the last 90 days SELECT * FROM PageAndPostInsights WHE…" at bounding box center [864, 189] width 684 height 109
click at [692, 203] on div "-- Only posts created in the last 90 days SELECT * FROM PageAndPostInsights WHE…" at bounding box center [866, 189] width 684 height 109
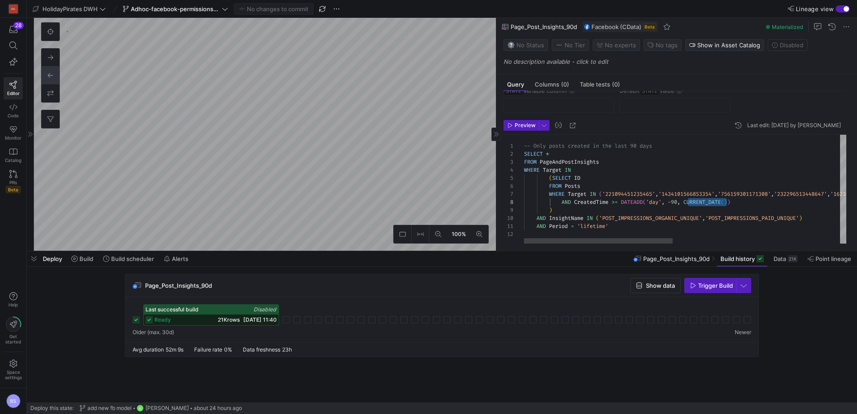
click at [716, 204] on div "-- Only posts created in the last 90 days SELECT * FROM PageAndPostInsights WHE…" at bounding box center [866, 189] width 684 height 109
drag, startPoint x: 745, startPoint y: 203, endPoint x: 702, endPoint y: 201, distance: 42.9
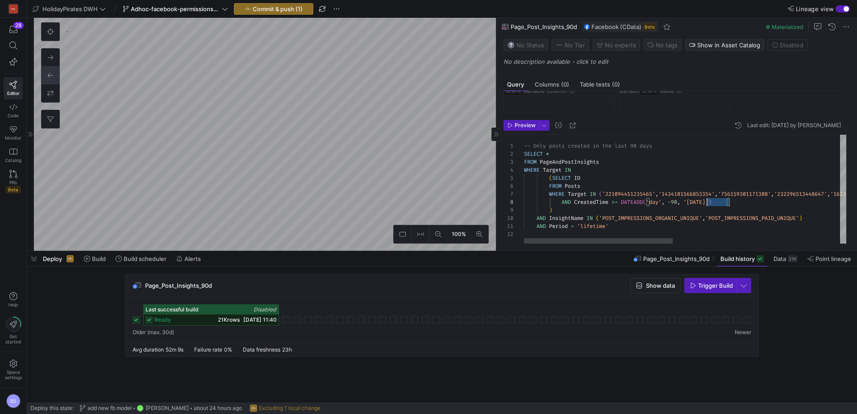
click at [702, 201] on div "-- Only posts created in the last 90 days SELECT * FROM PageAndPostInsights WHE…" at bounding box center [866, 189] width 684 height 109
drag, startPoint x: 672, startPoint y: 202, endPoint x: 725, endPoint y: 200, distance: 53.1
click at [725, 200] on div "-- Only posts created in the last 90 days SELECT * FROM PageAndPostInsights WHE…" at bounding box center [866, 189] width 684 height 109
drag, startPoint x: 737, startPoint y: 202, endPoint x: 687, endPoint y: 204, distance: 50.0
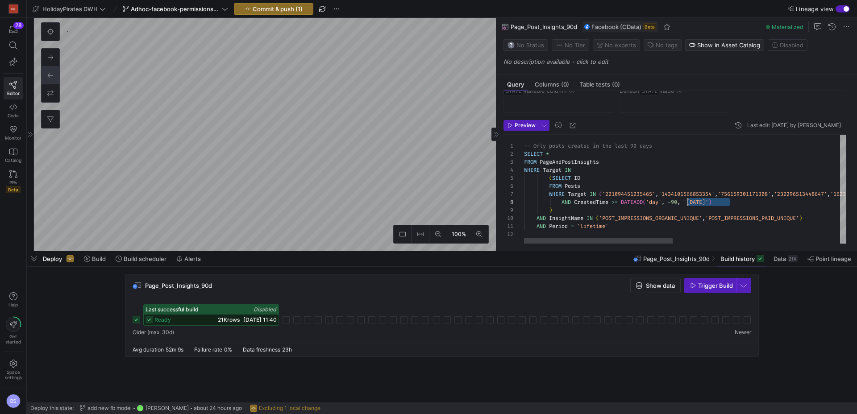
click at [687, 204] on div "-- Only posts created in the last 90 days SELECT * FROM PageAndPostInsights WHE…" at bounding box center [866, 189] width 684 height 109
click at [703, 212] on div "-- Only posts created in the last 90 days SELECT * FROM PageAndPostInsights WHE…" at bounding box center [866, 189] width 684 height 109
type textarea "-- Only posts created in the last 90 days SELECT * FROM PageAndPostInsights WHE…"
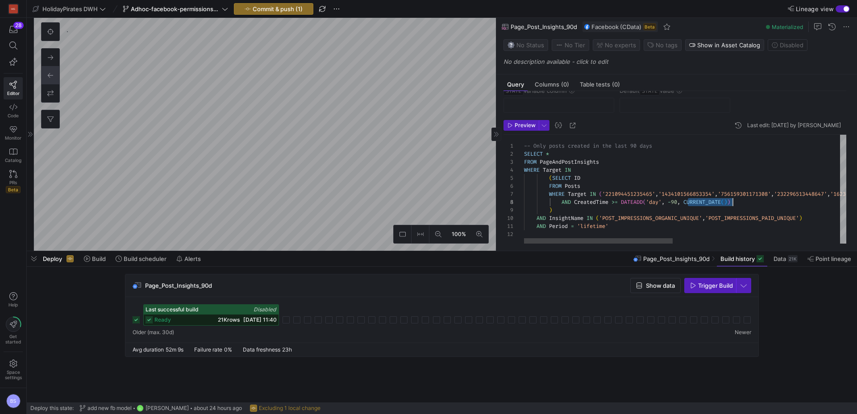
scroll to position [56, 209]
